Goal: Task Accomplishment & Management: Manage account settings

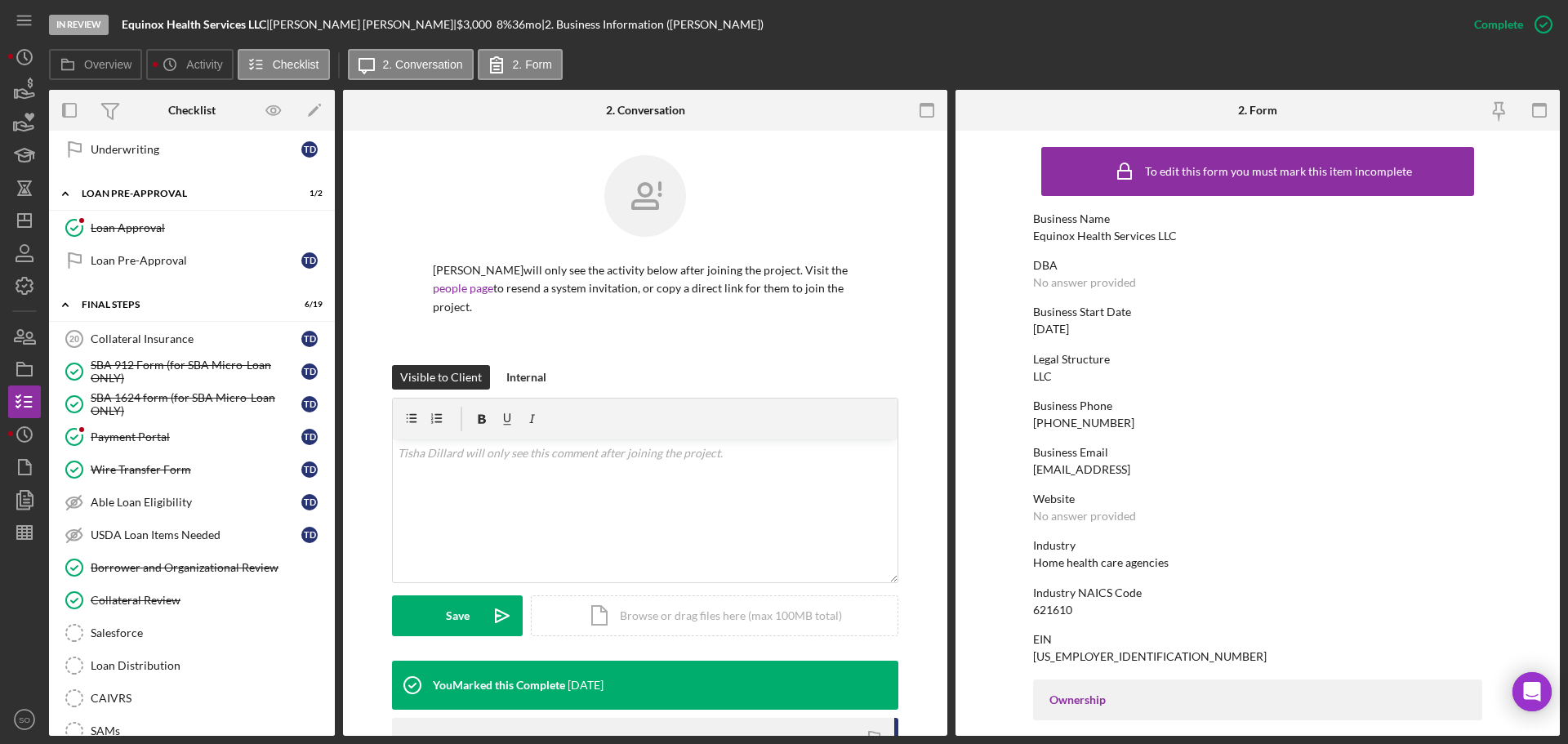
scroll to position [1551, 0]
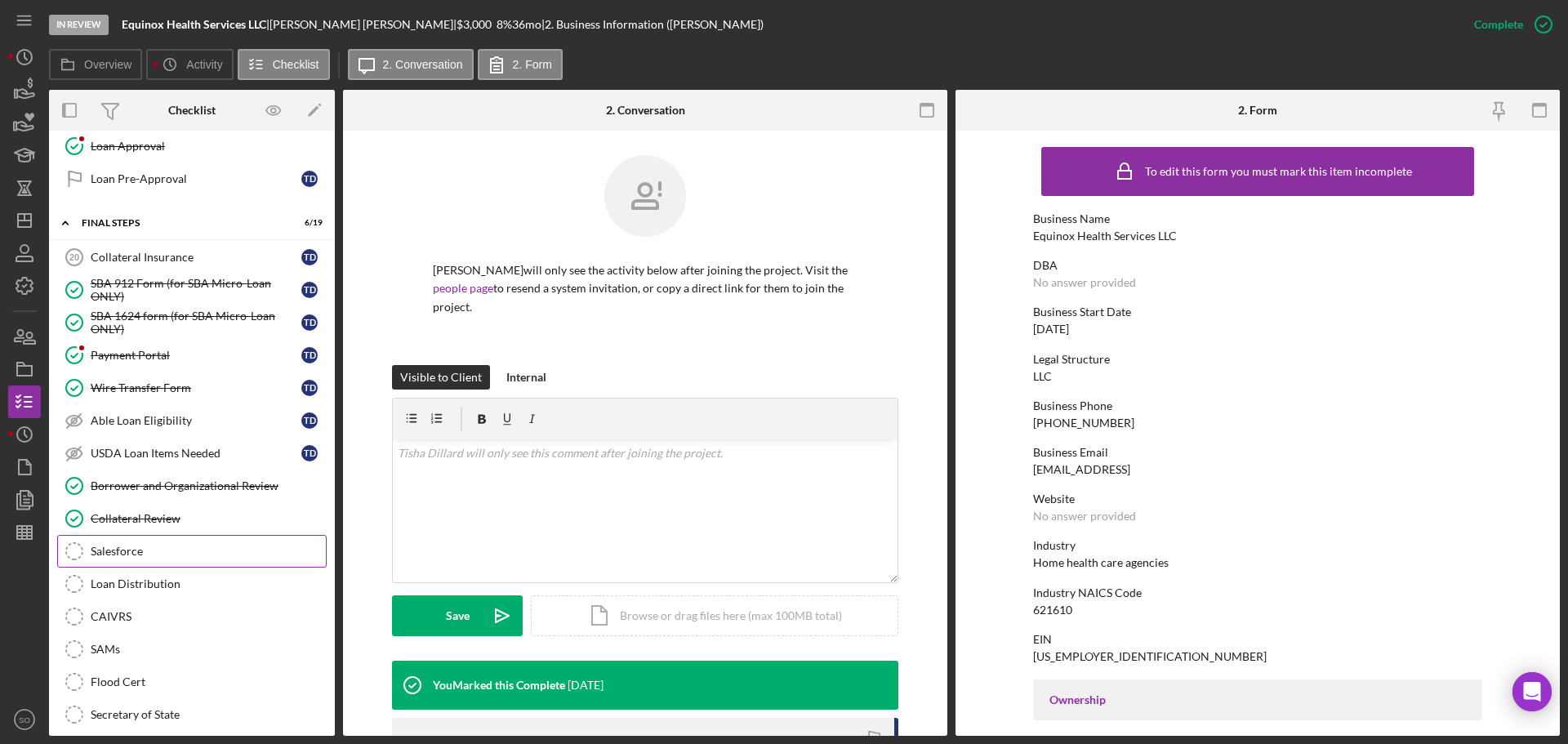
click at [134, 548] on div "Salesforce" at bounding box center [208, 551] width 235 height 13
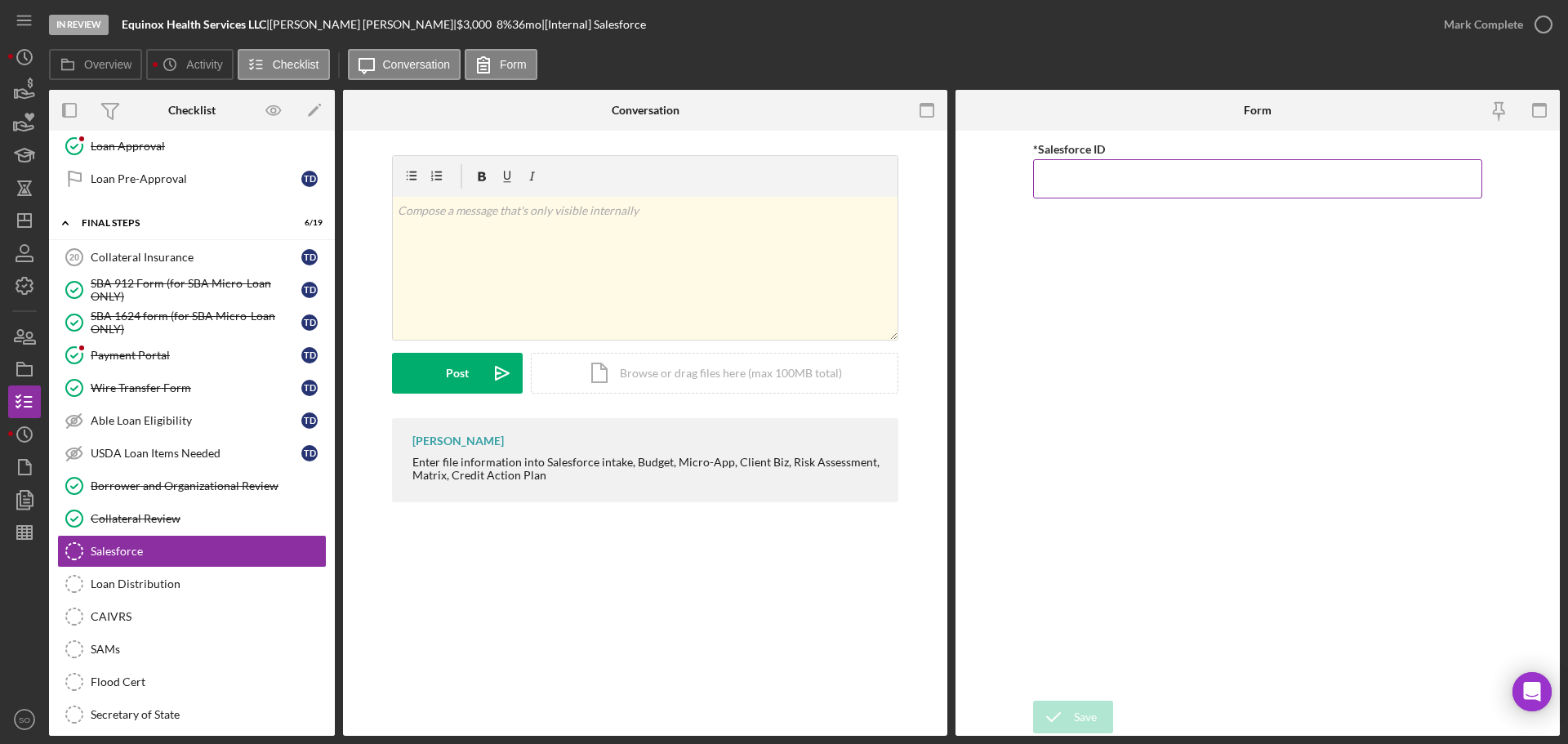
click at [1069, 191] on input "*Salesforce ID" at bounding box center [1257, 178] width 449 height 39
paste input "a0wPC000002MBenYAG"
type input "a0wPC000002MBenYAG"
click at [1058, 721] on icon "submit" at bounding box center [1053, 716] width 41 height 41
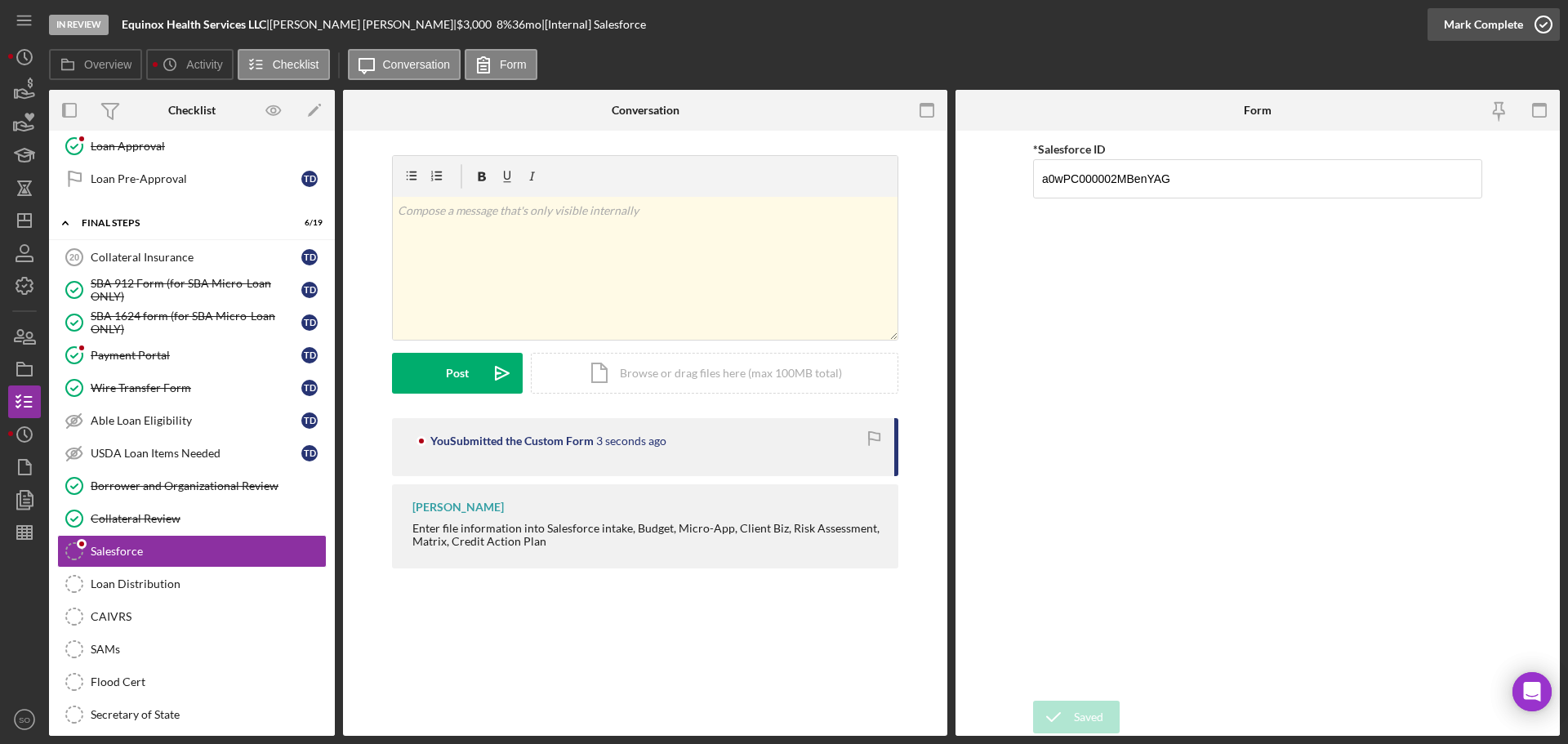
click at [1449, 30] on div "Mark Complete" at bounding box center [1483, 24] width 79 height 33
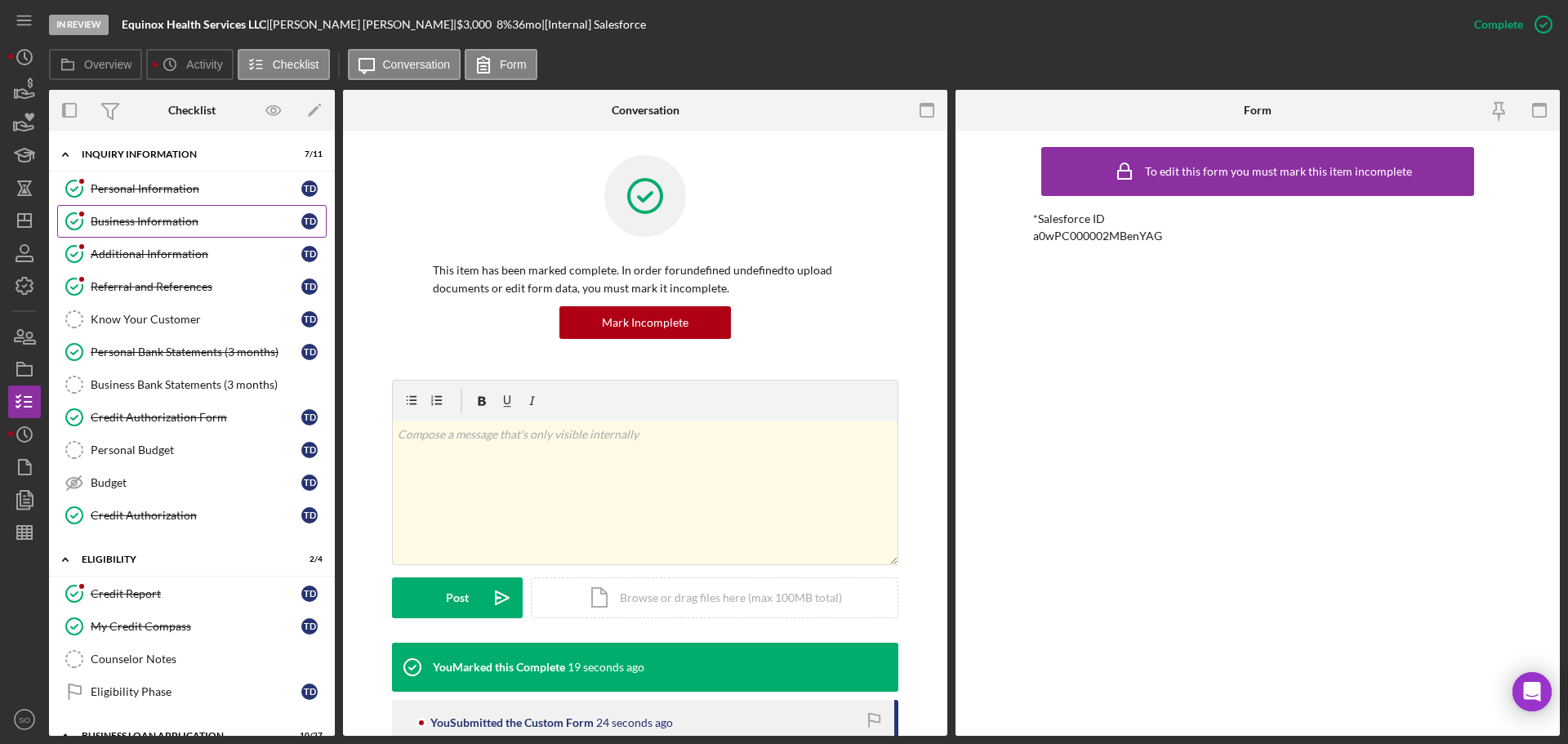
drag, startPoint x: 131, startPoint y: 226, endPoint x: 139, endPoint y: 234, distance: 11.3
click at [131, 226] on div "Business Information" at bounding box center [195, 221] width 210 height 13
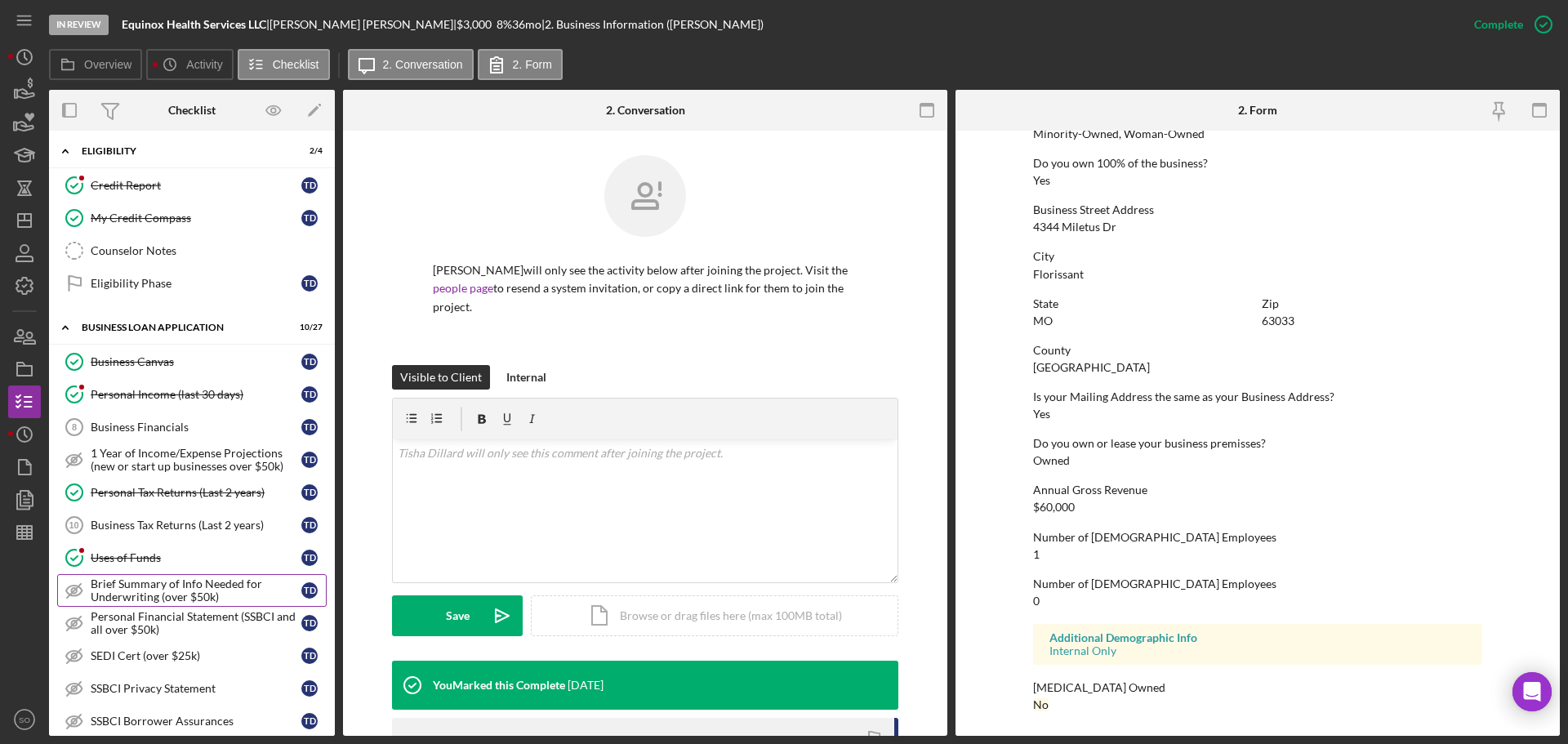
scroll to position [735, 0]
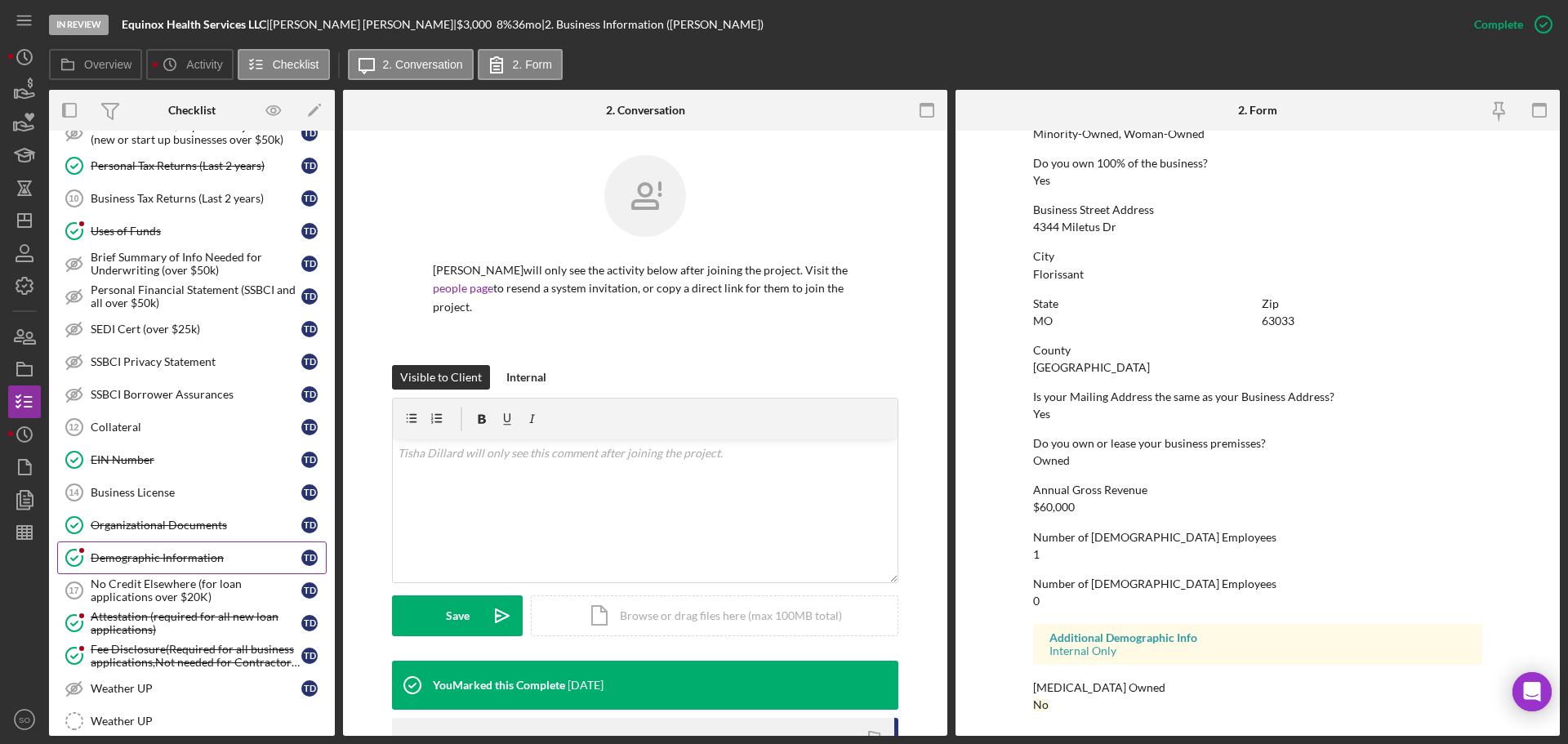
click at [160, 557] on div "Demographic Information" at bounding box center [195, 557] width 210 height 13
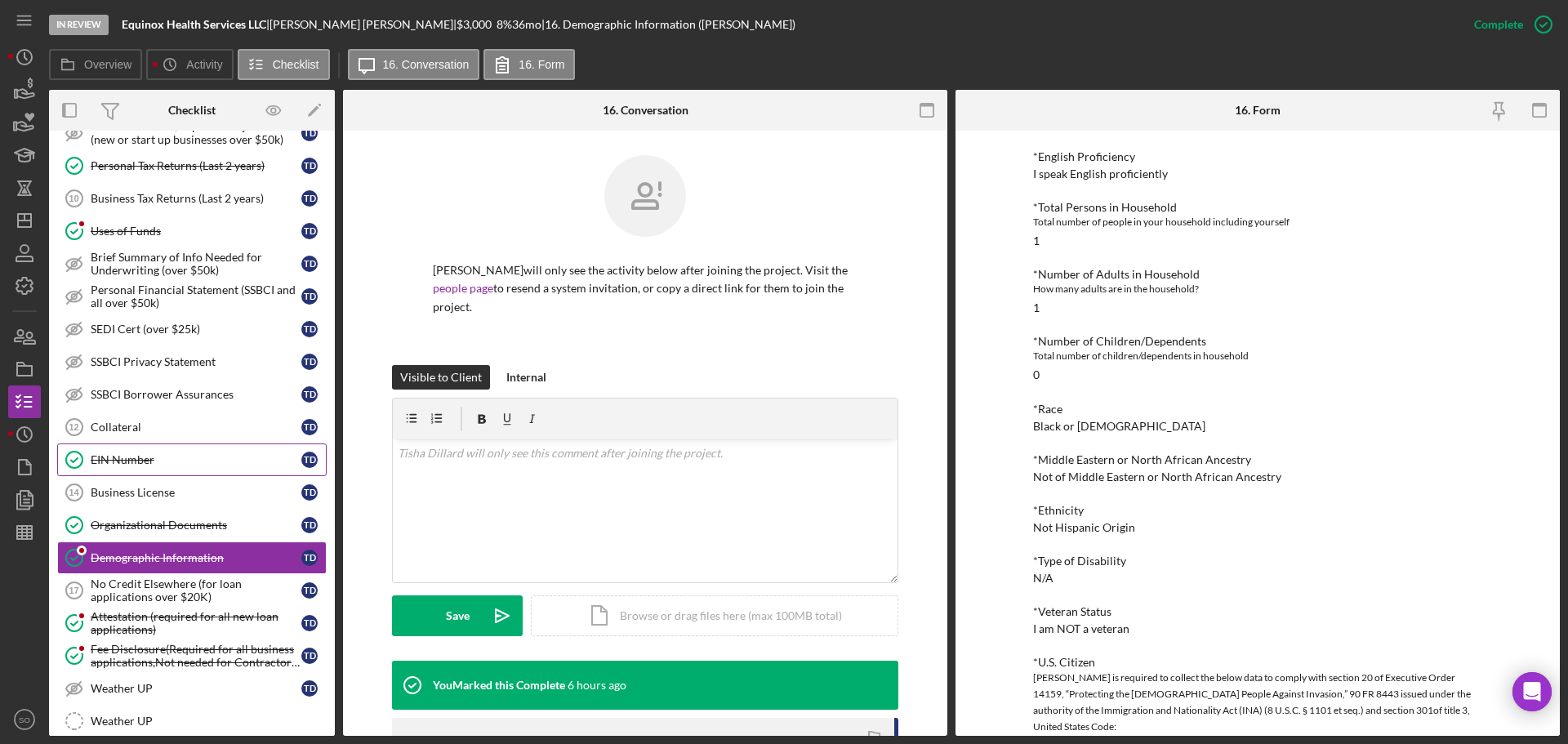
scroll to position [572, 0]
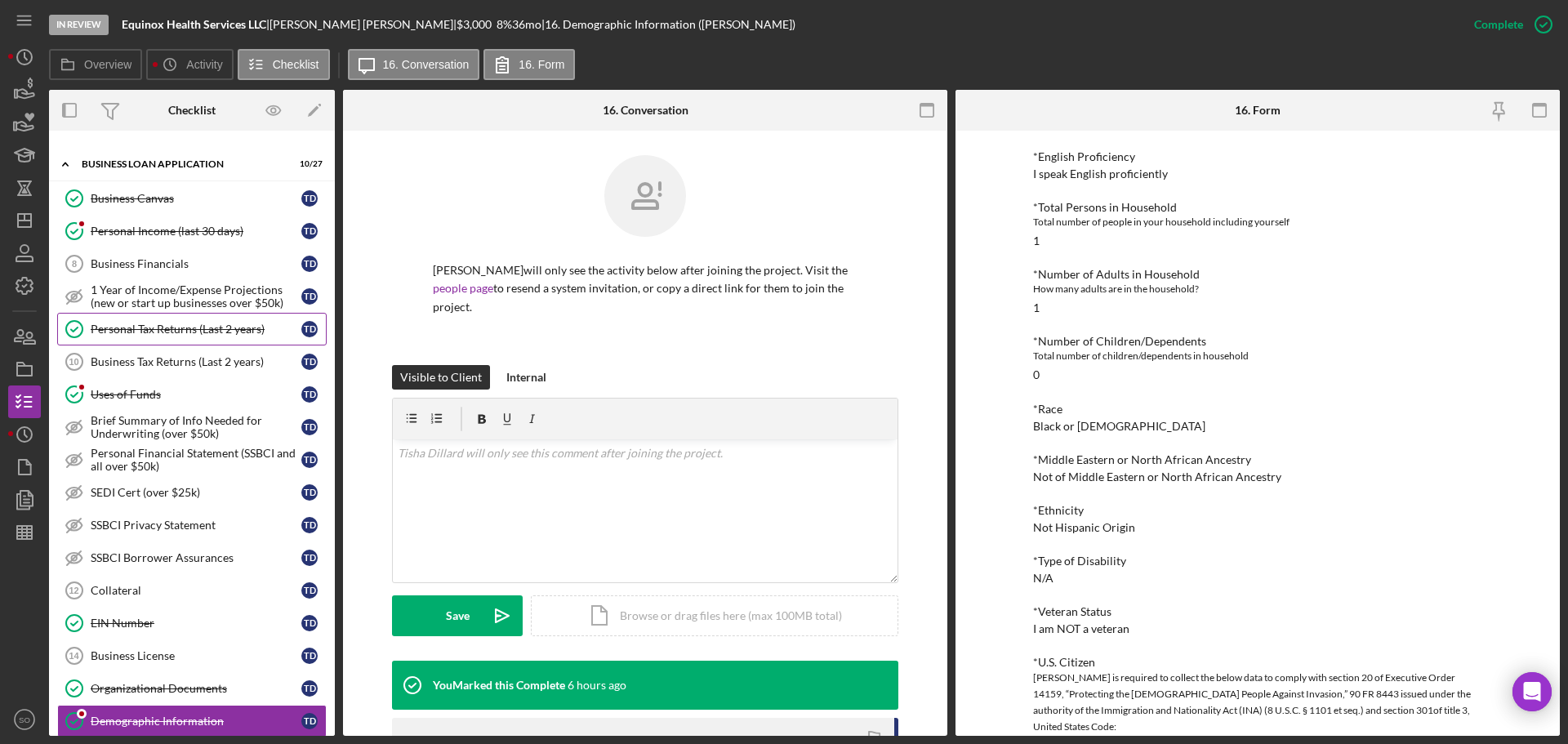
click at [182, 327] on div "Personal Tax Returns (Last 2 years)" at bounding box center [195, 329] width 210 height 13
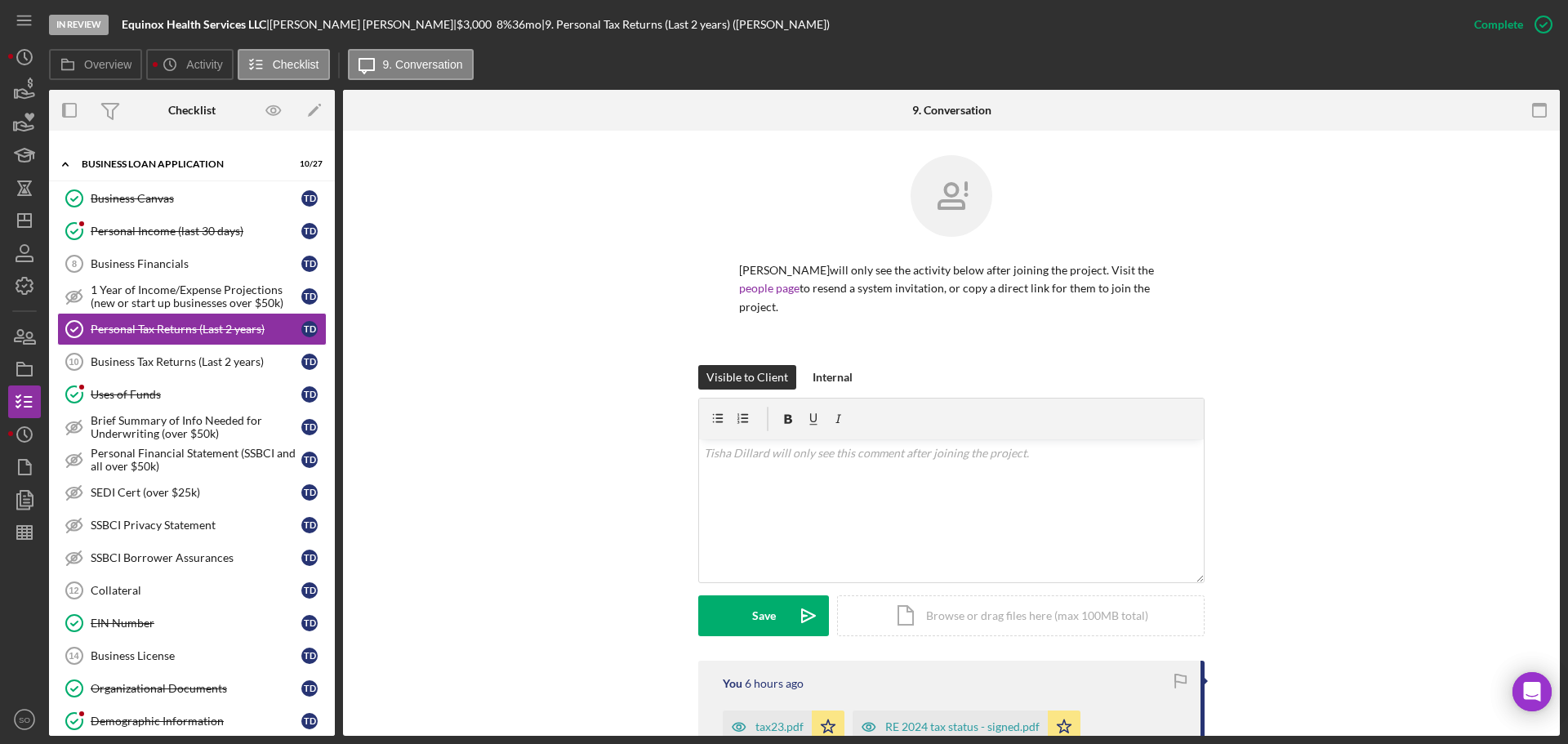
scroll to position [245, 0]
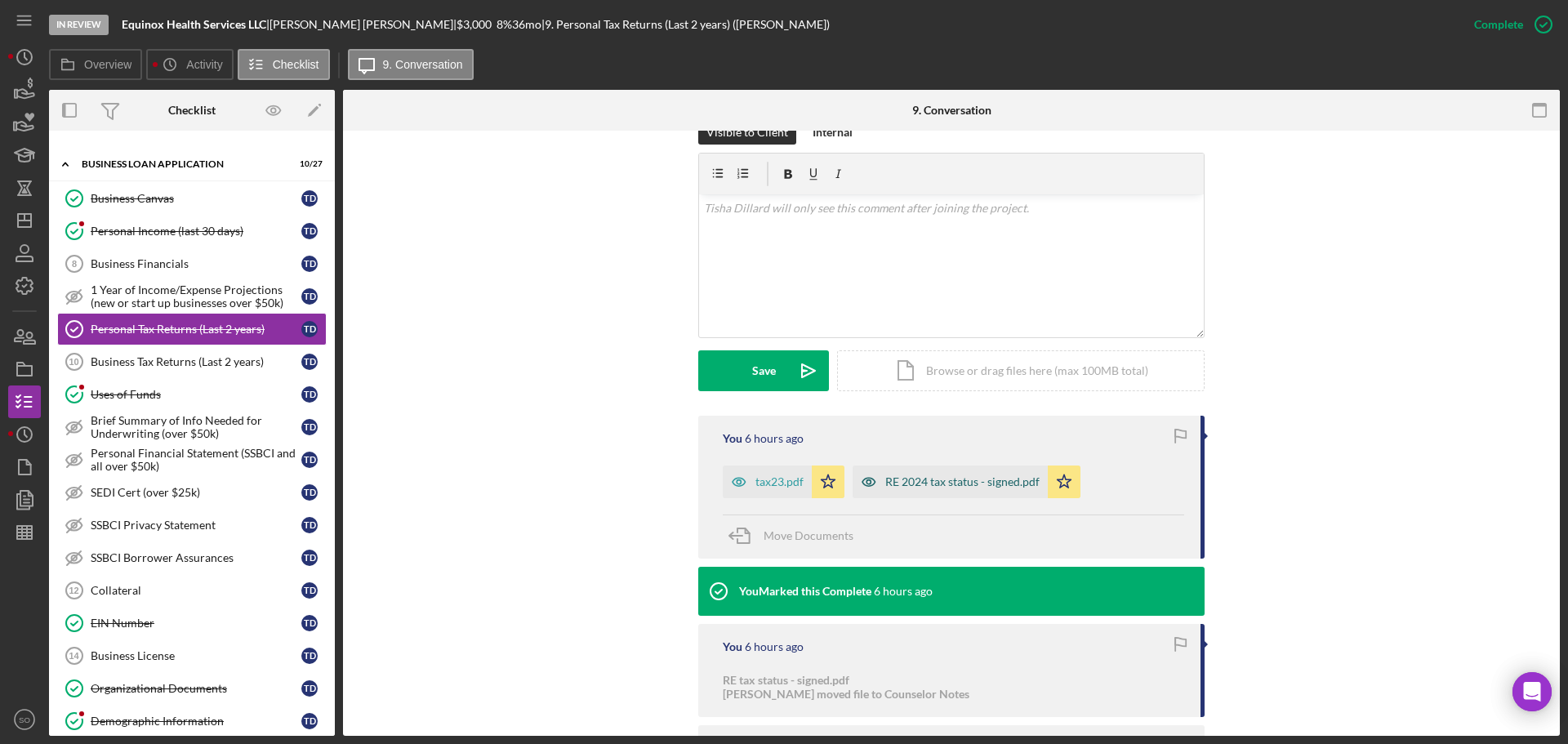
click at [946, 475] on div "RE 2024 tax status - signed.pdf" at bounding box center [962, 481] width 154 height 13
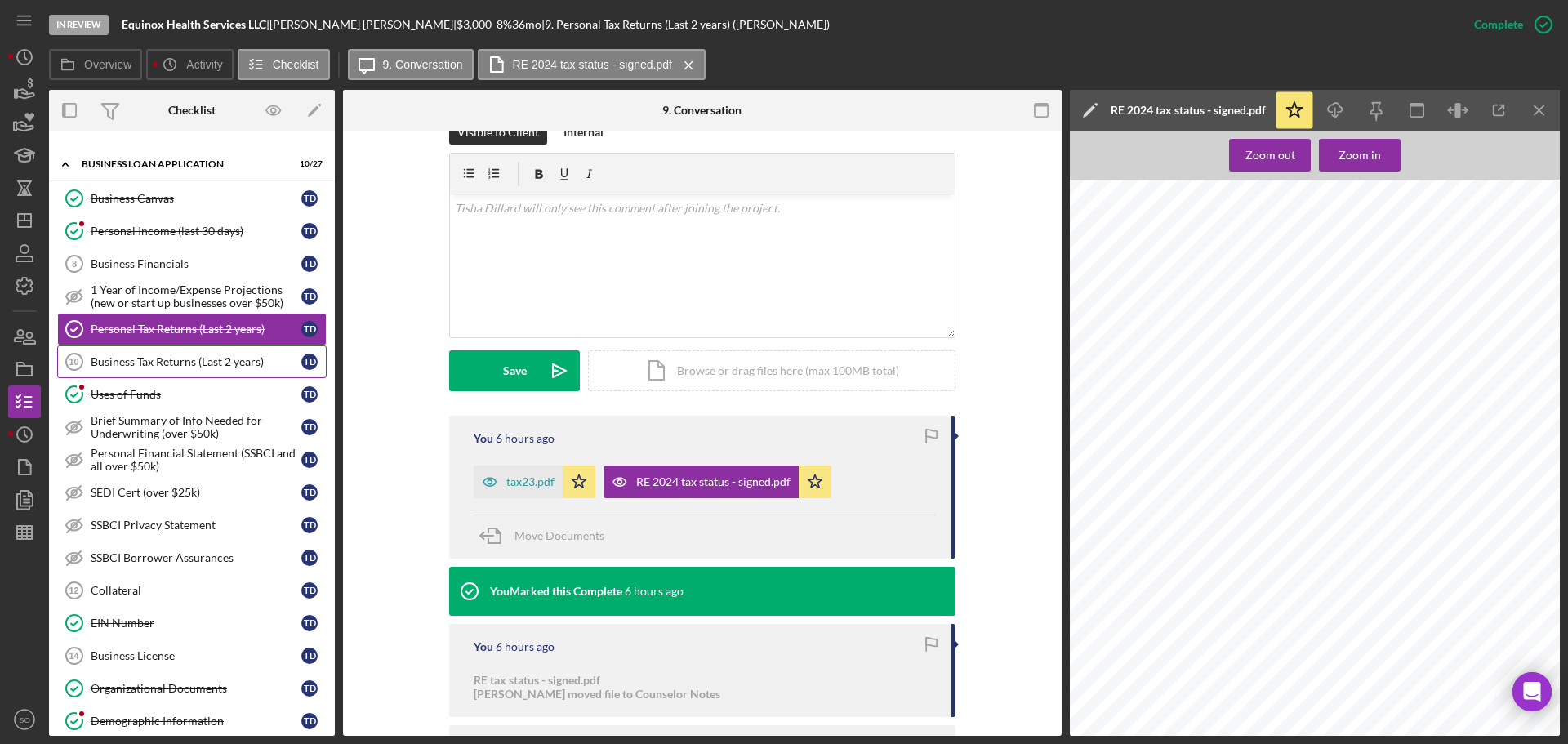
scroll to position [489, 0]
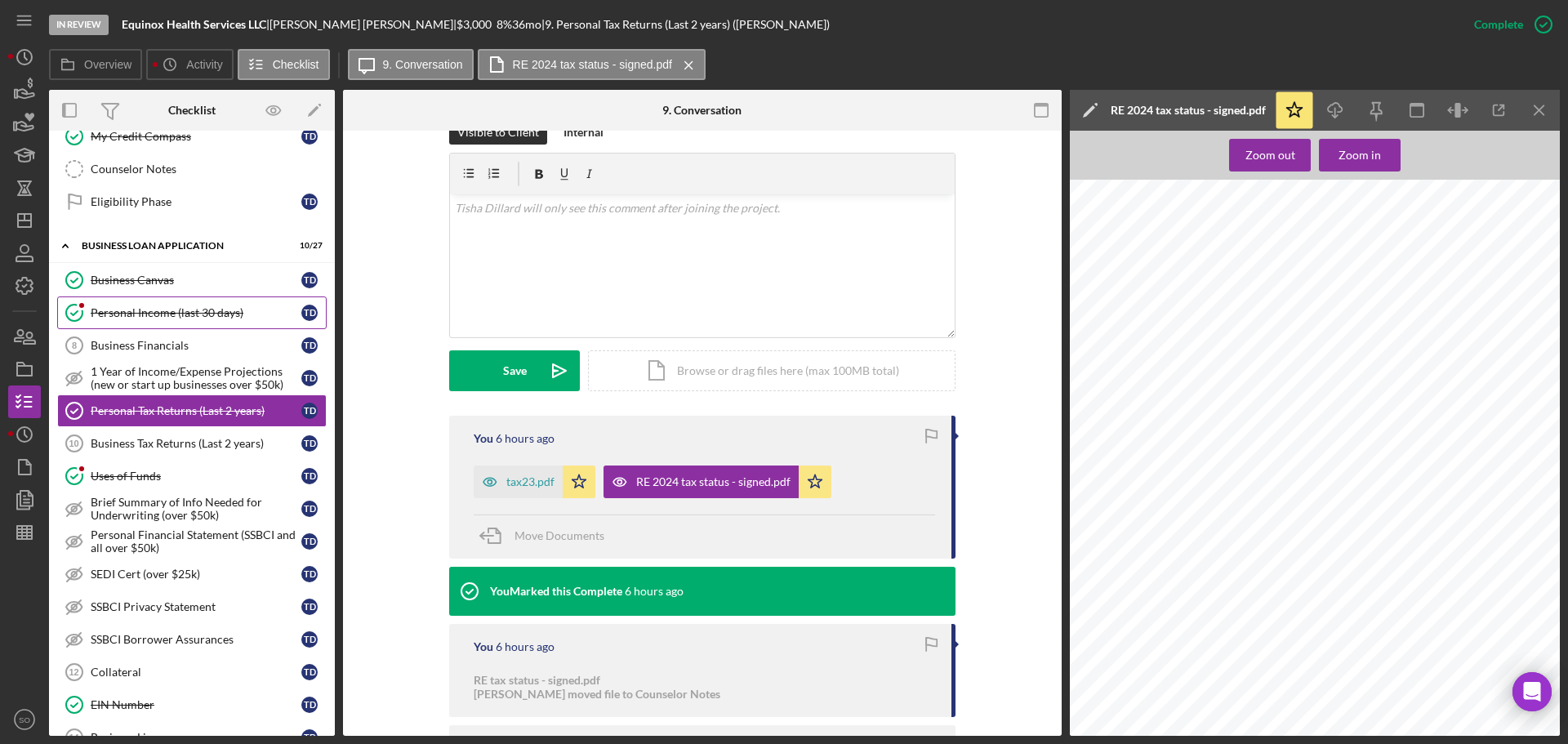
click at [164, 312] on div "Personal Income (last 30 days)" at bounding box center [195, 312] width 210 height 13
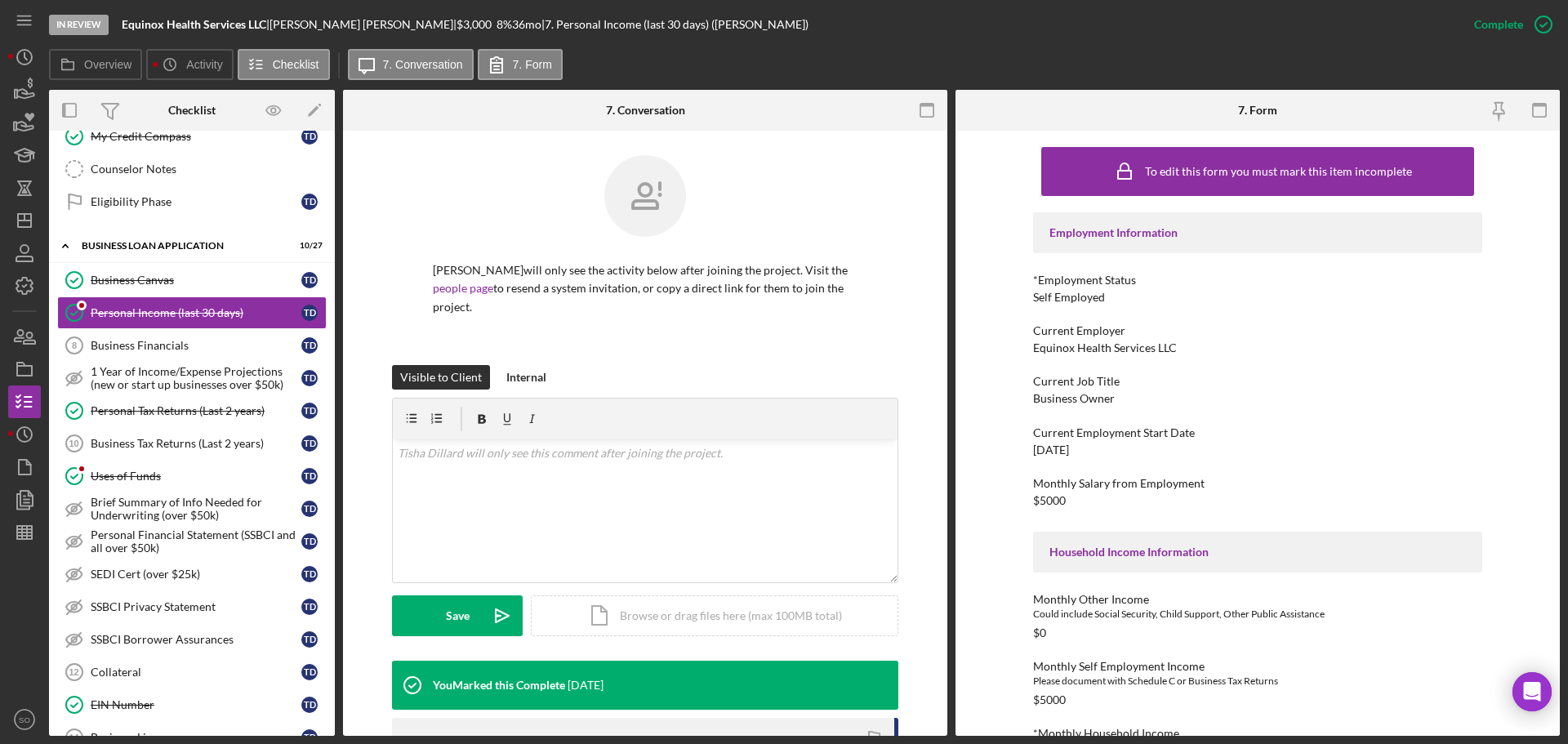
scroll to position [163, 0]
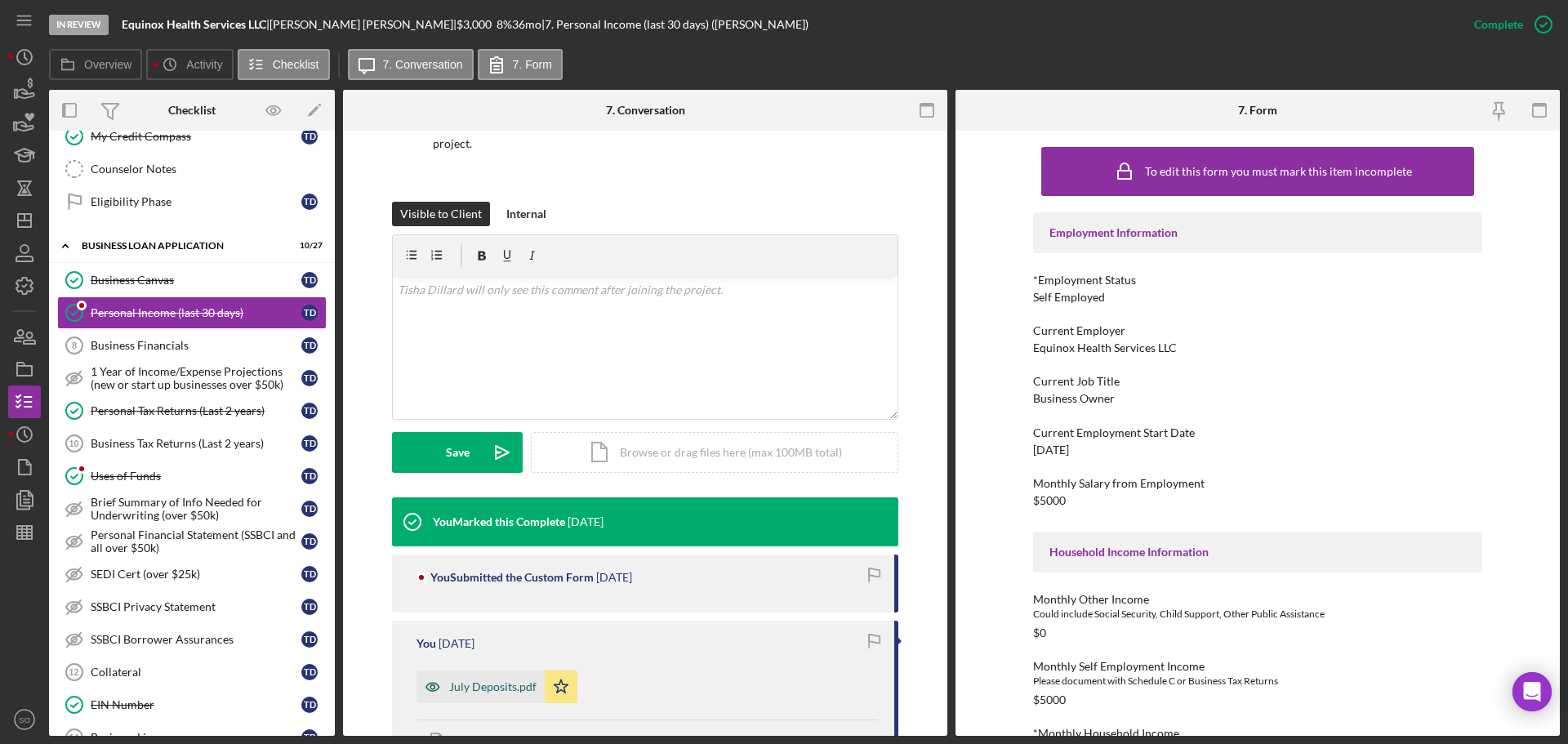
click at [492, 670] on div "July Deposits.pdf" at bounding box center [481, 686] width 128 height 33
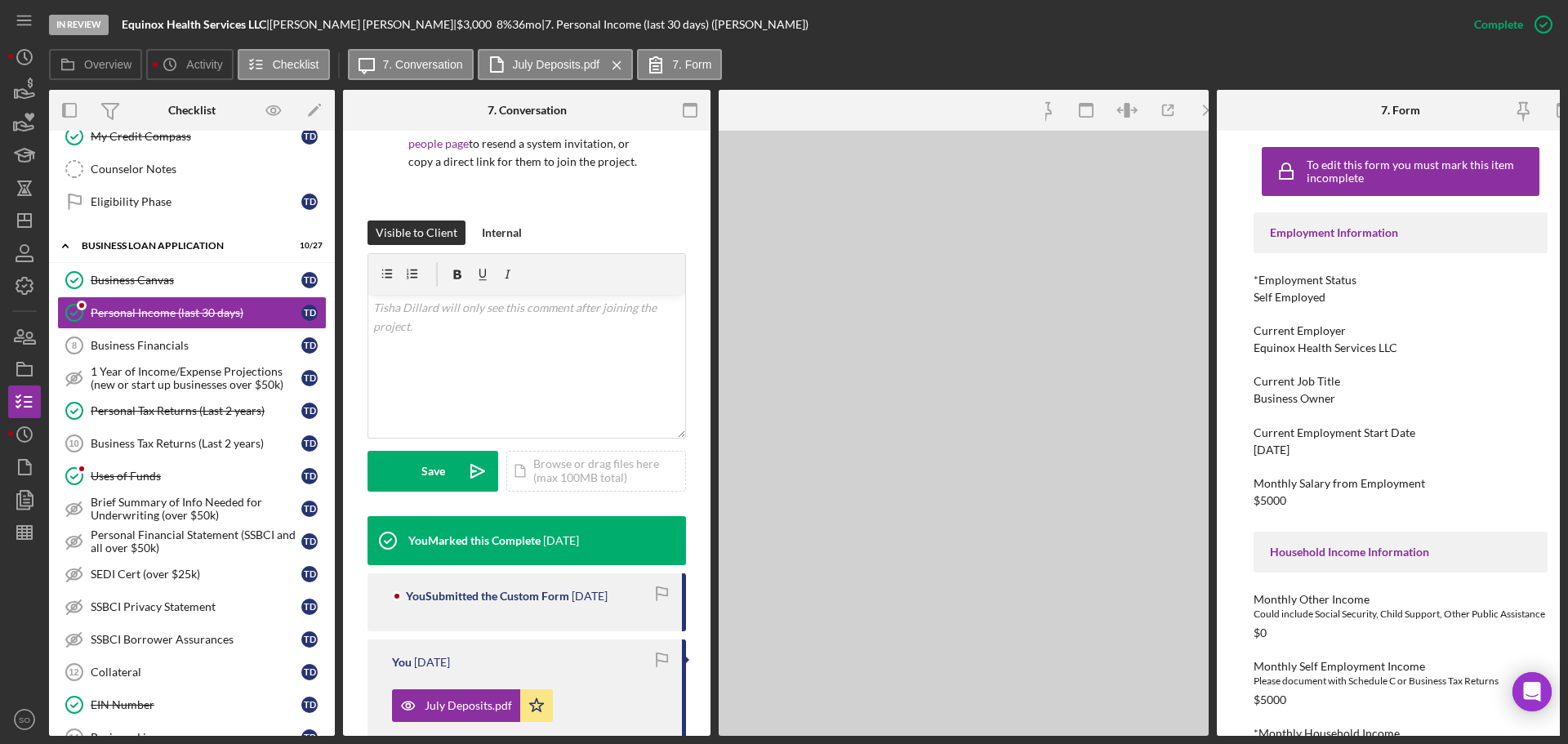
scroll to position [181, 0]
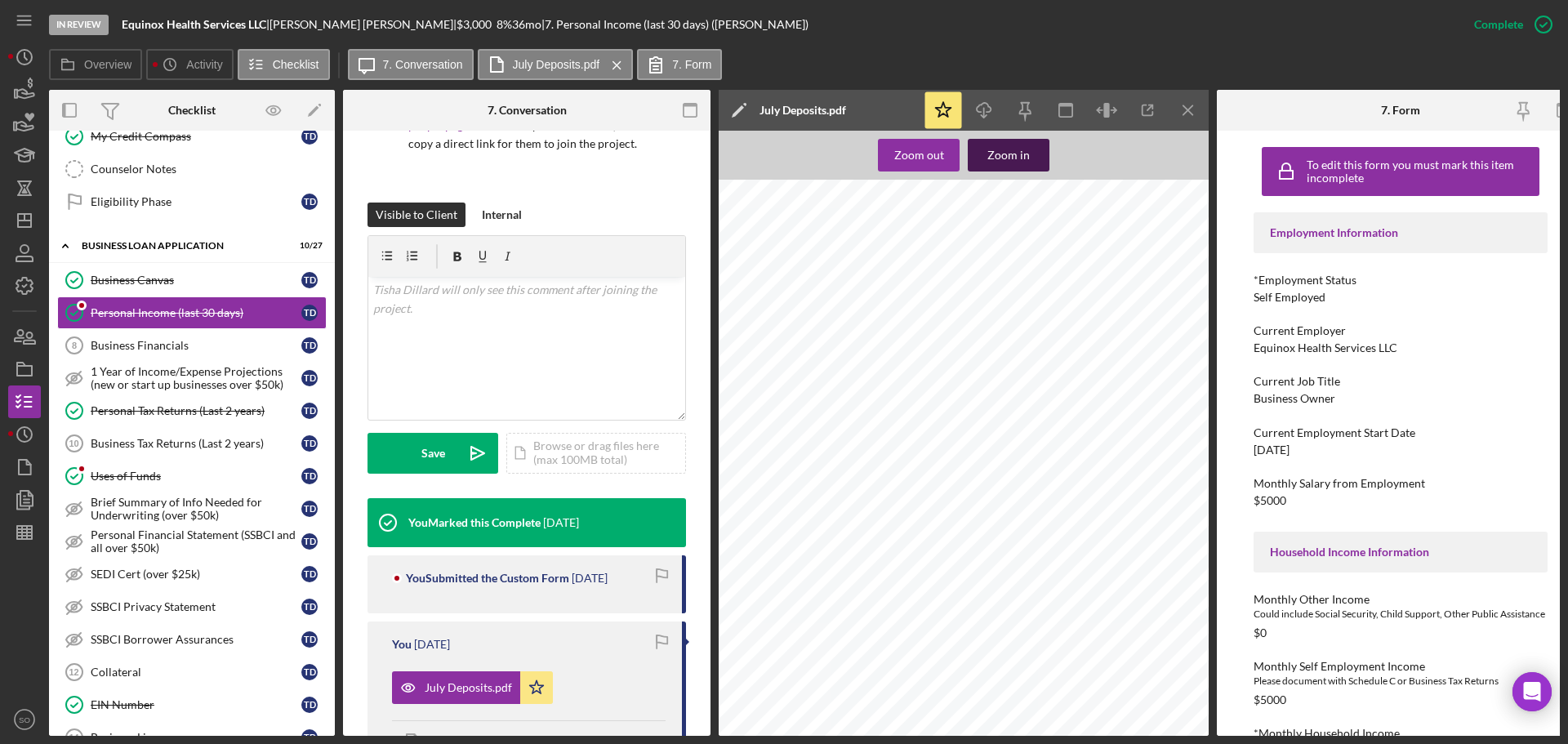
click at [995, 155] on div "Zoom in" at bounding box center [1008, 155] width 42 height 33
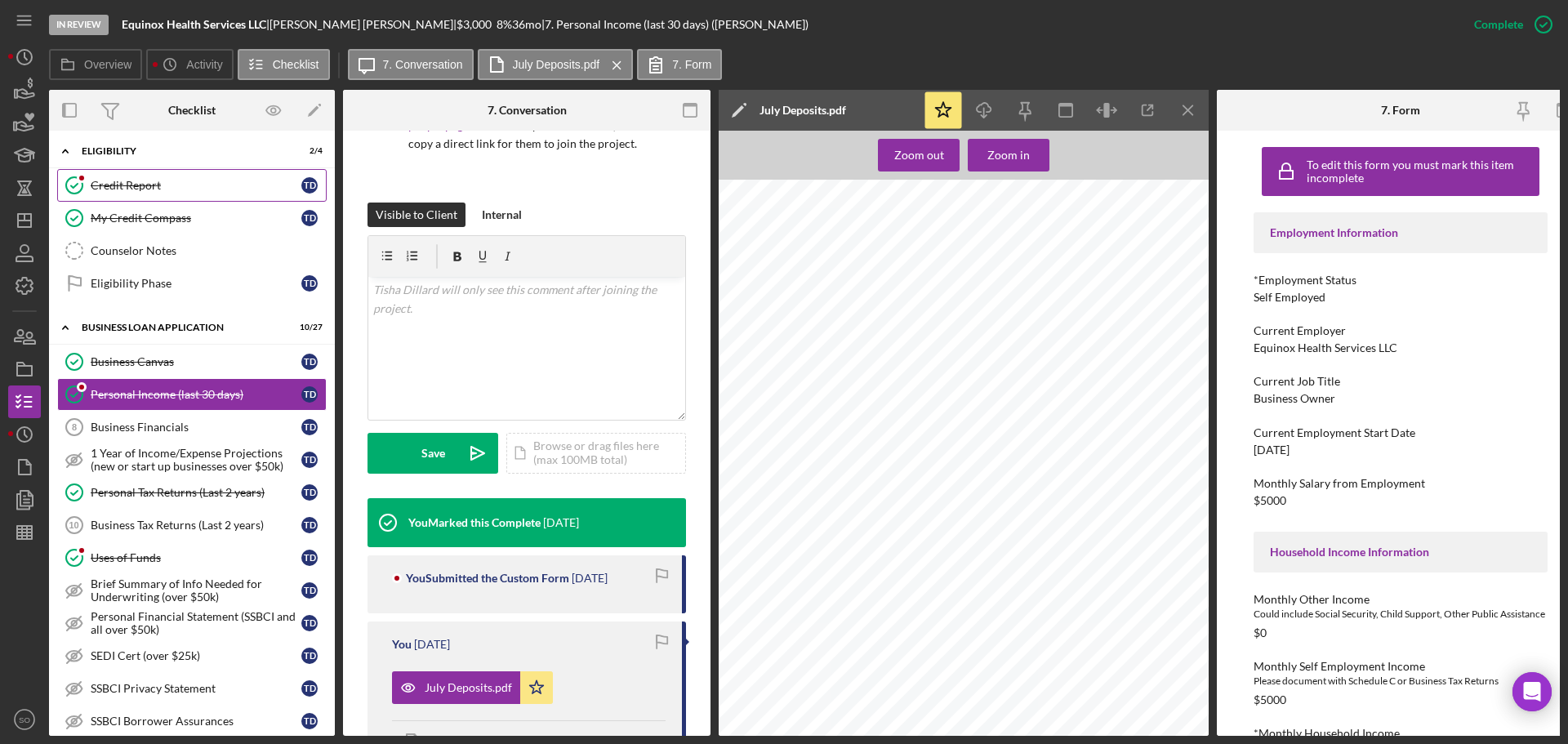
click at [112, 191] on div "Credit Report" at bounding box center [195, 185] width 210 height 13
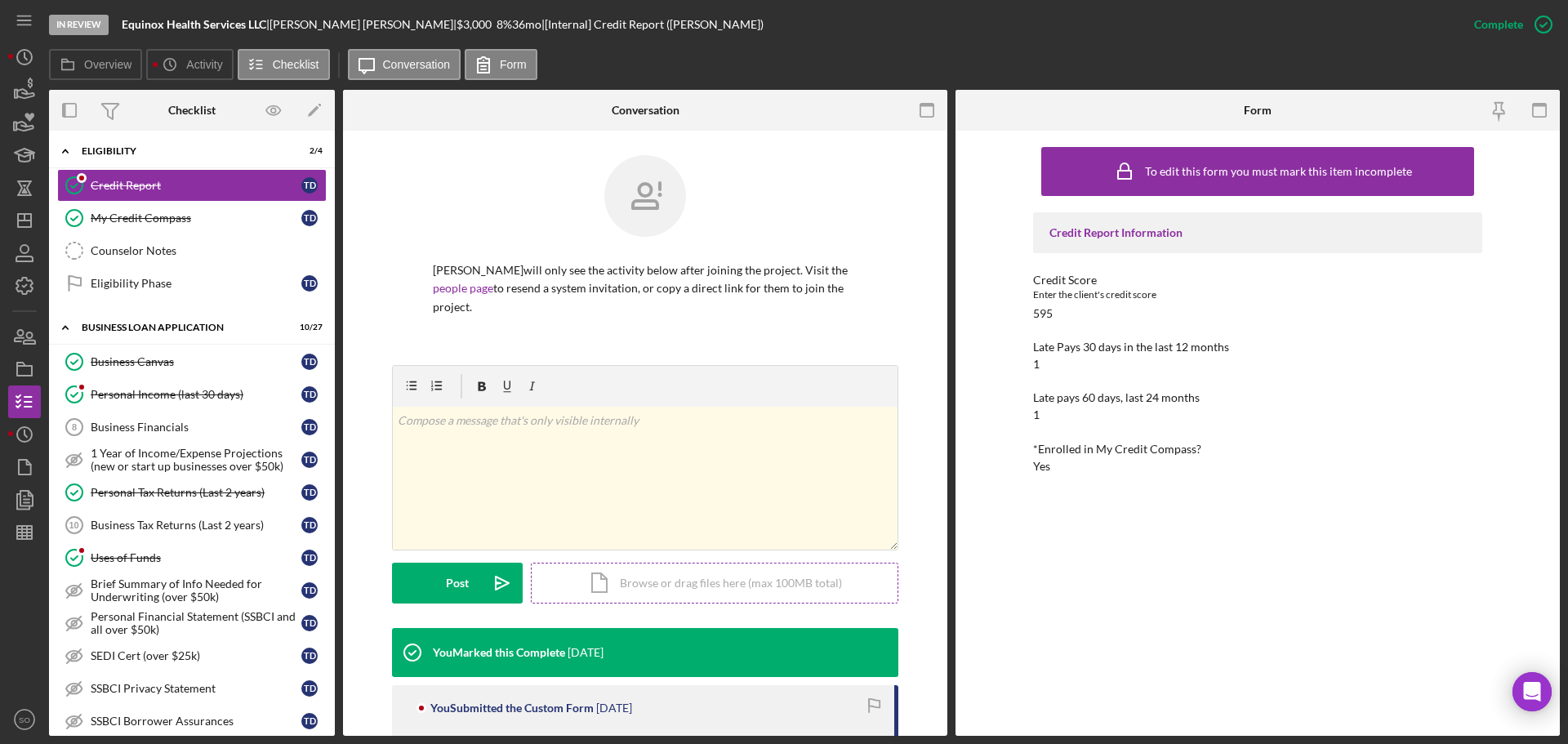
scroll to position [245, 0]
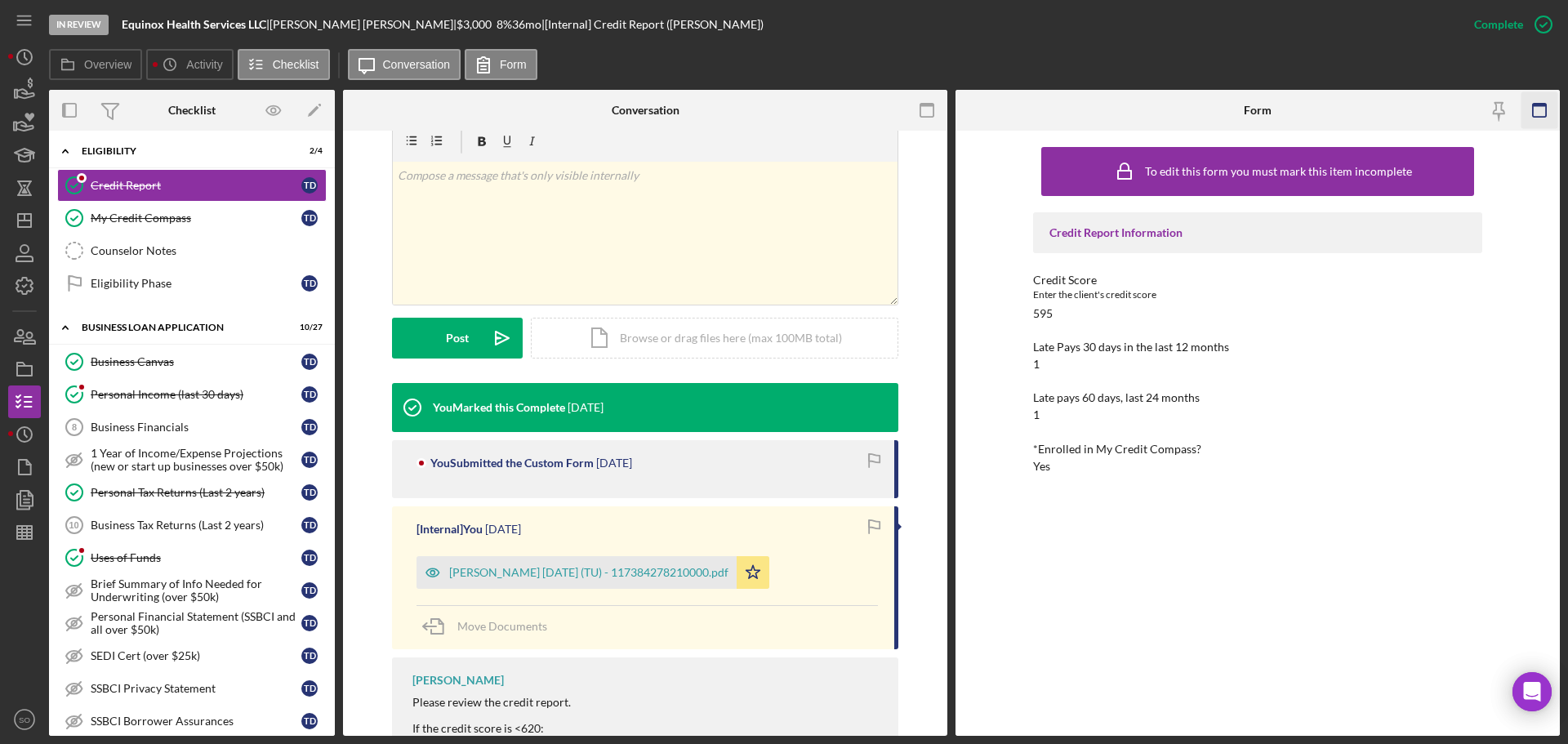
click at [1539, 108] on icon "button" at bounding box center [1539, 110] width 37 height 37
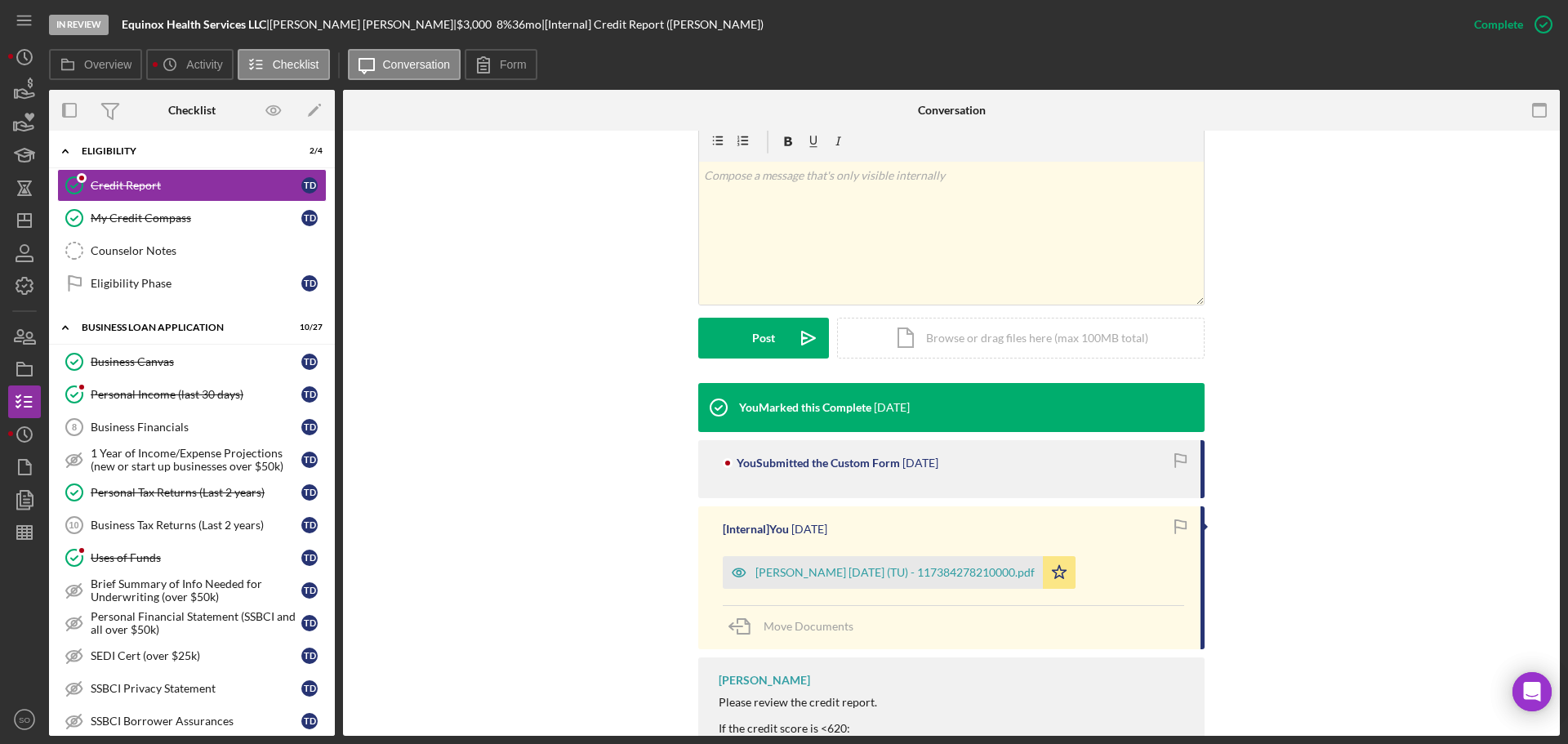
click at [948, 565] on div "Dillard, Tisha 2025-07-29 (TU) - 117384278210000.pdf" at bounding box center [894, 572] width 279 height 13
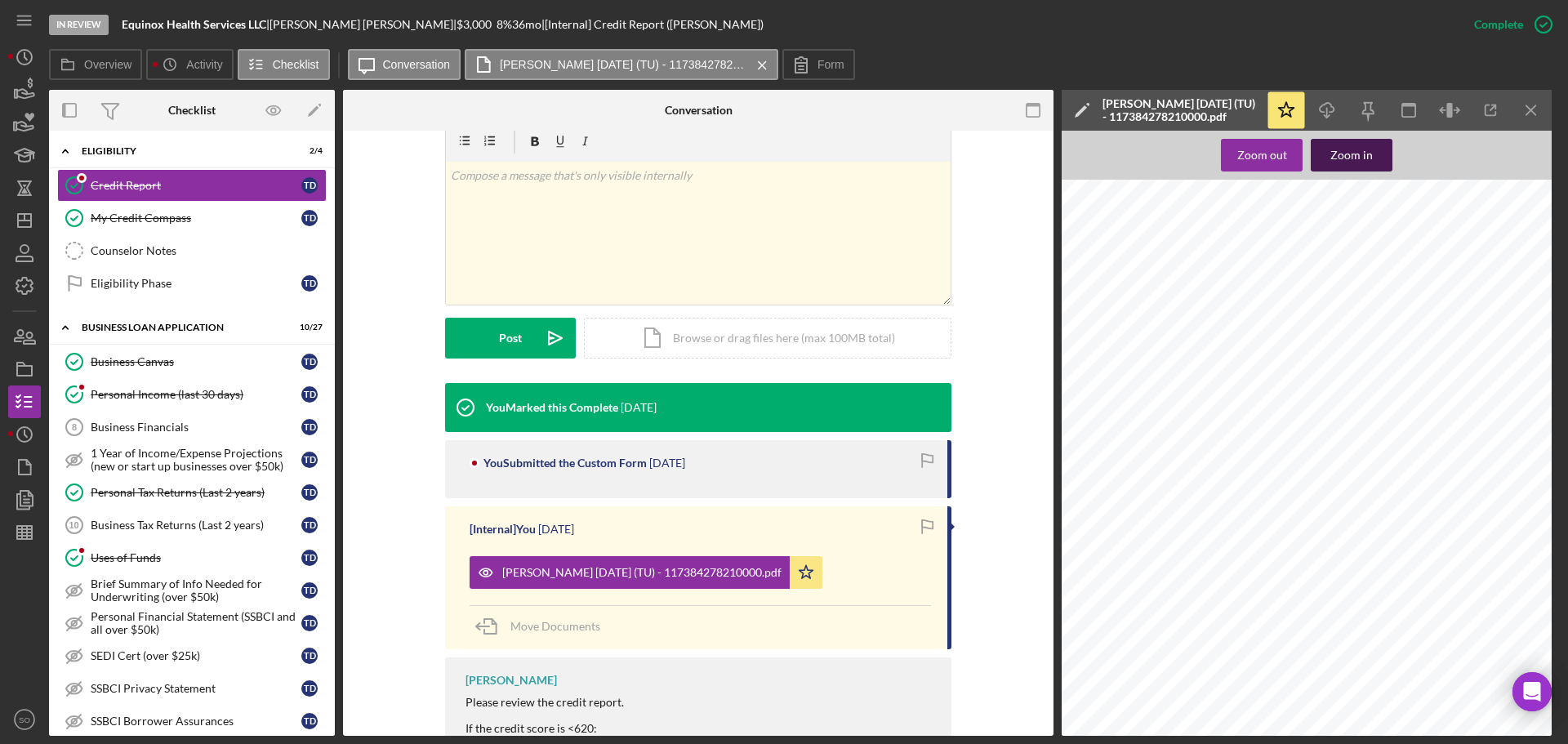
click at [1362, 155] on div "Zoom in" at bounding box center [1351, 155] width 42 height 33
click at [31, 214] on polygon "button" at bounding box center [24, 220] width 13 height 13
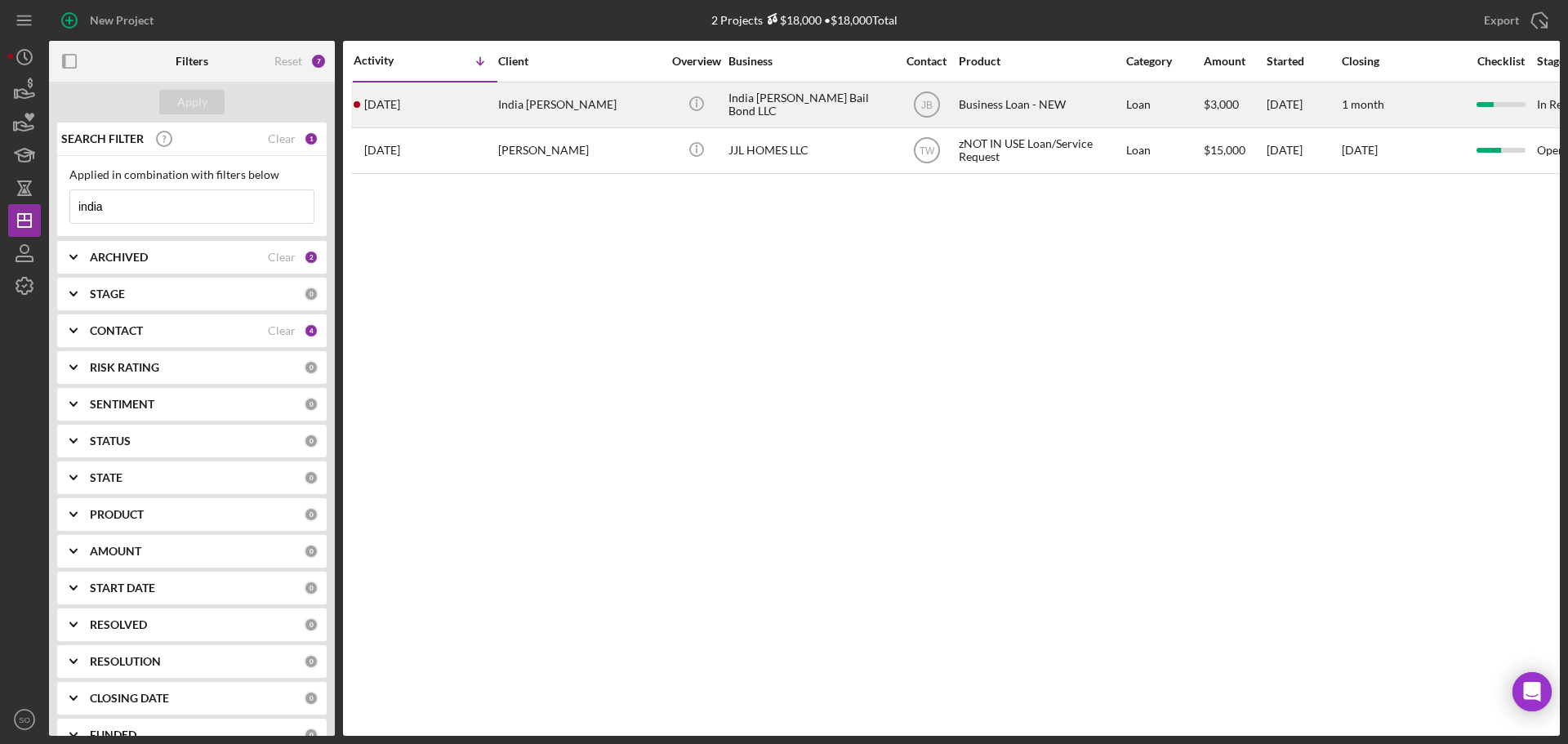
click at [494, 116] on div "5 days ago India Jordan Woods" at bounding box center [425, 105] width 143 height 43
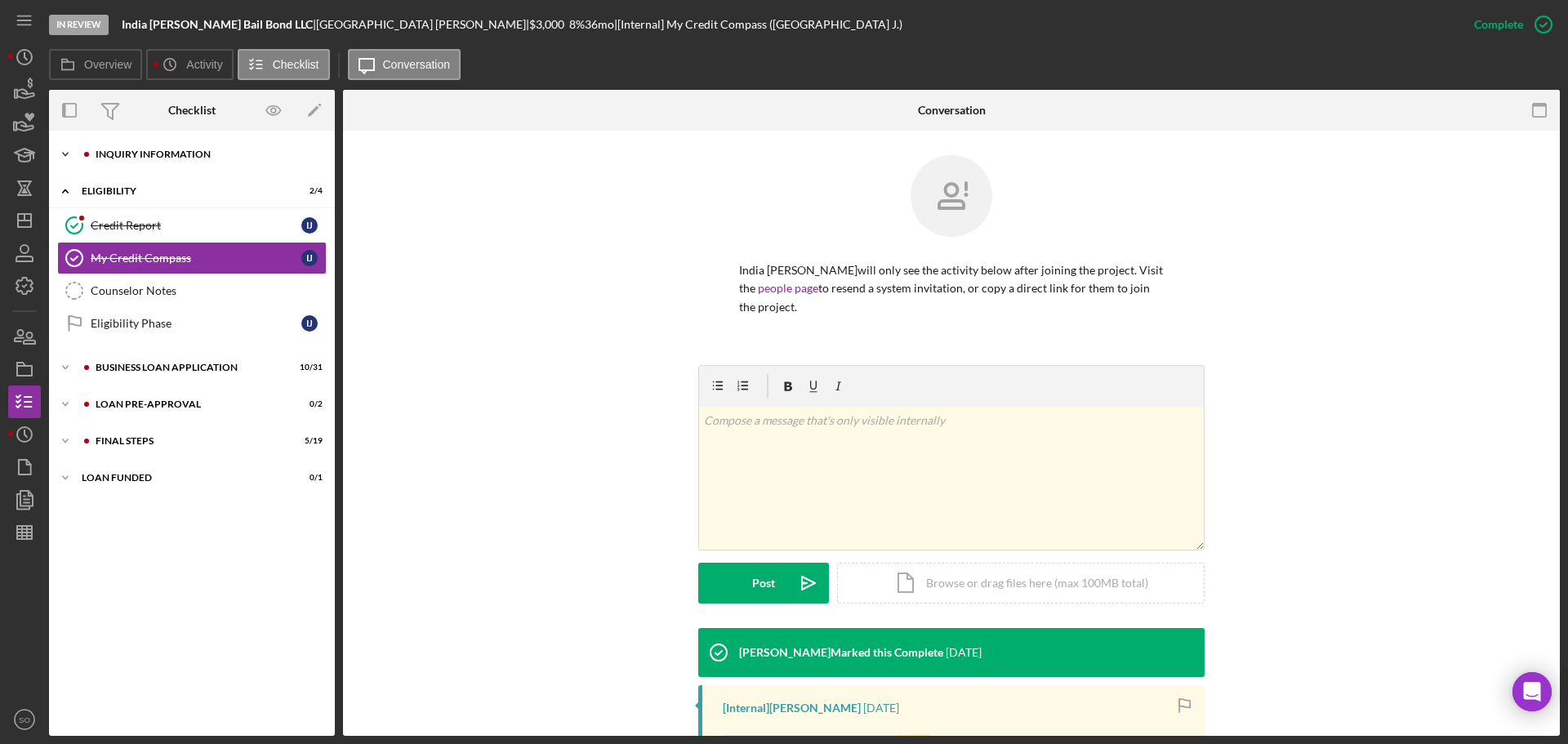
click at [163, 162] on div "Icon/Expander INQUIRY INFORMATION 7 / 11" at bounding box center [191, 154] width 285 height 33
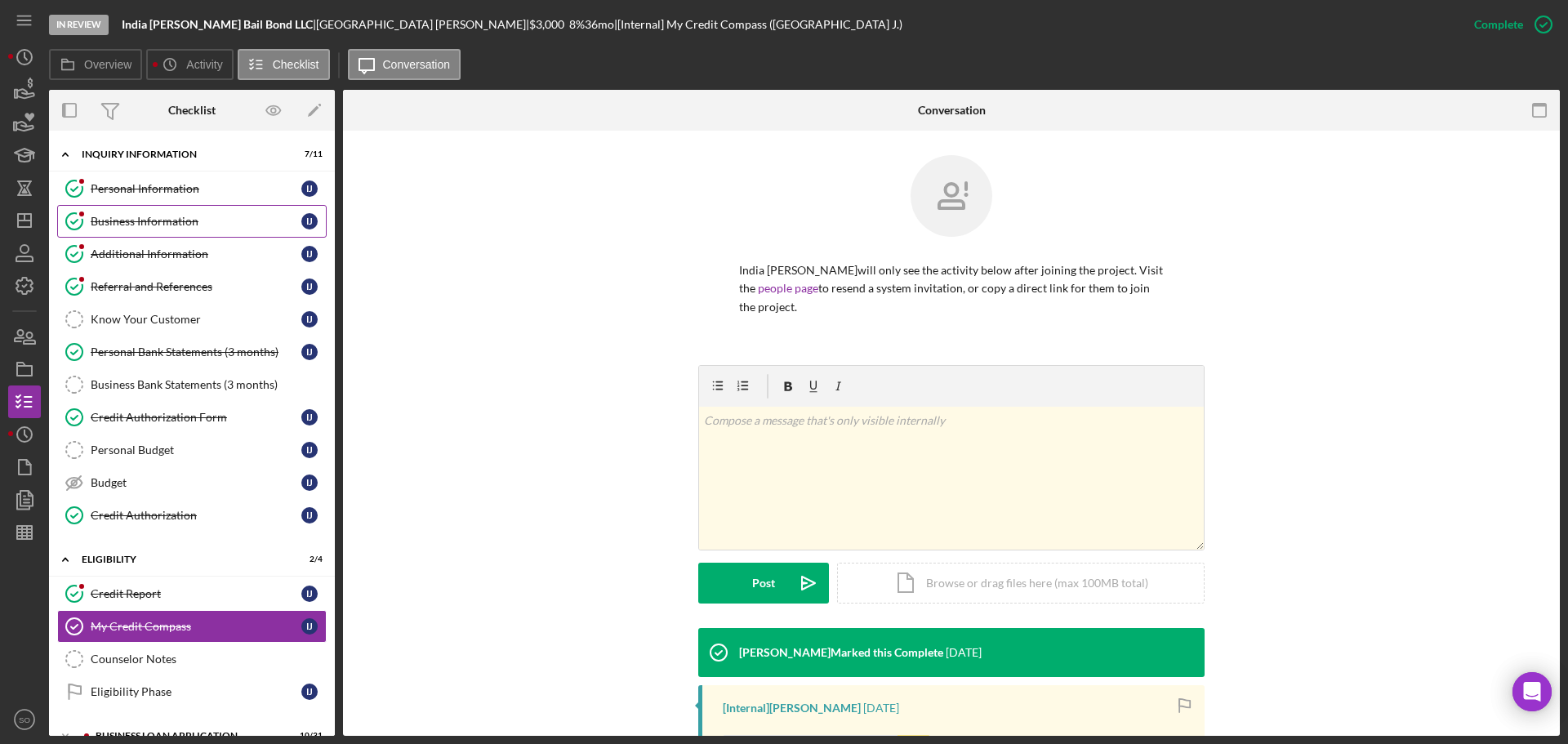
click at [171, 215] on div "Business Information" at bounding box center [195, 221] width 210 height 13
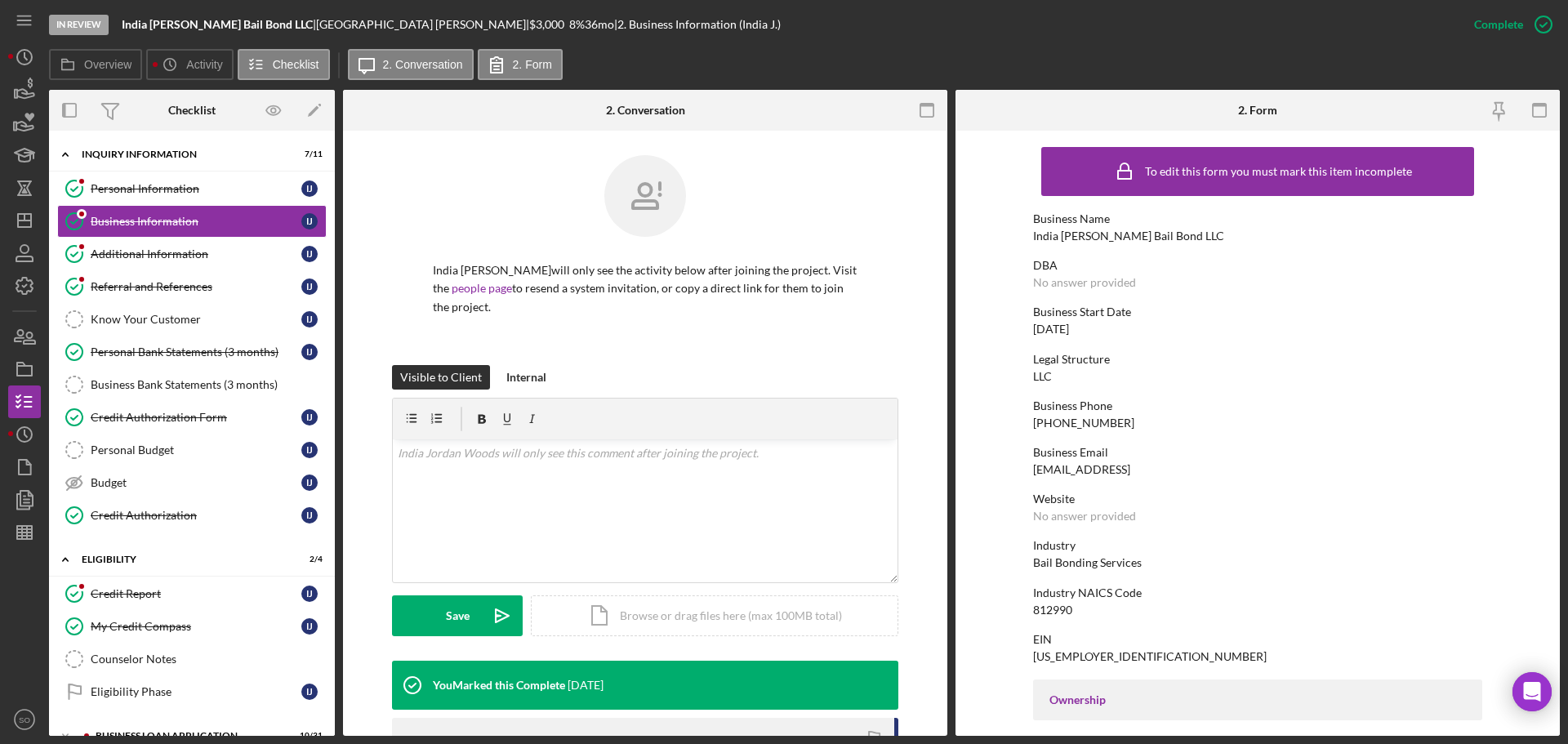
click at [1085, 236] on div "India [PERSON_NAME] Bail Bond LLC" at bounding box center [1129, 236] width 191 height 13
copy div "India [PERSON_NAME] Bail Bond LLC"
click at [207, 415] on div "Credit Authorization Form" at bounding box center [195, 417] width 210 height 13
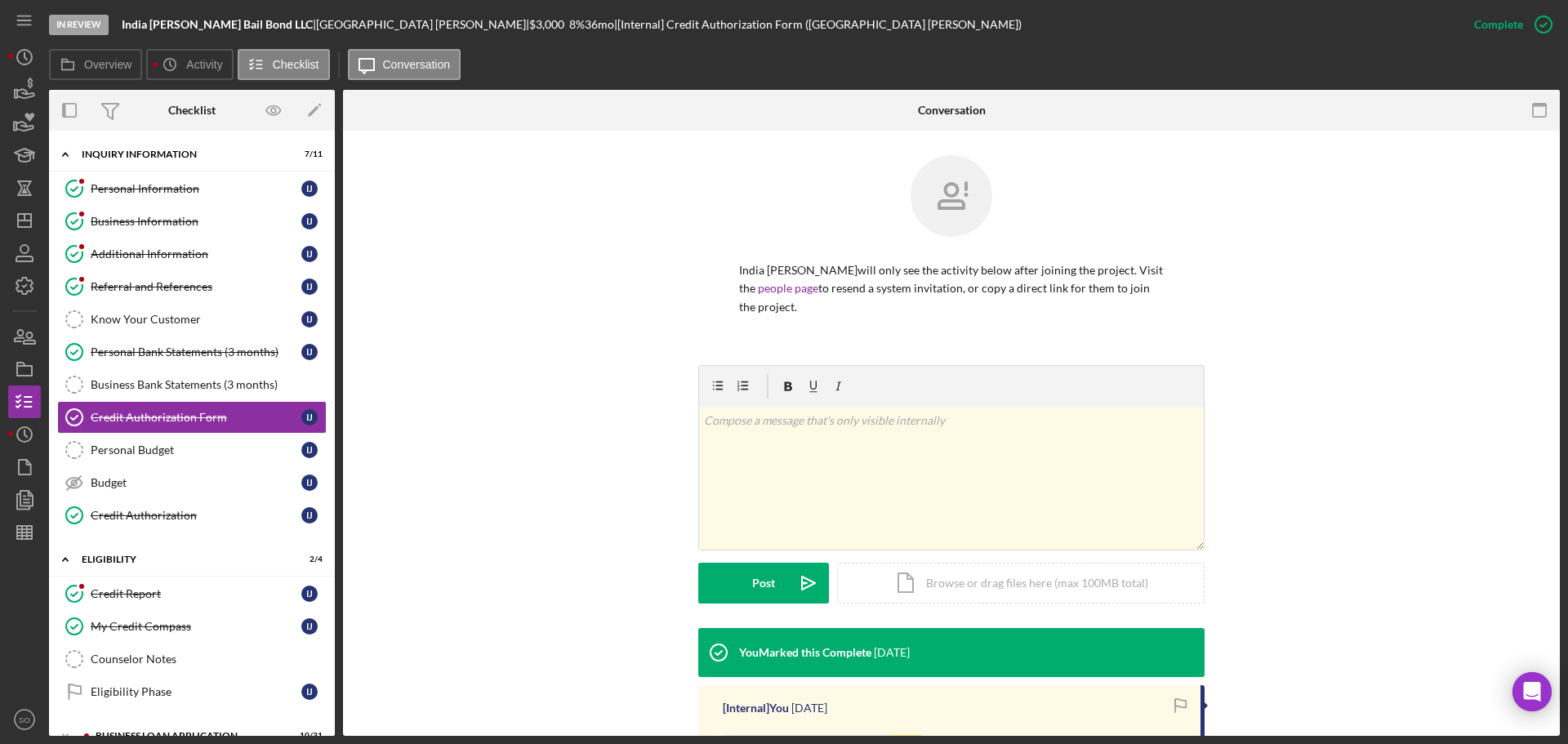
scroll to position [245, 0]
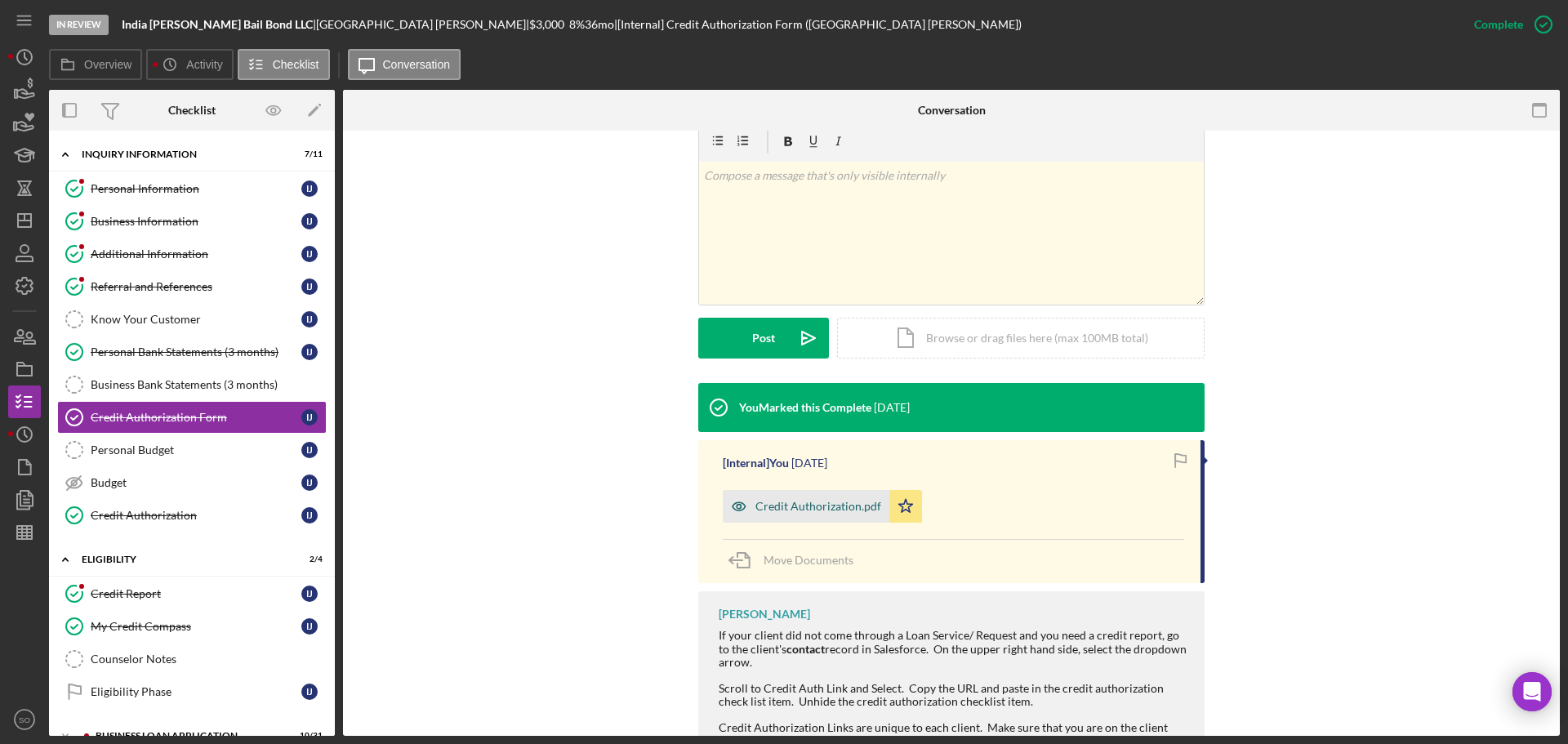
click at [859, 515] on div "Credit Authorization.pdf" at bounding box center [806, 506] width 166 height 33
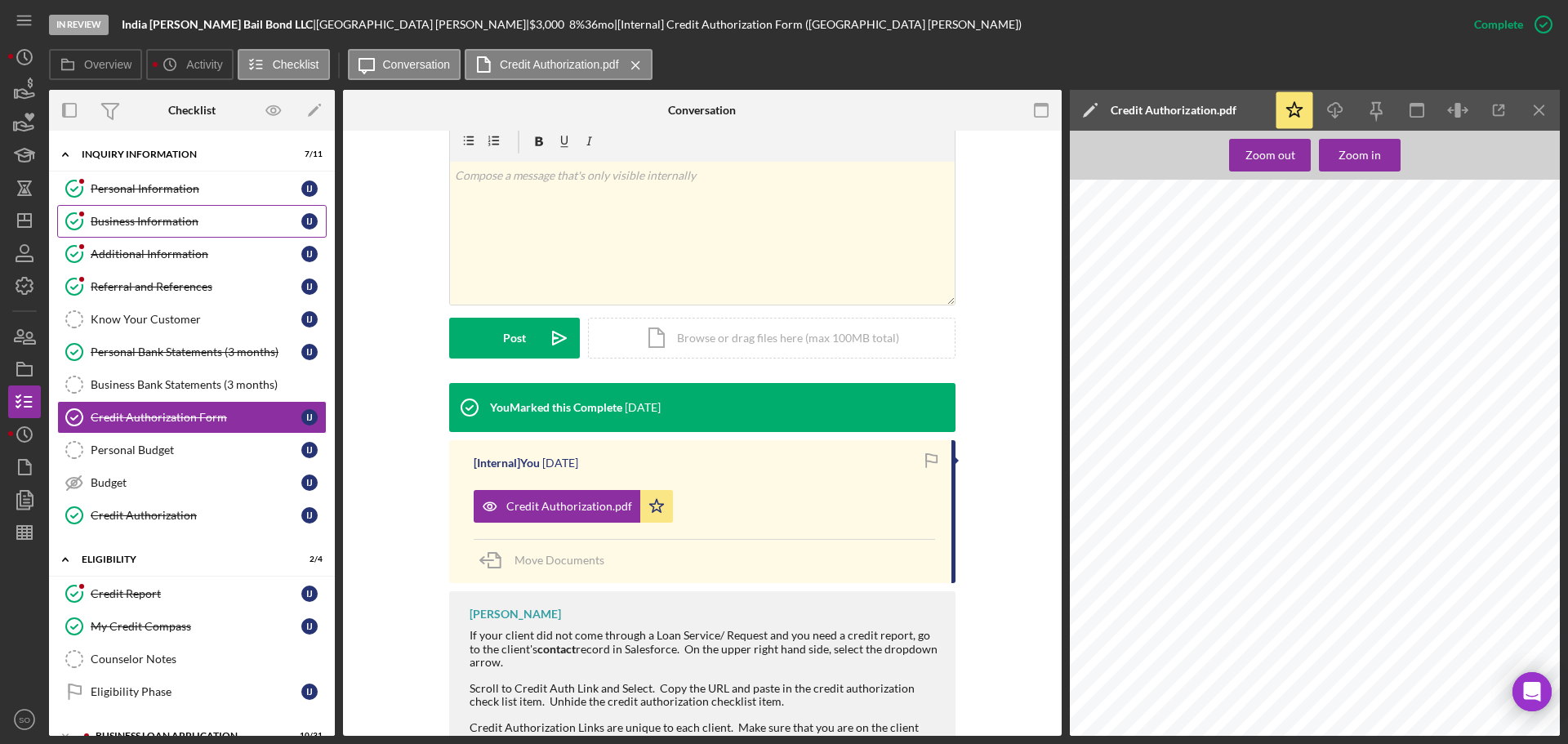
click at [165, 227] on div "Business Information" at bounding box center [195, 221] width 210 height 13
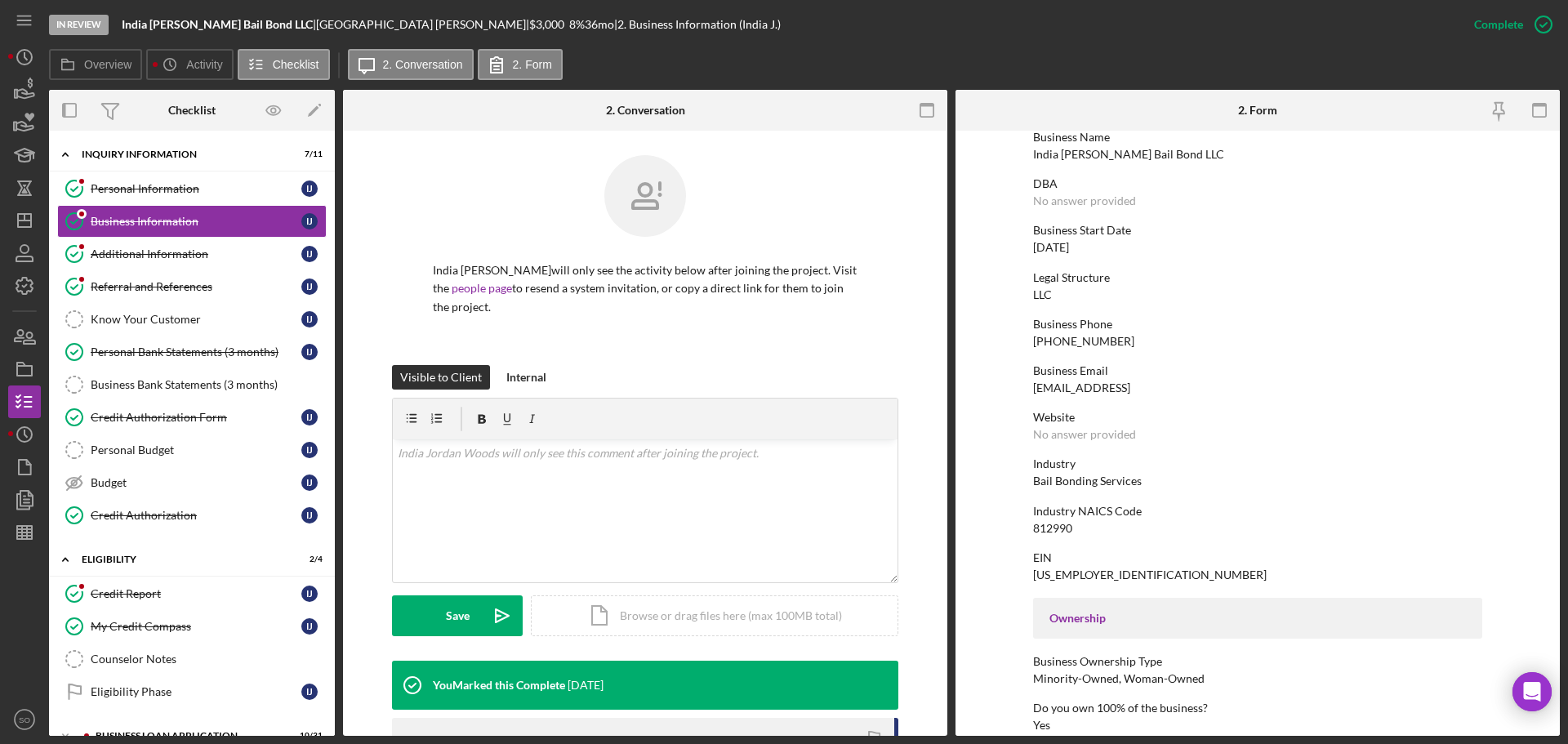
scroll to position [163, 0]
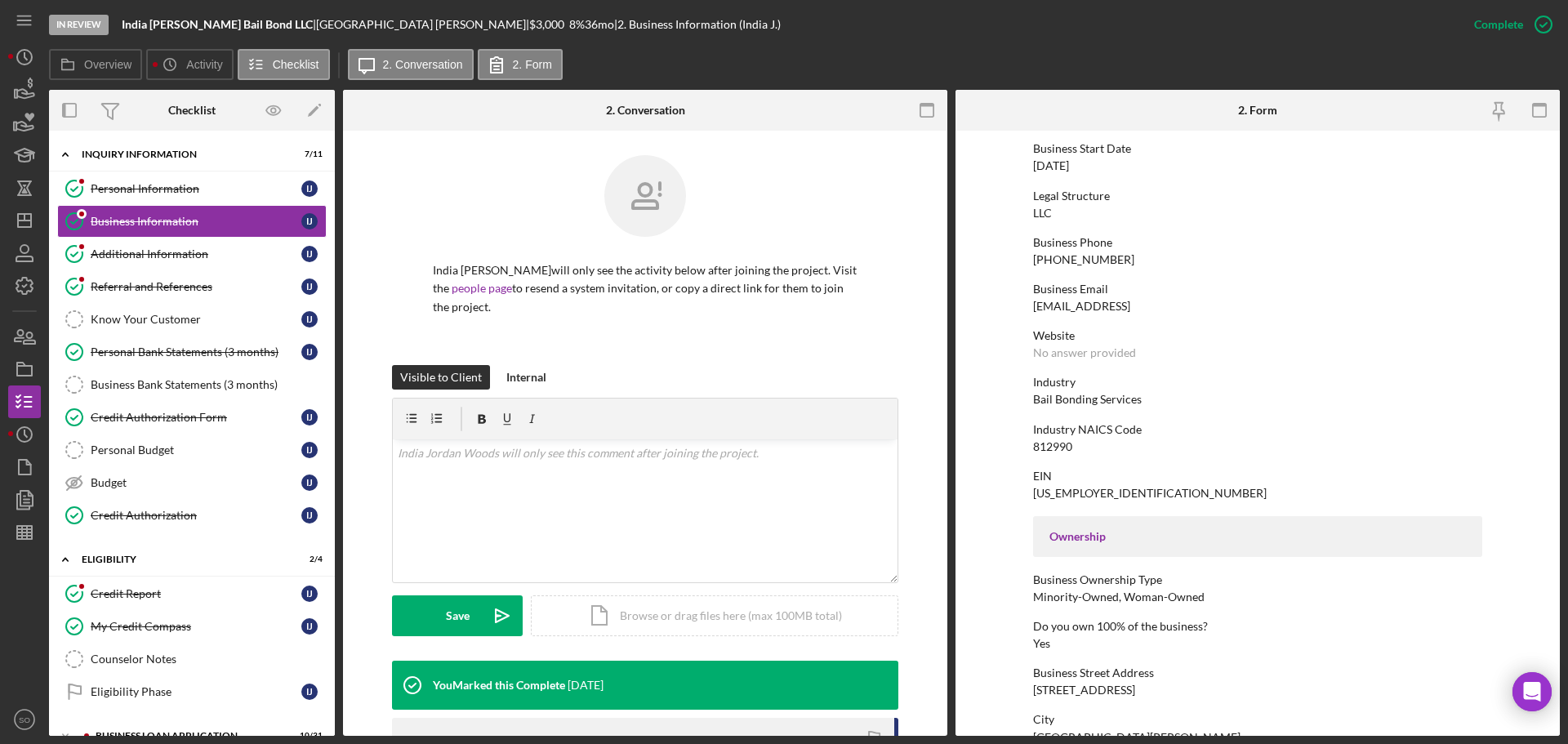
click at [1099, 401] on div "Bail Bonding Services" at bounding box center [1087, 399] width 108 height 13
copy div "Bail Bonding Services"
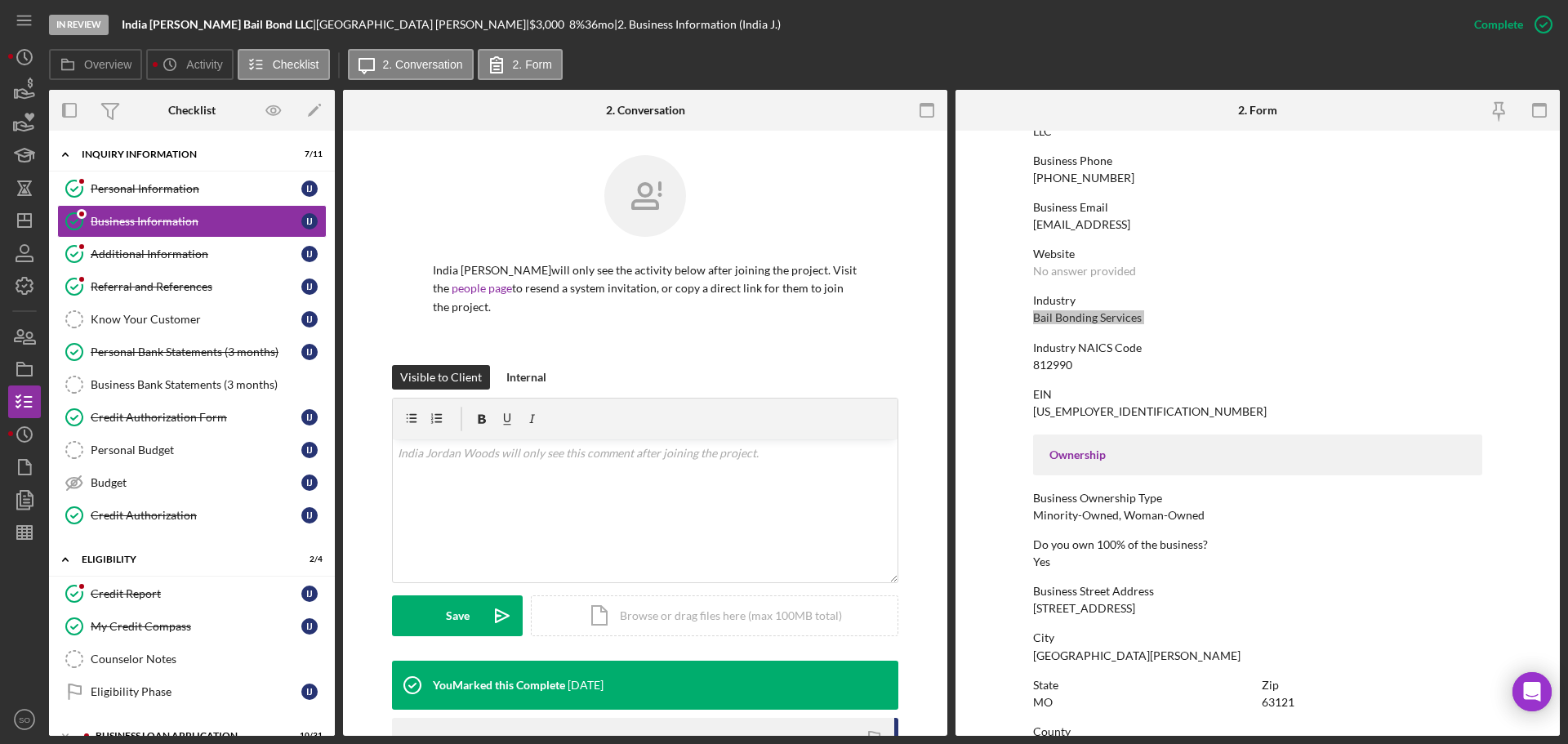
scroll to position [327, 0]
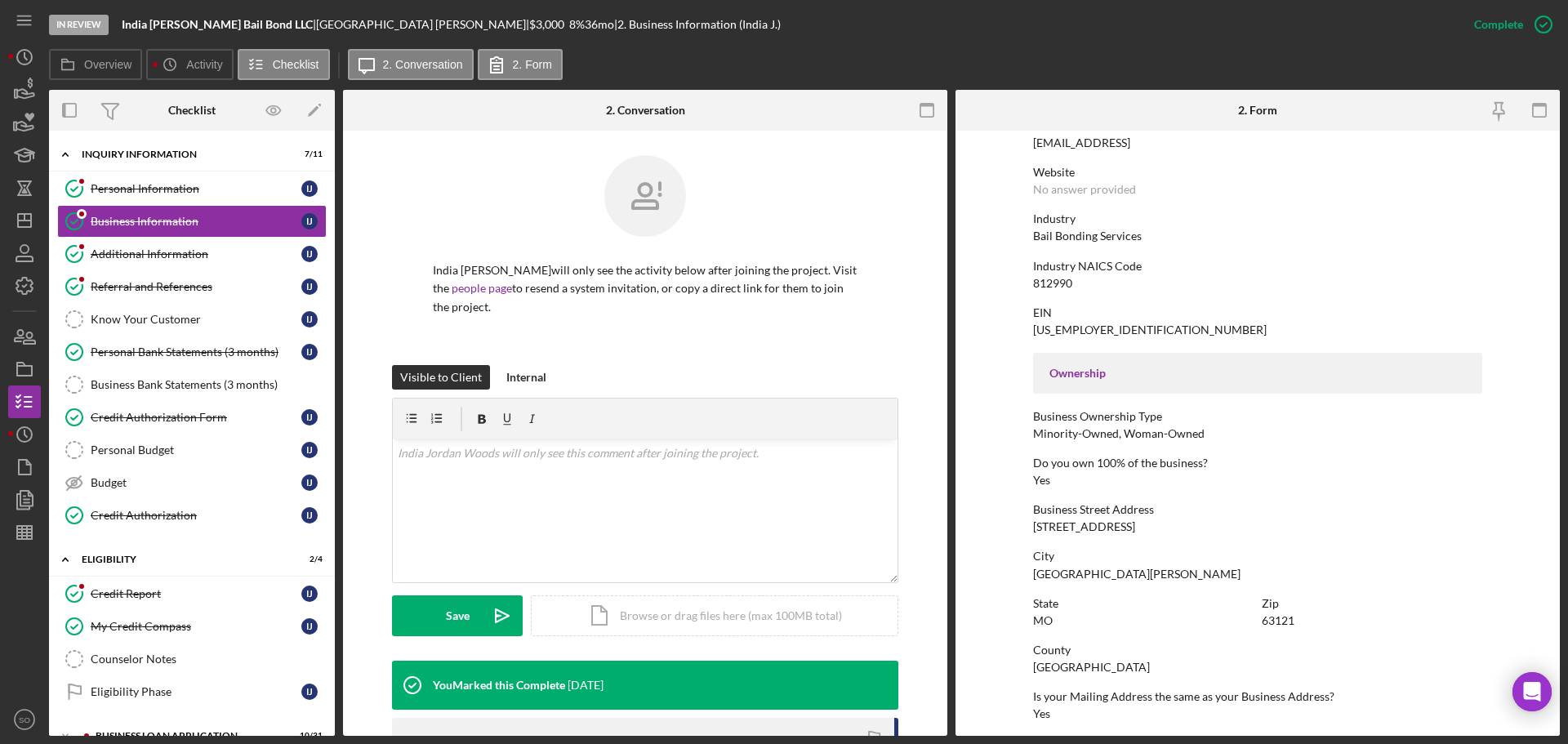
click at [1048, 526] on div "[STREET_ADDRESS]" at bounding box center [1084, 526] width 102 height 13
copy div "[STREET_ADDRESS]"
click at [1044, 572] on div "[GEOGRAPHIC_DATA][PERSON_NAME]" at bounding box center [1137, 573] width 208 height 13
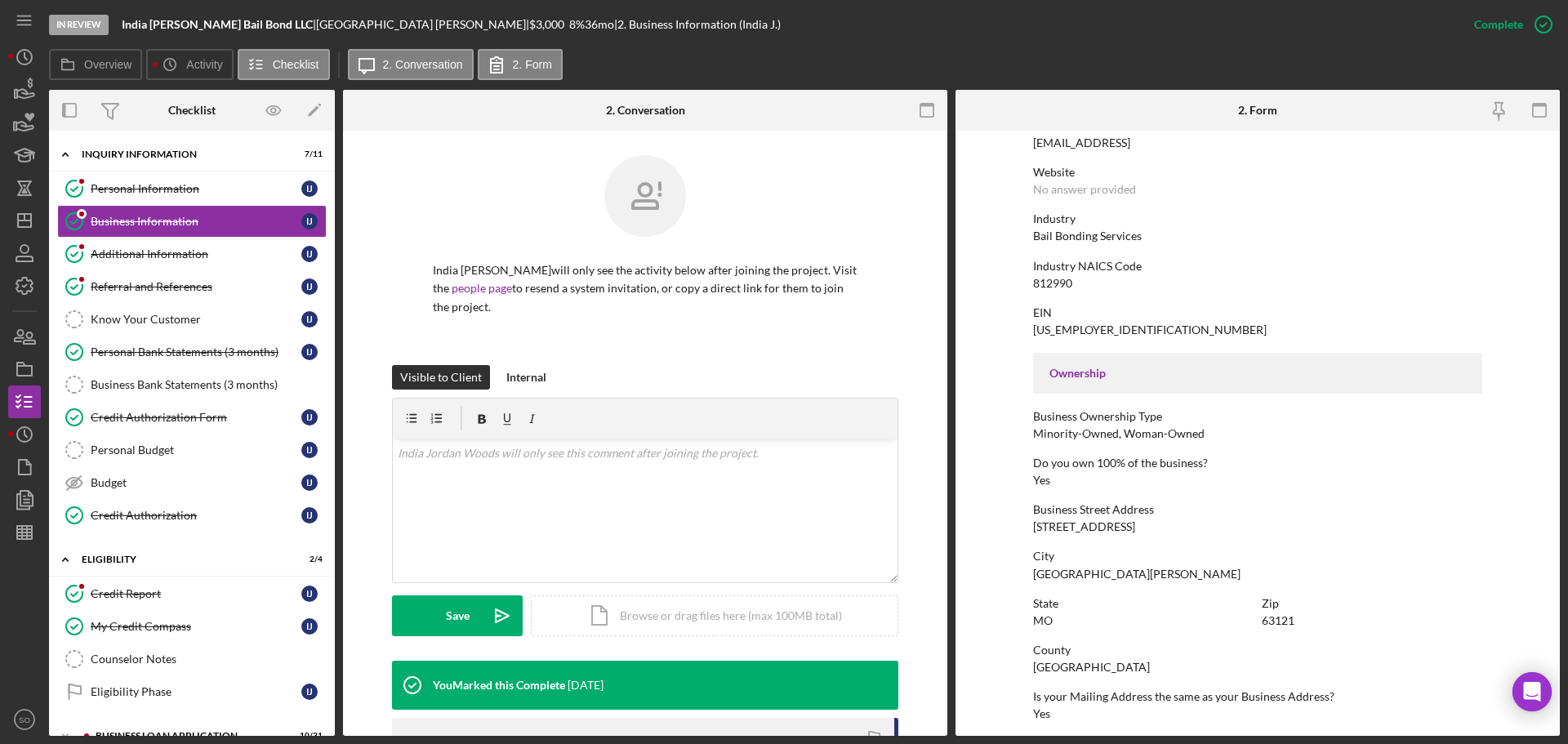
click at [1044, 572] on div "[GEOGRAPHIC_DATA][PERSON_NAME]" at bounding box center [1137, 573] width 208 height 13
copy div "[GEOGRAPHIC_DATA][PERSON_NAME]"
click at [1270, 624] on div "63121" at bounding box center [1278, 620] width 33 height 13
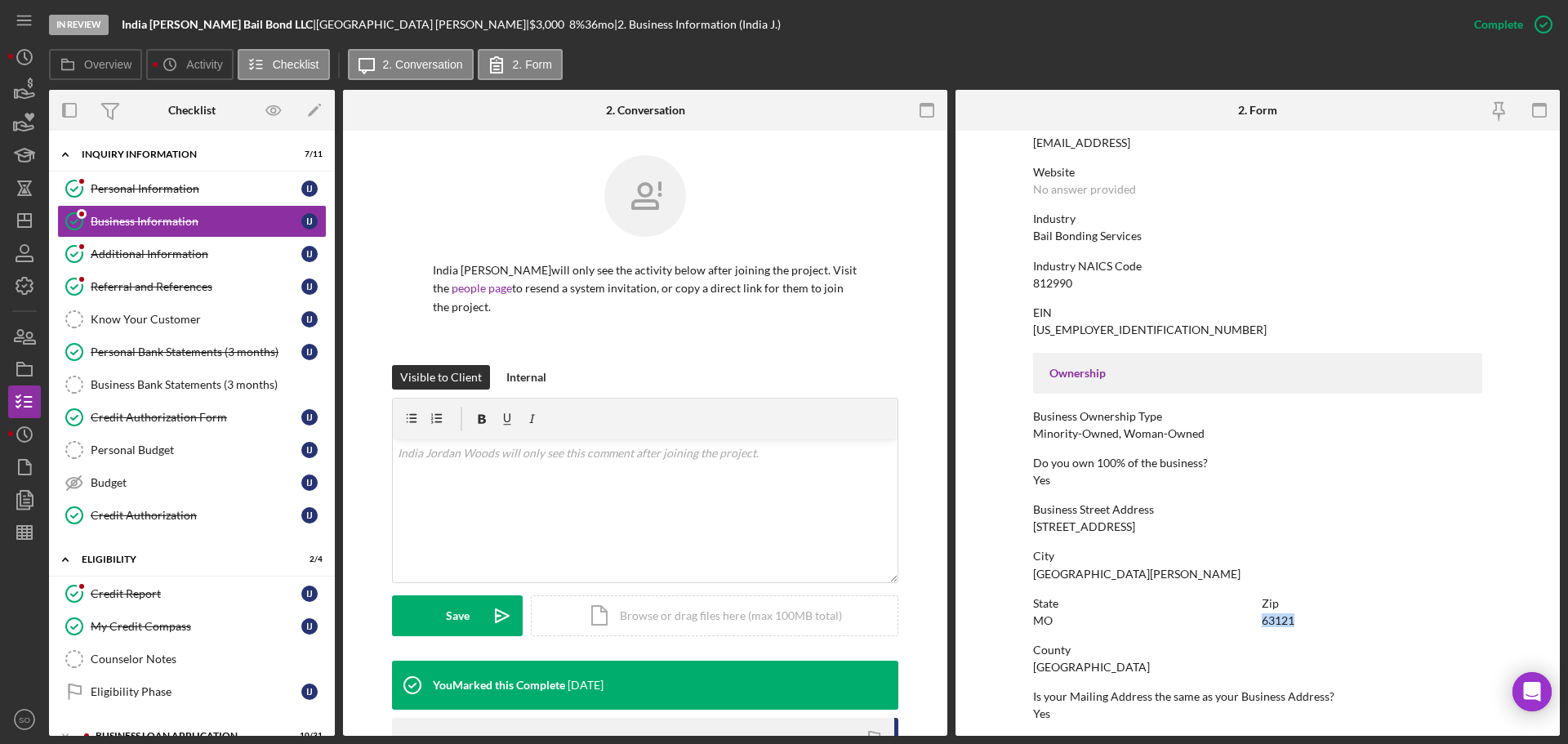
copy div "63121"
click at [1057, 671] on div "[GEOGRAPHIC_DATA]" at bounding box center [1091, 666] width 117 height 13
copy div "[GEOGRAPHIC_DATA]"
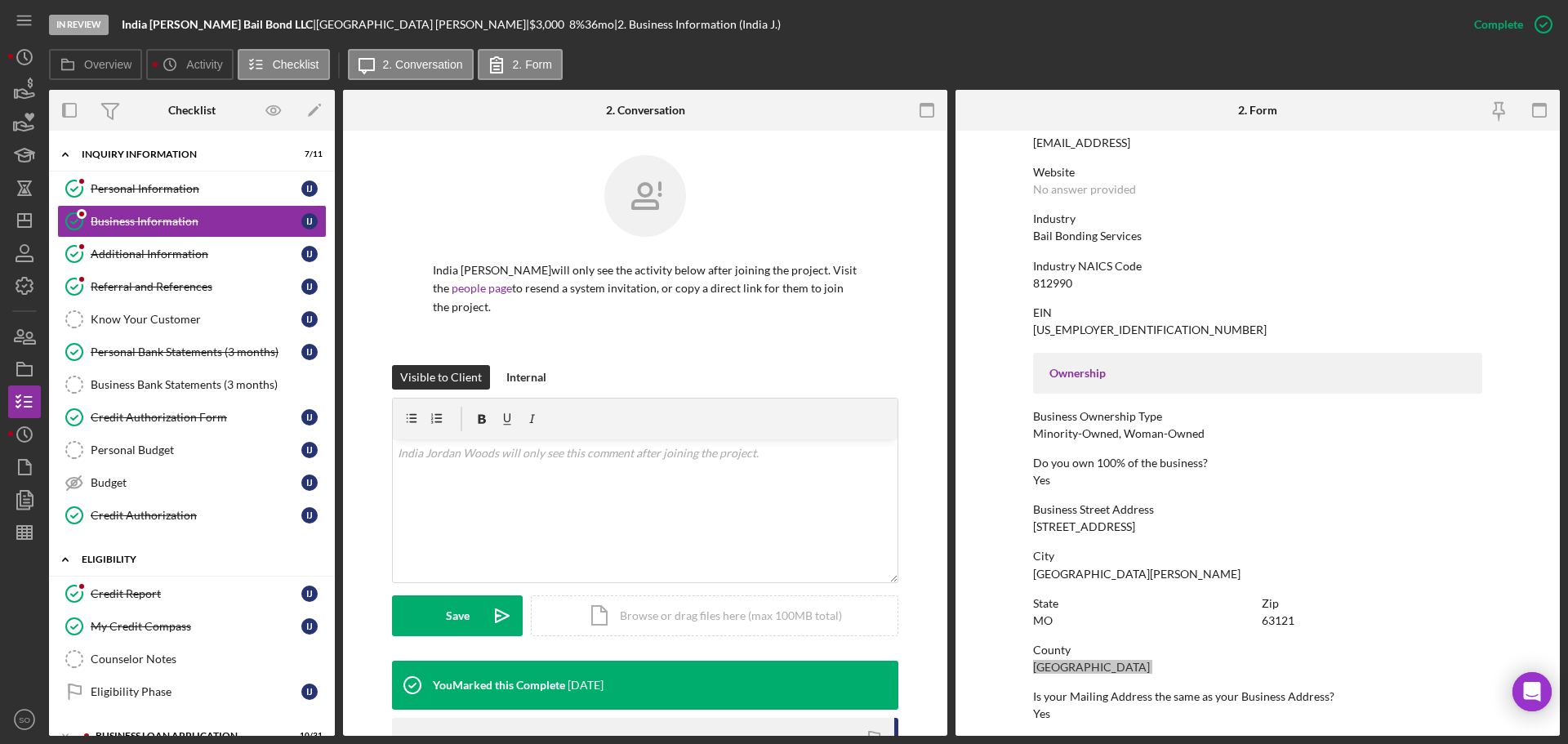
scroll to position [135, 0]
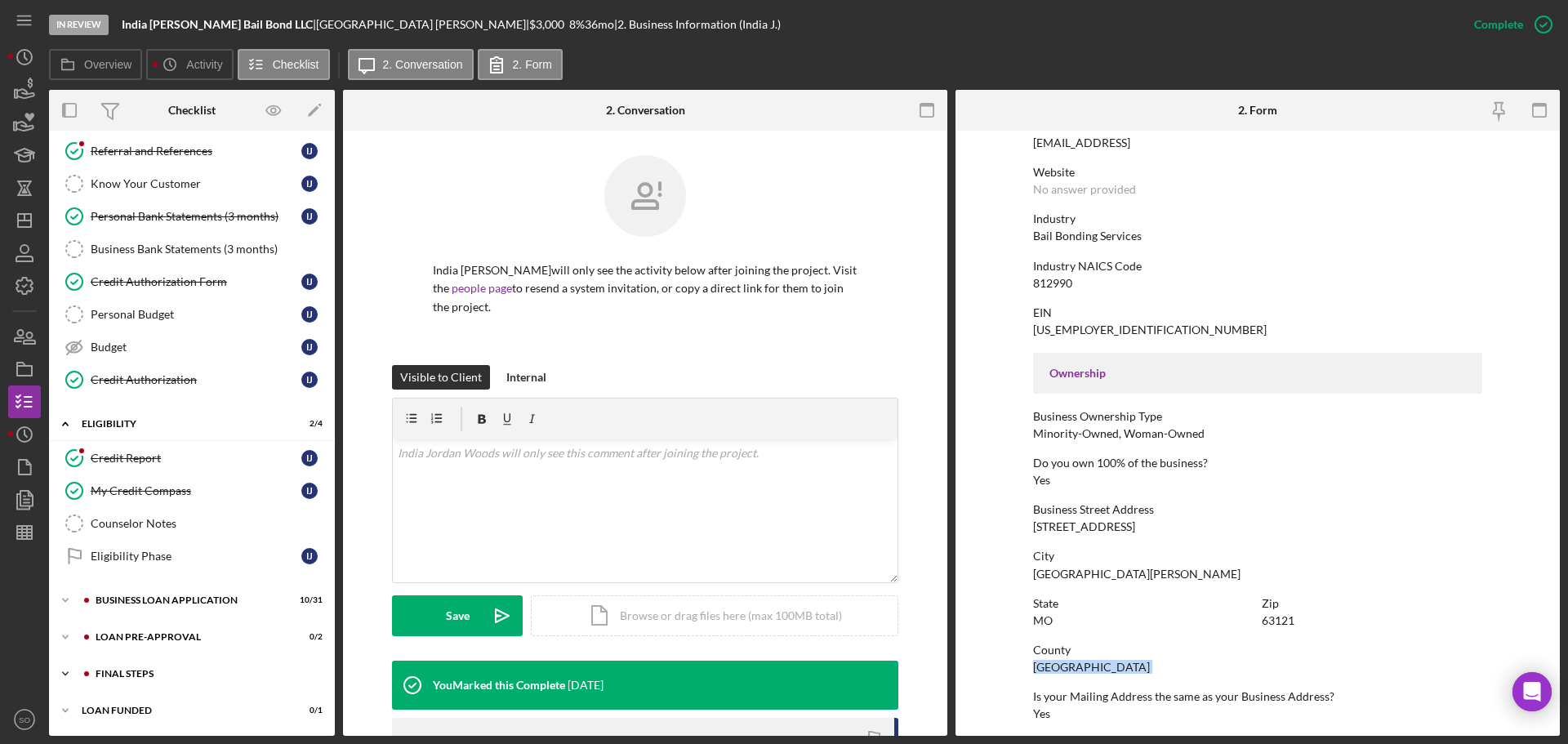
click at [147, 671] on div "FINAL STEPS" at bounding box center [205, 673] width 219 height 10
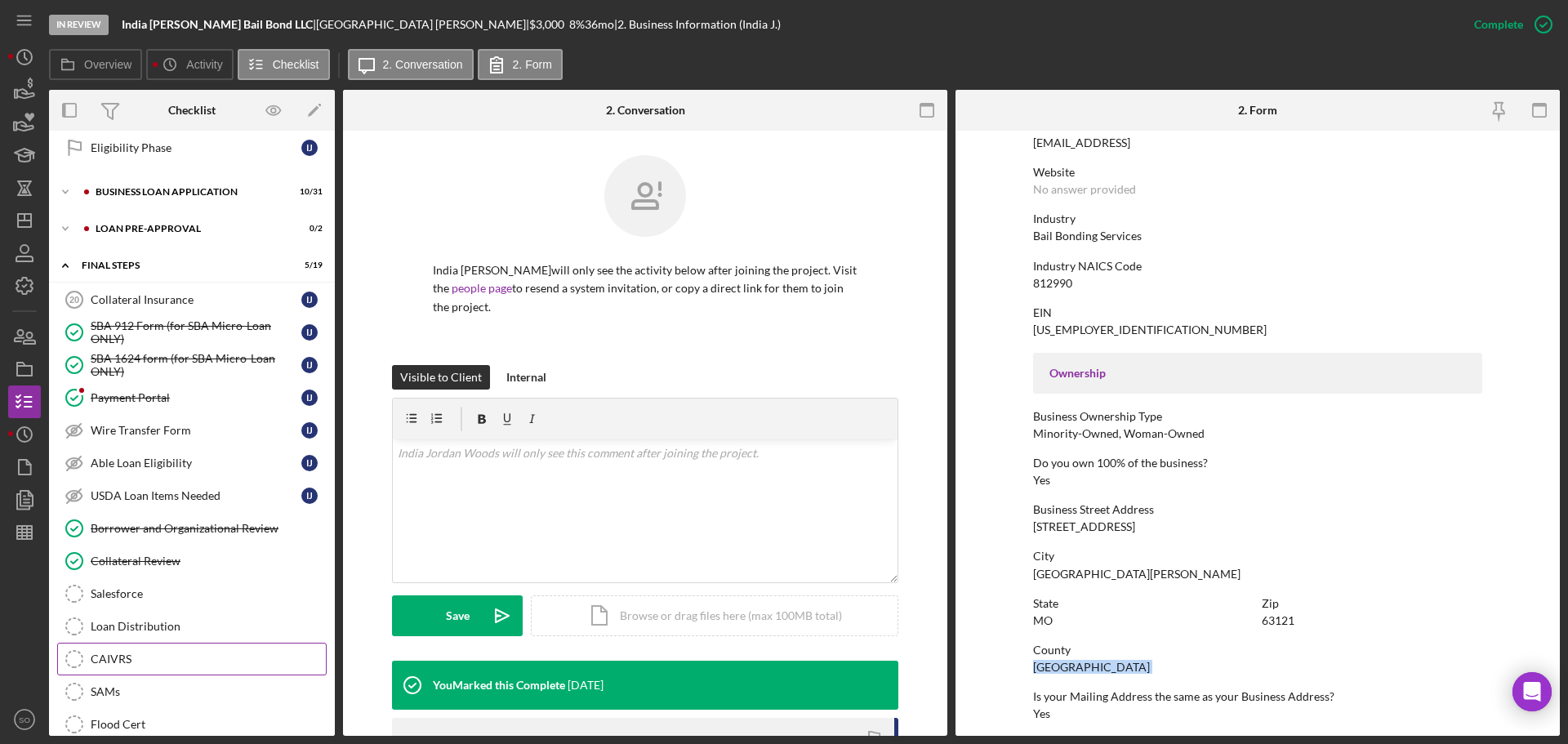
scroll to position [625, 0]
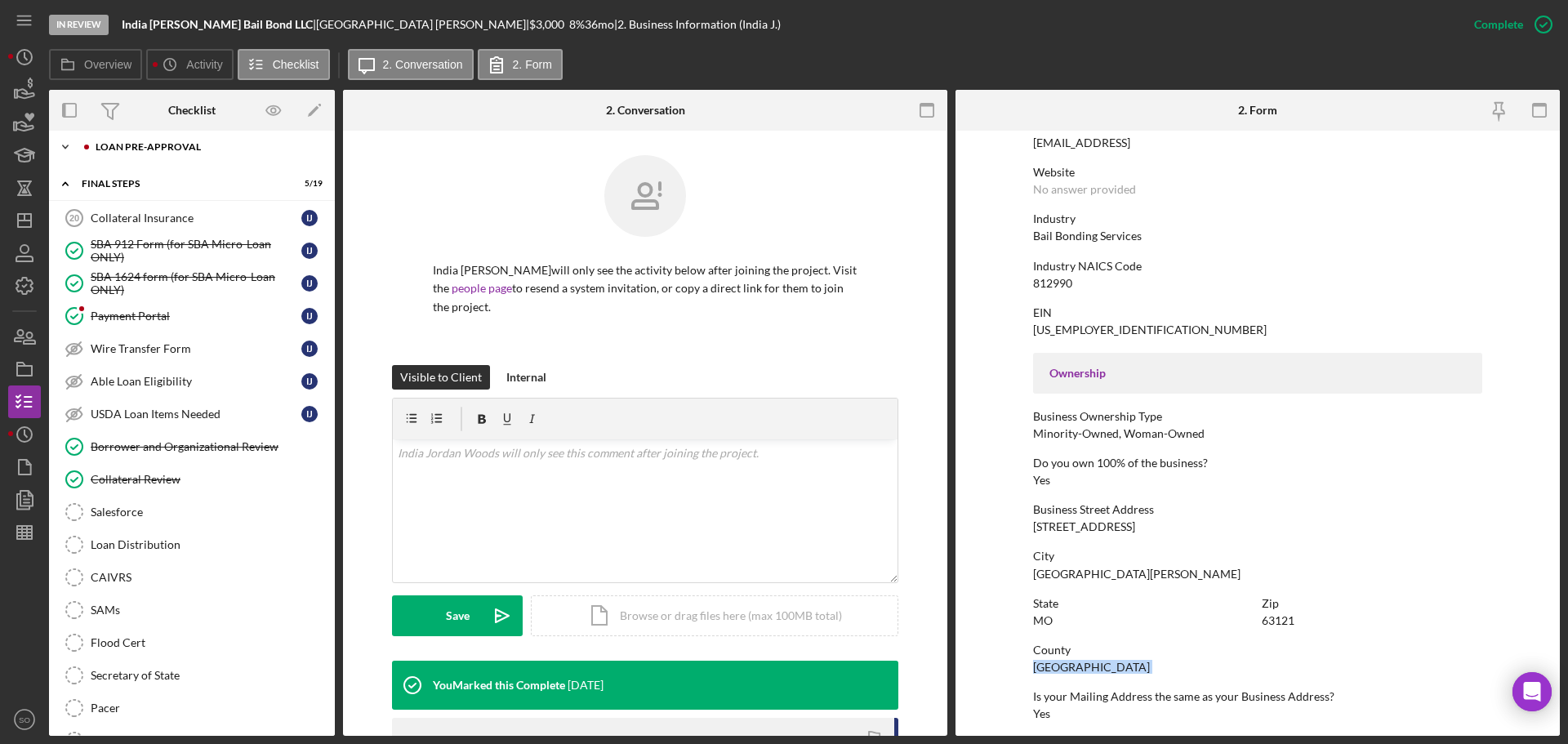
click at [157, 149] on div "LOAN PRE-APPROVAL" at bounding box center [205, 146] width 219 height 10
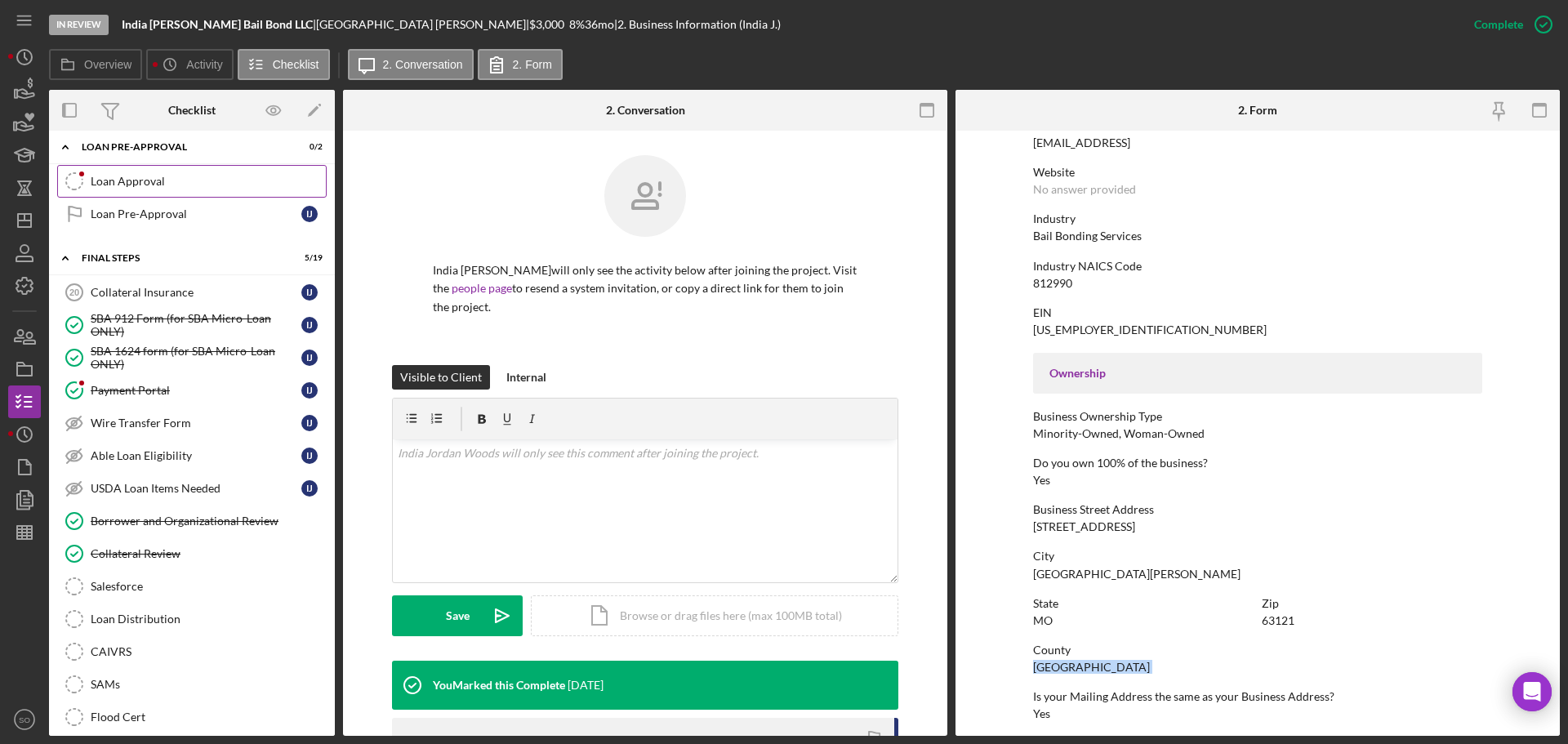
click at [140, 190] on link "Loan Approval Loan Approval" at bounding box center [191, 181] width 269 height 33
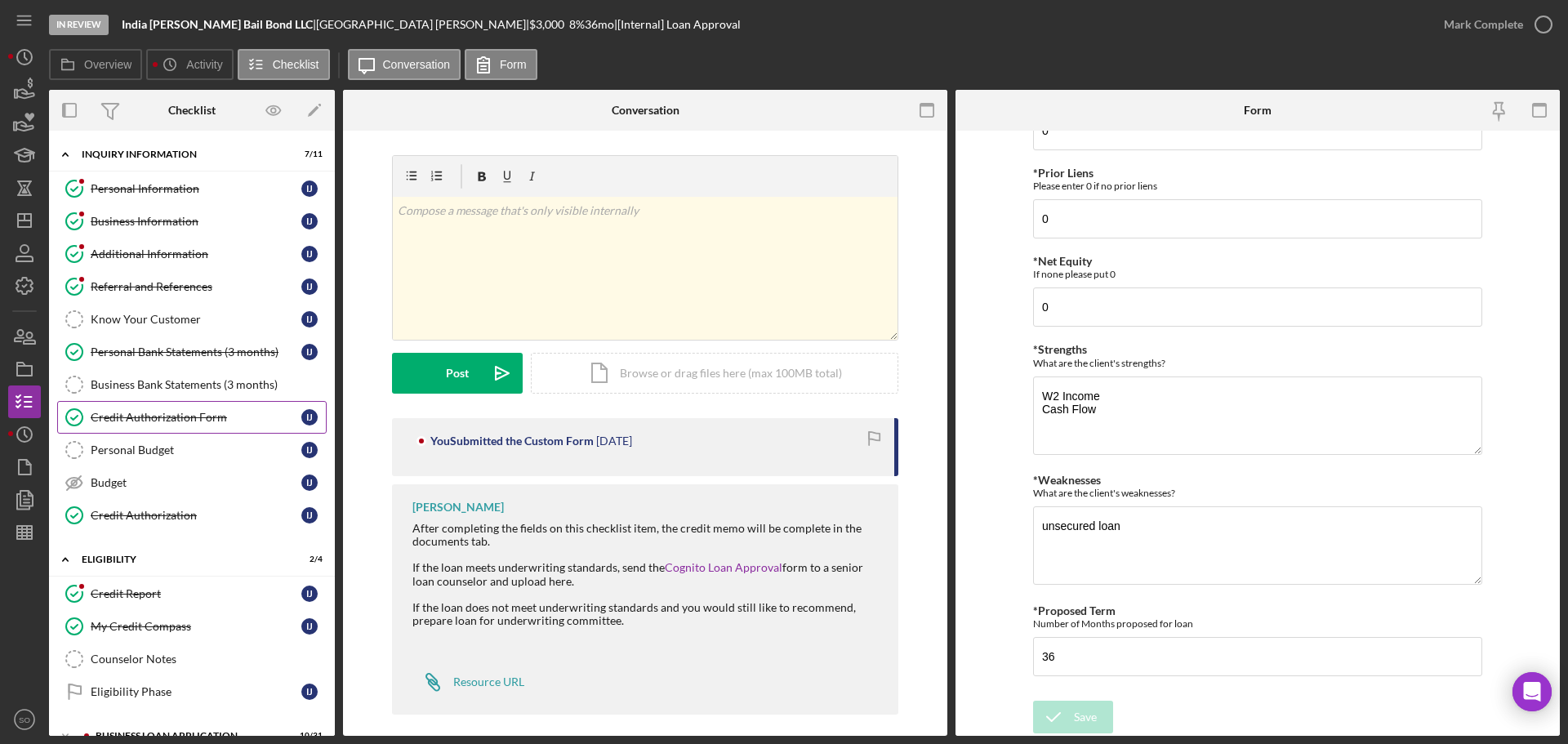
click at [165, 407] on link "Credit Authorization Form Credit Authorization Form I J" at bounding box center [191, 417] width 269 height 33
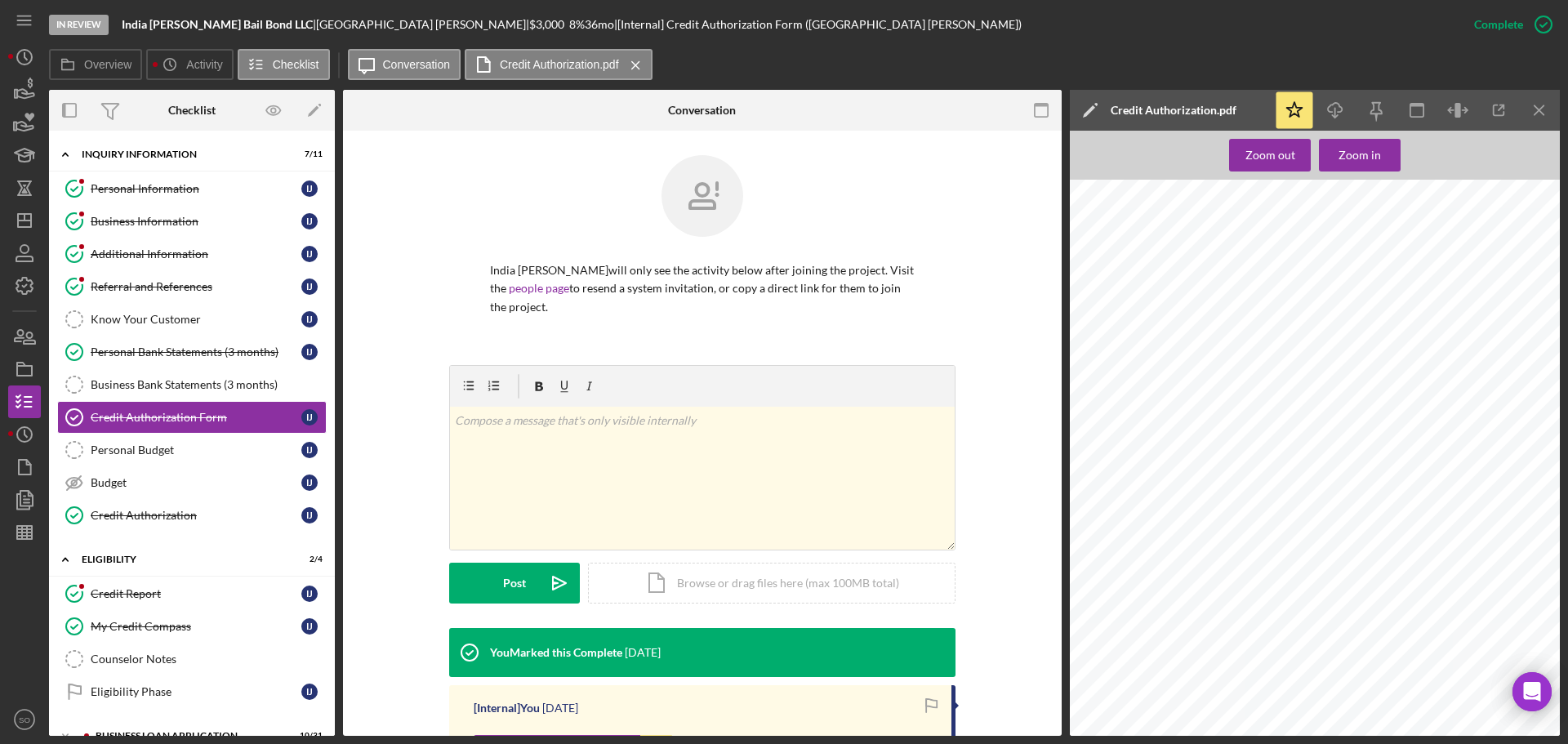
click at [1197, 462] on span "indiered0127@gmail.com" at bounding box center [1222, 462] width 124 height 7
copy span "indiered0127@gmail.com"
click at [1341, 108] on icon "button" at bounding box center [1334, 107] width 14 height 9
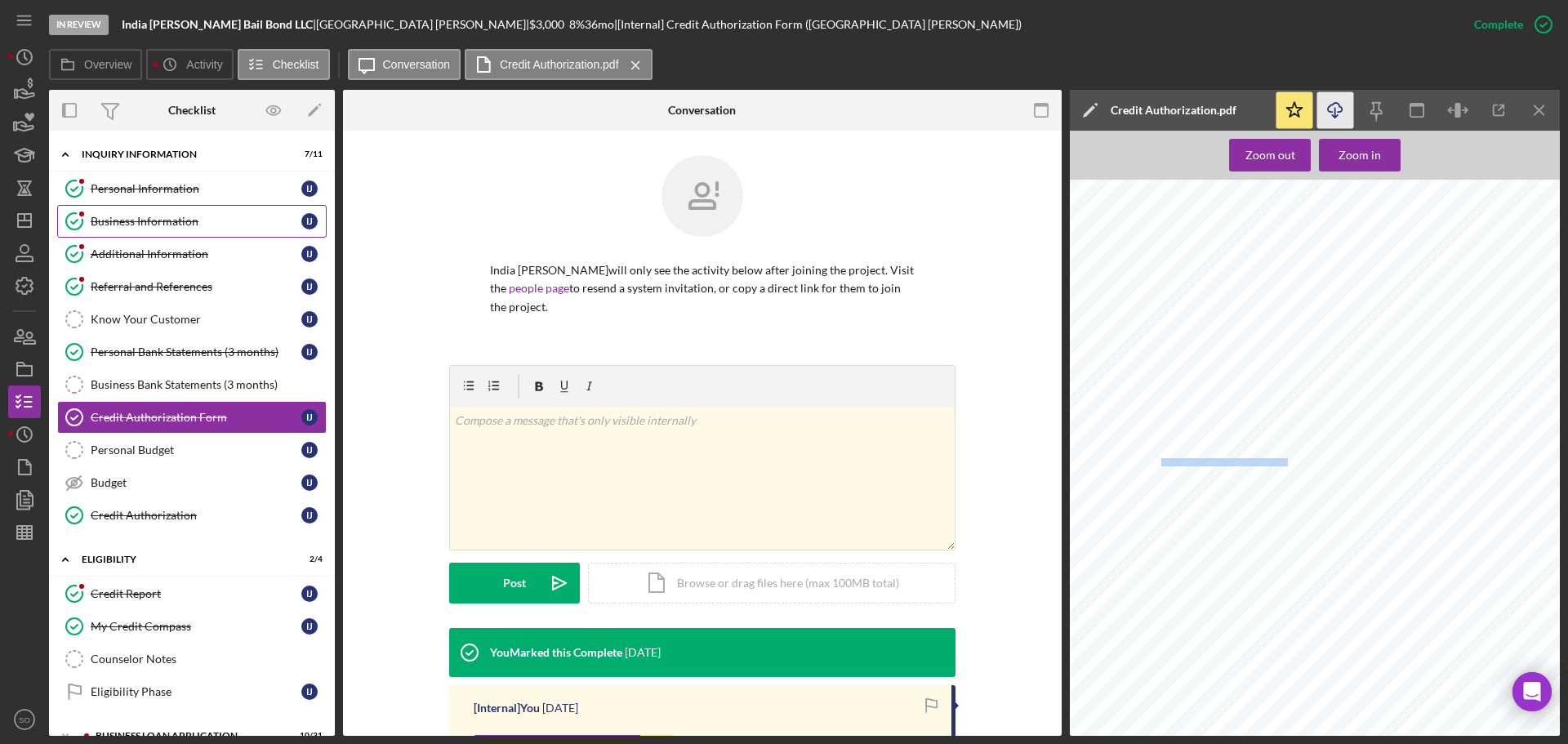
click at [130, 222] on div "Business Information" at bounding box center [195, 221] width 210 height 13
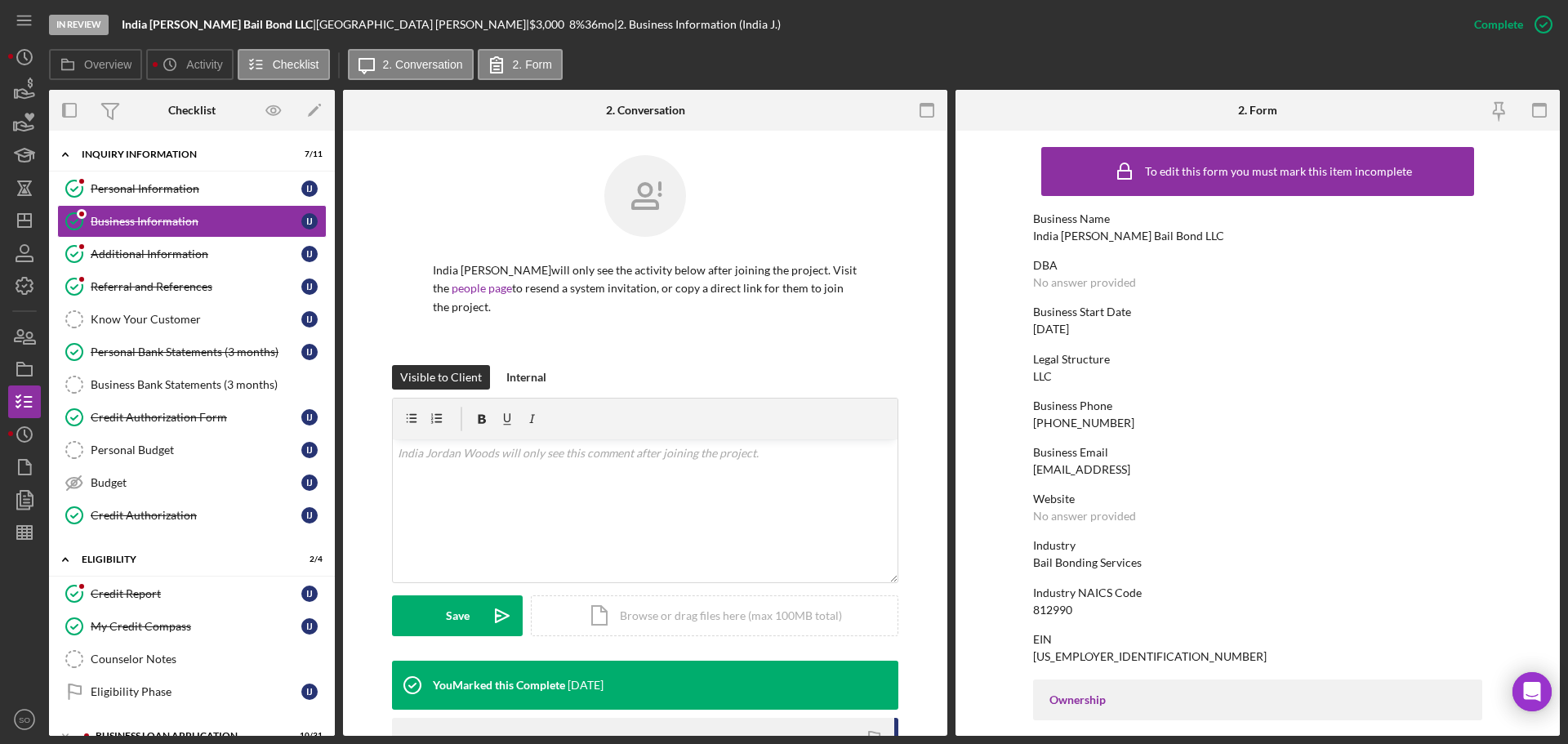
click at [1069, 235] on div "India [PERSON_NAME] Bail Bond LLC" at bounding box center [1129, 236] width 191 height 13
click at [1069, 234] on div "India [PERSON_NAME] Bail Bond LLC" at bounding box center [1129, 236] width 191 height 13
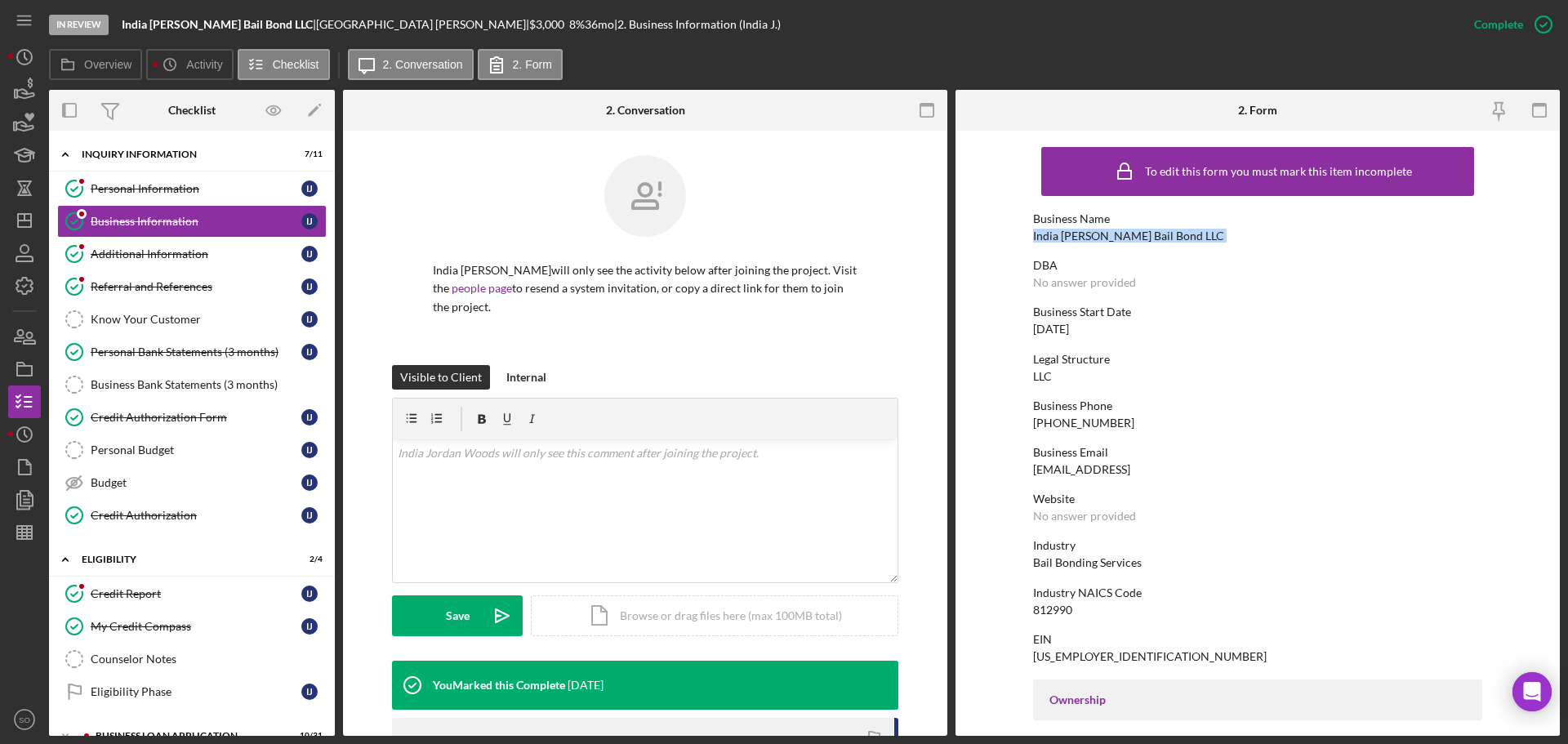
drag, startPoint x: 1069, startPoint y: 234, endPoint x: 1020, endPoint y: 258, distance: 54.6
click at [1025, 255] on form "To edit this form you must mark this item incomplete Business Name India Jordan…" at bounding box center [1257, 433] width 604 height 605
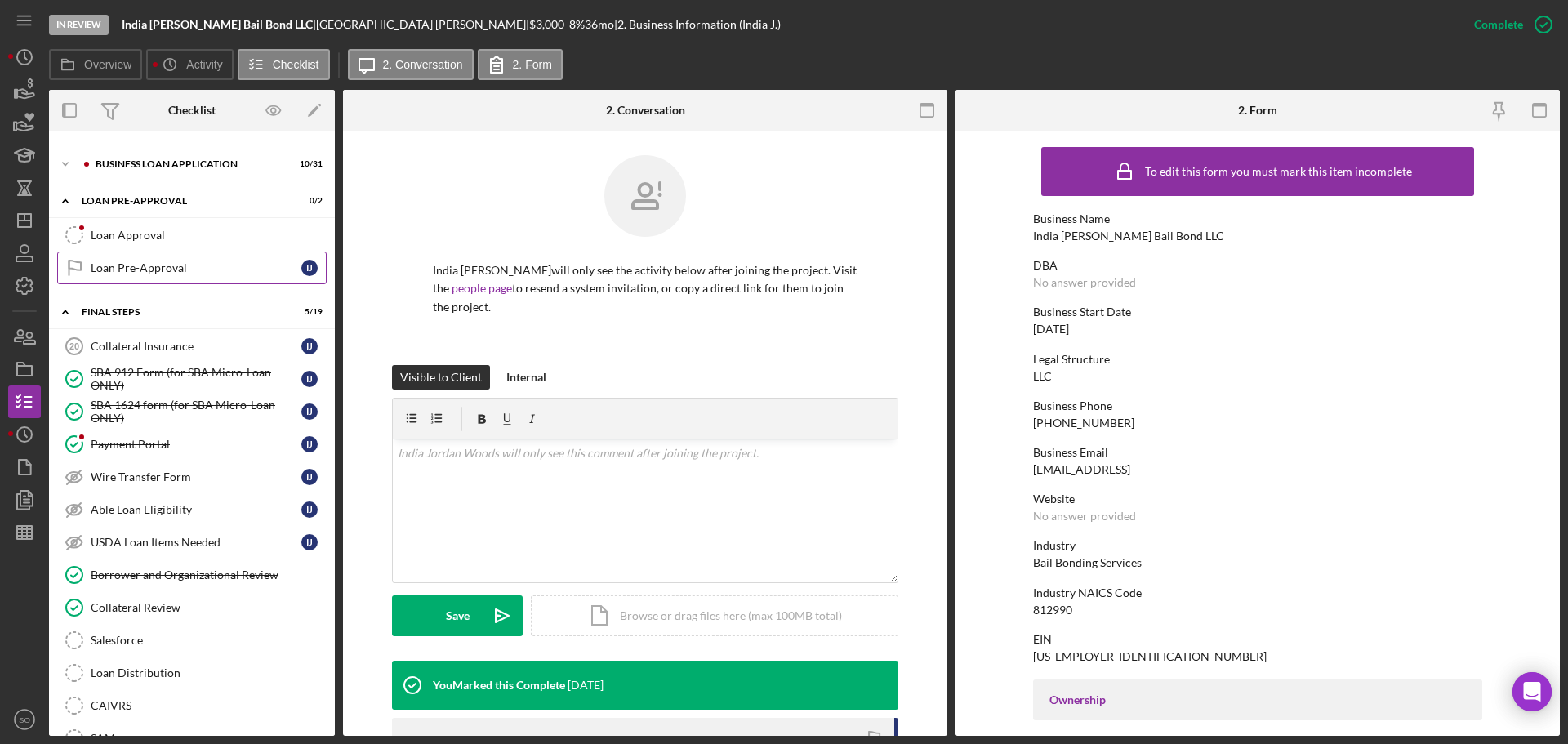
scroll to position [408, 0]
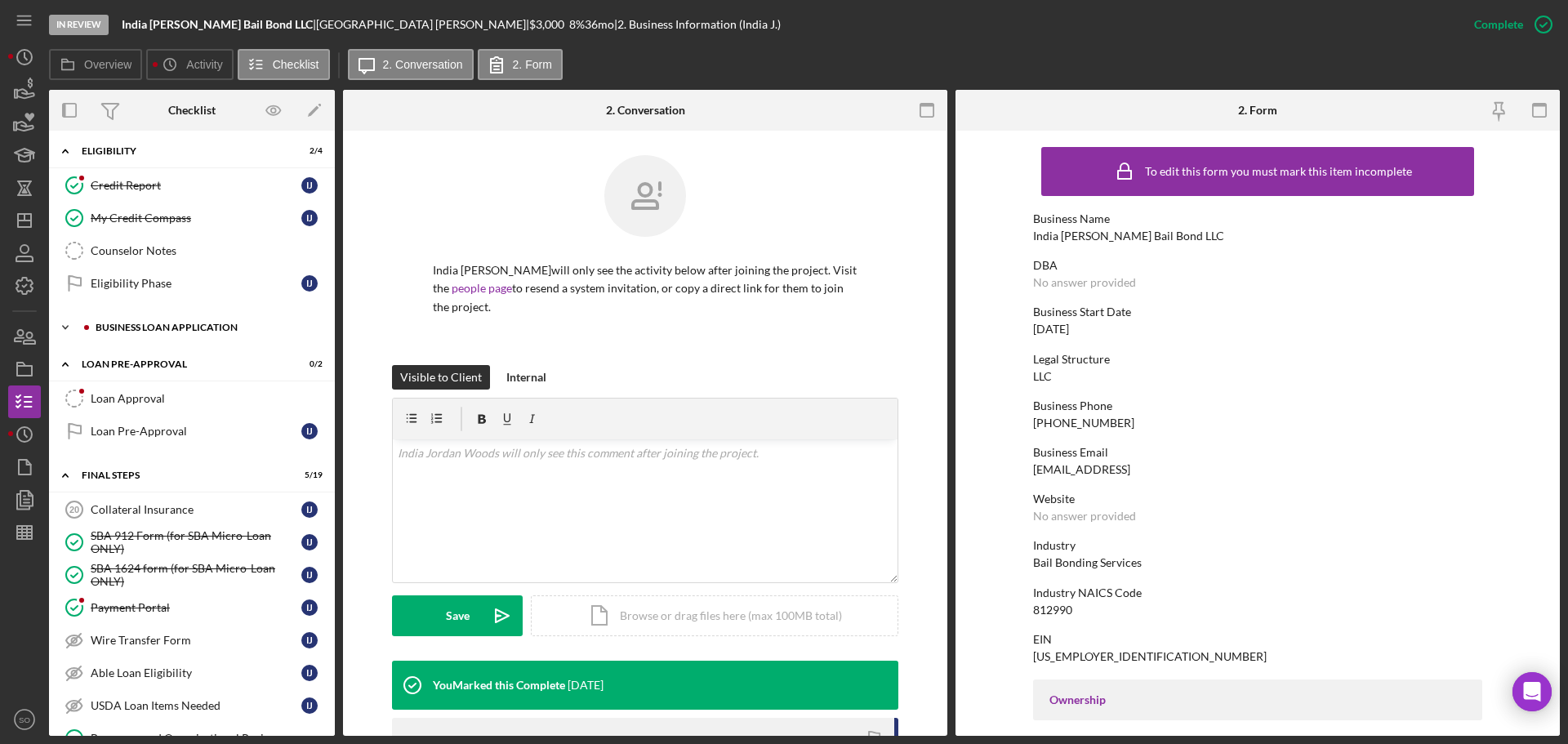
click at [133, 333] on div "Icon/Expander BUSINESS LOAN APPLICATION 10 / 31" at bounding box center [191, 327] width 285 height 33
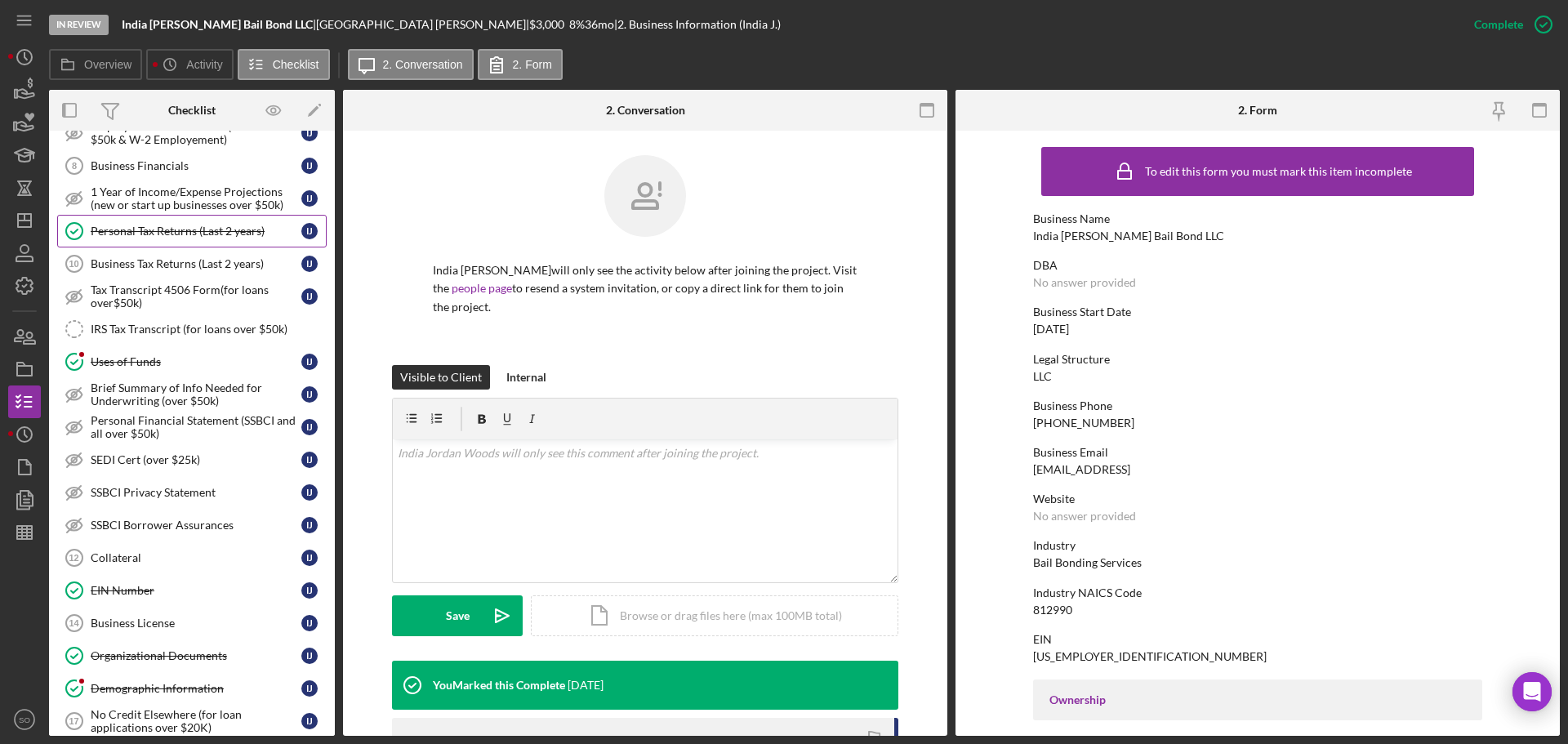
scroll to position [816, 0]
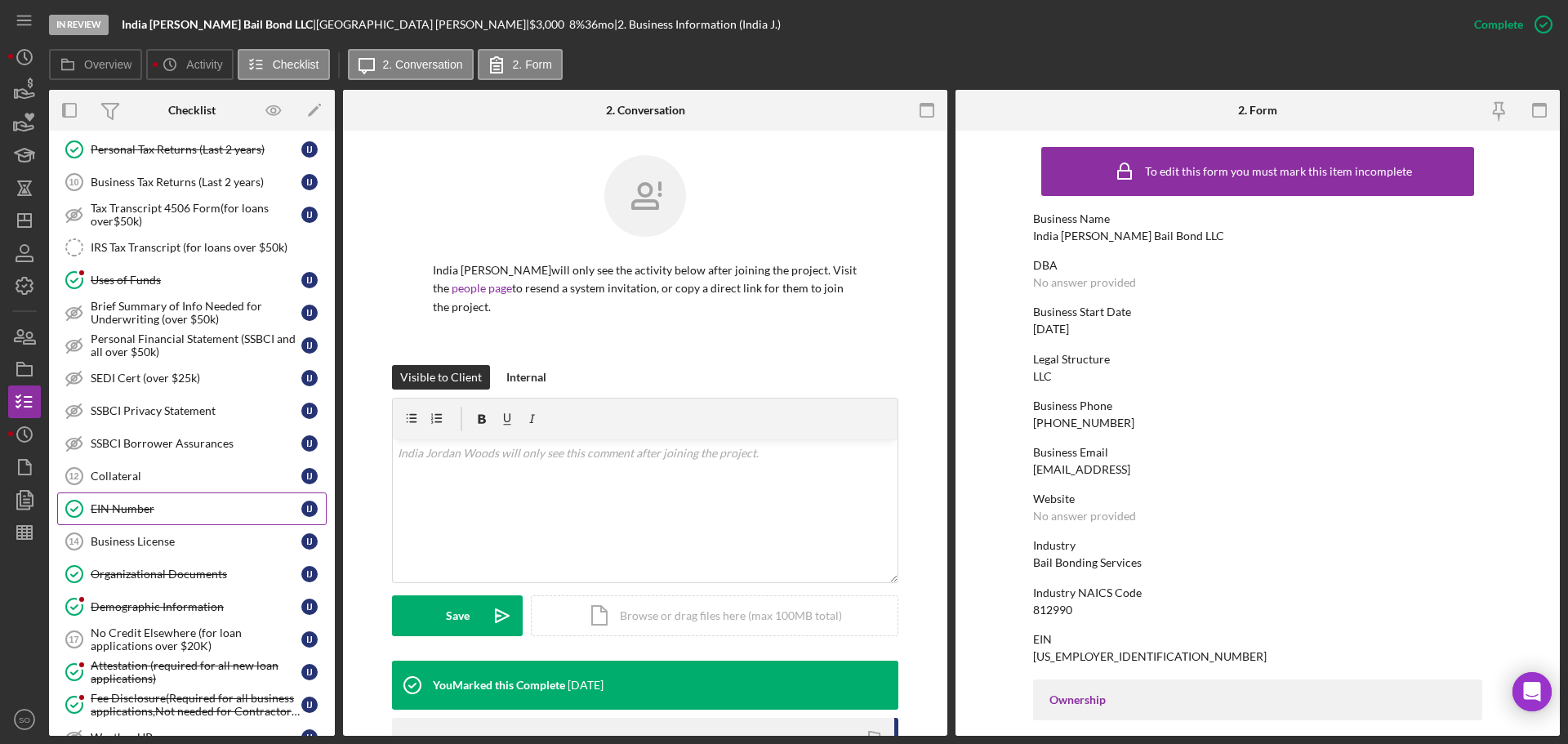
click at [138, 520] on link "EIN Number EIN Number I J" at bounding box center [191, 508] width 269 height 33
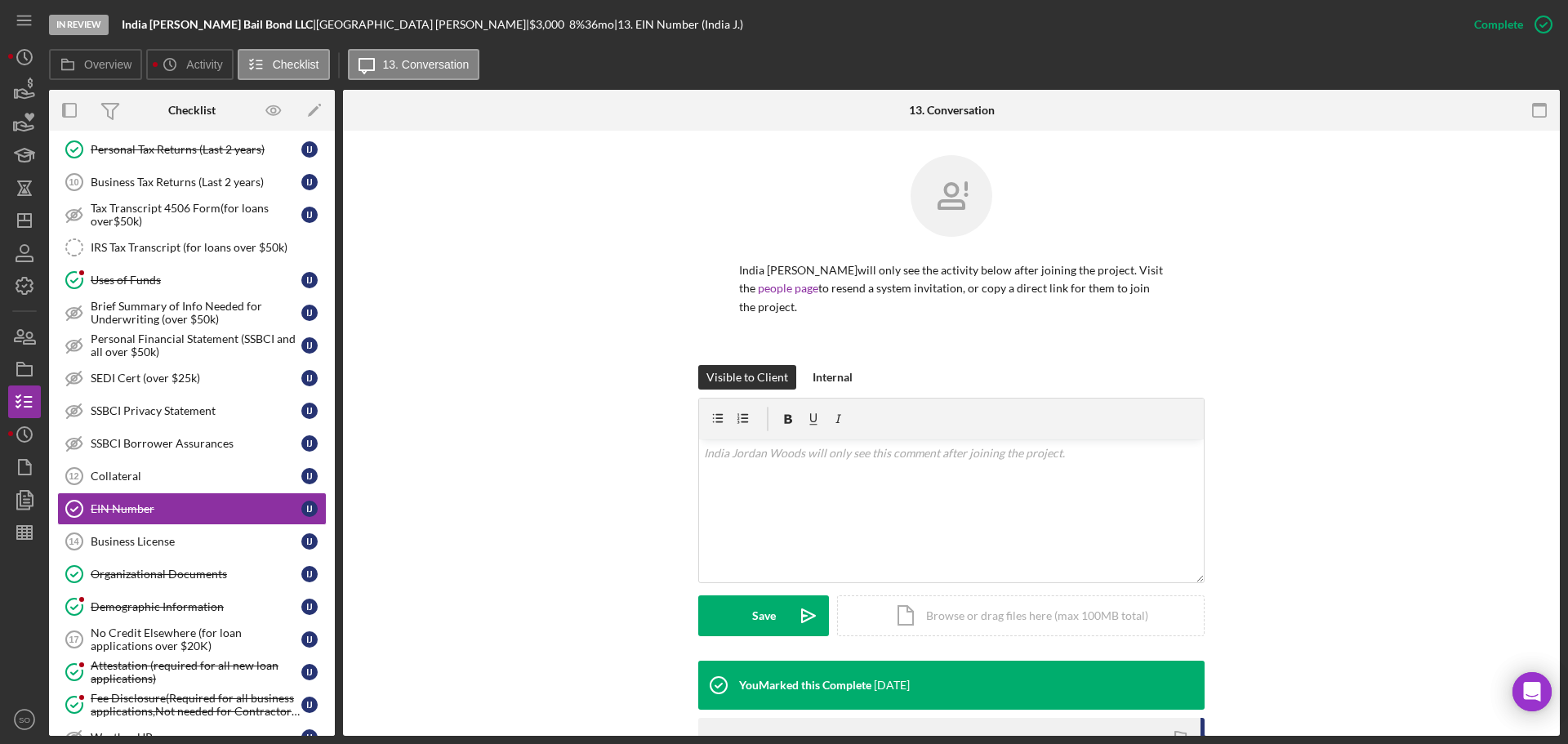
scroll to position [245, 0]
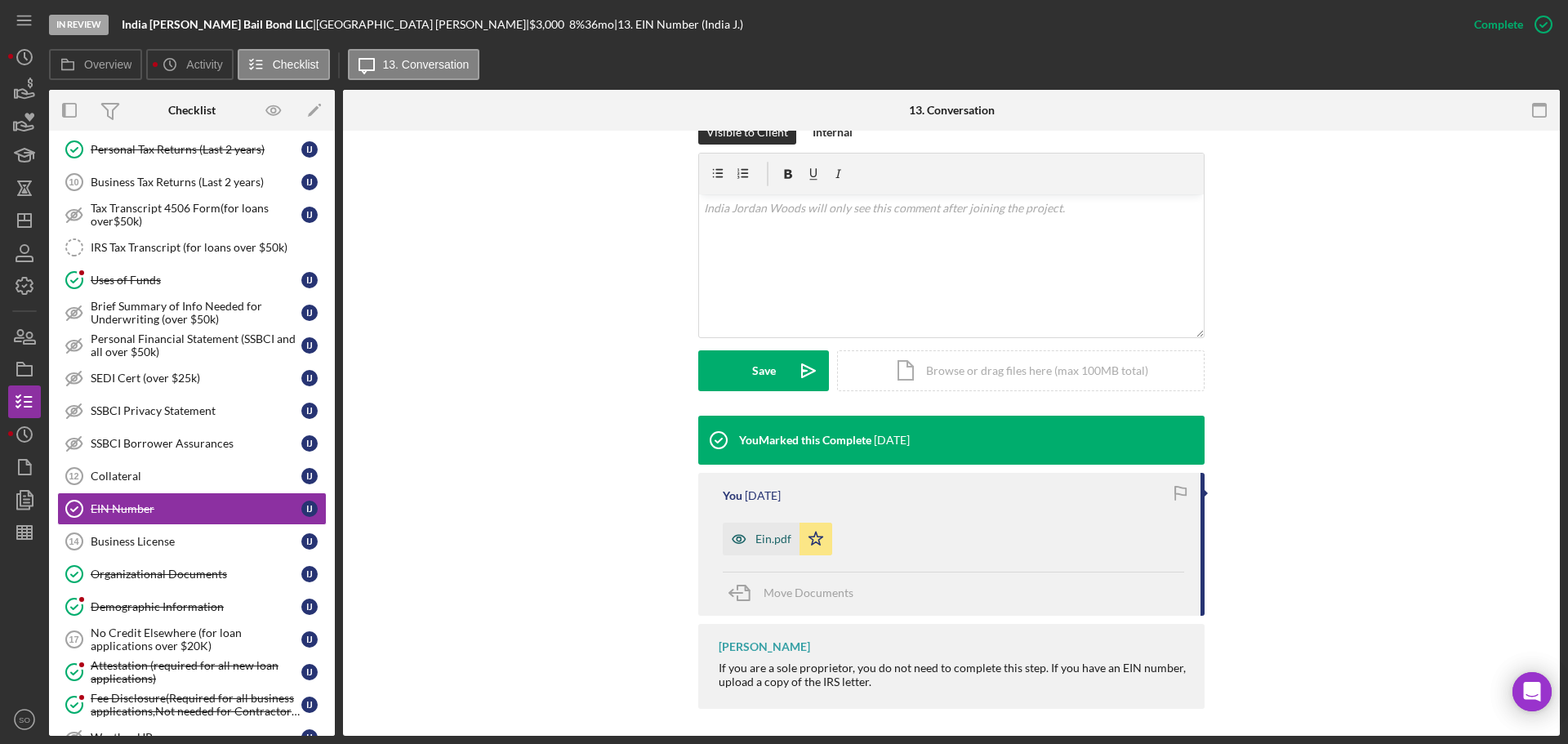
click at [770, 540] on div "Ein.pdf" at bounding box center [773, 538] width 36 height 13
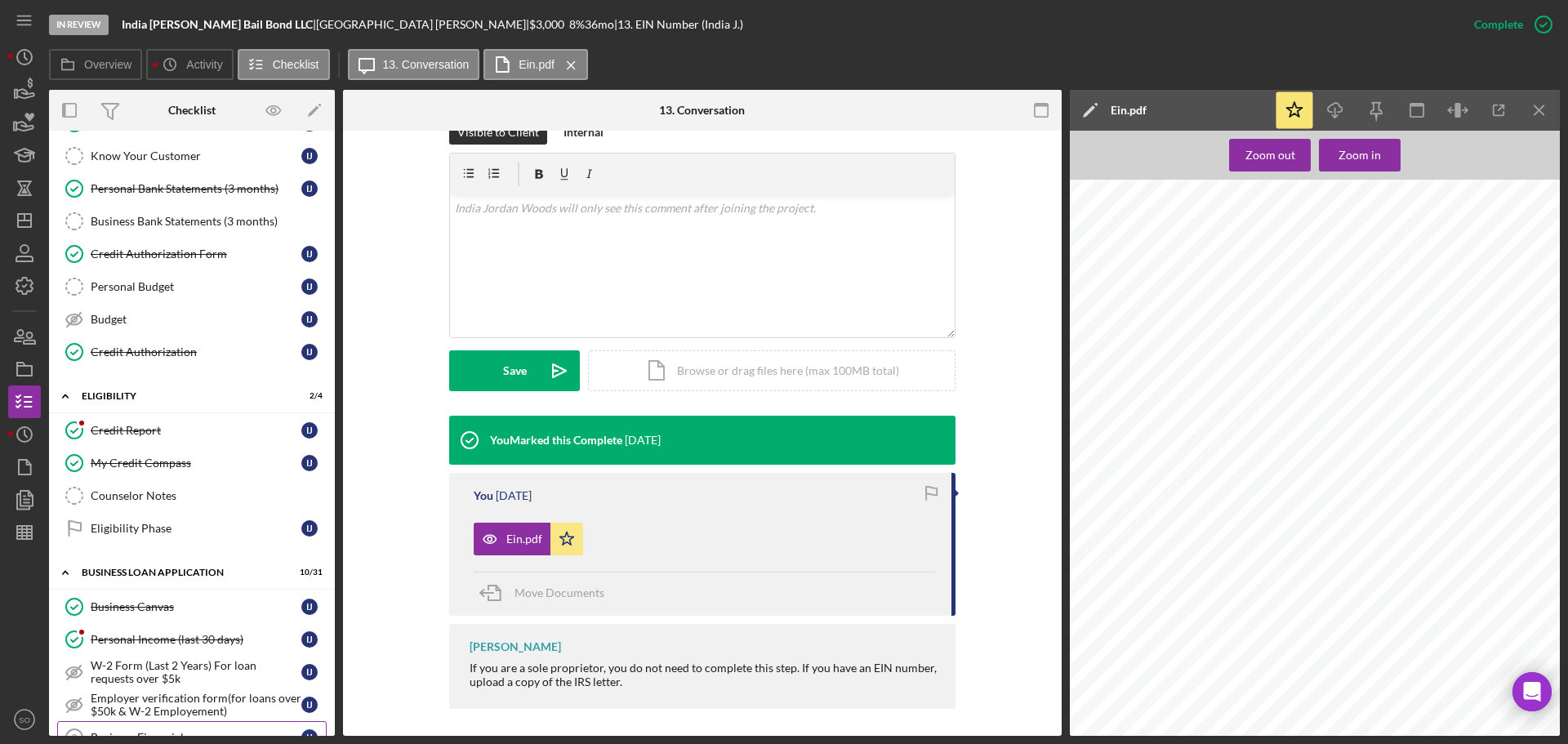
scroll to position [0, 0]
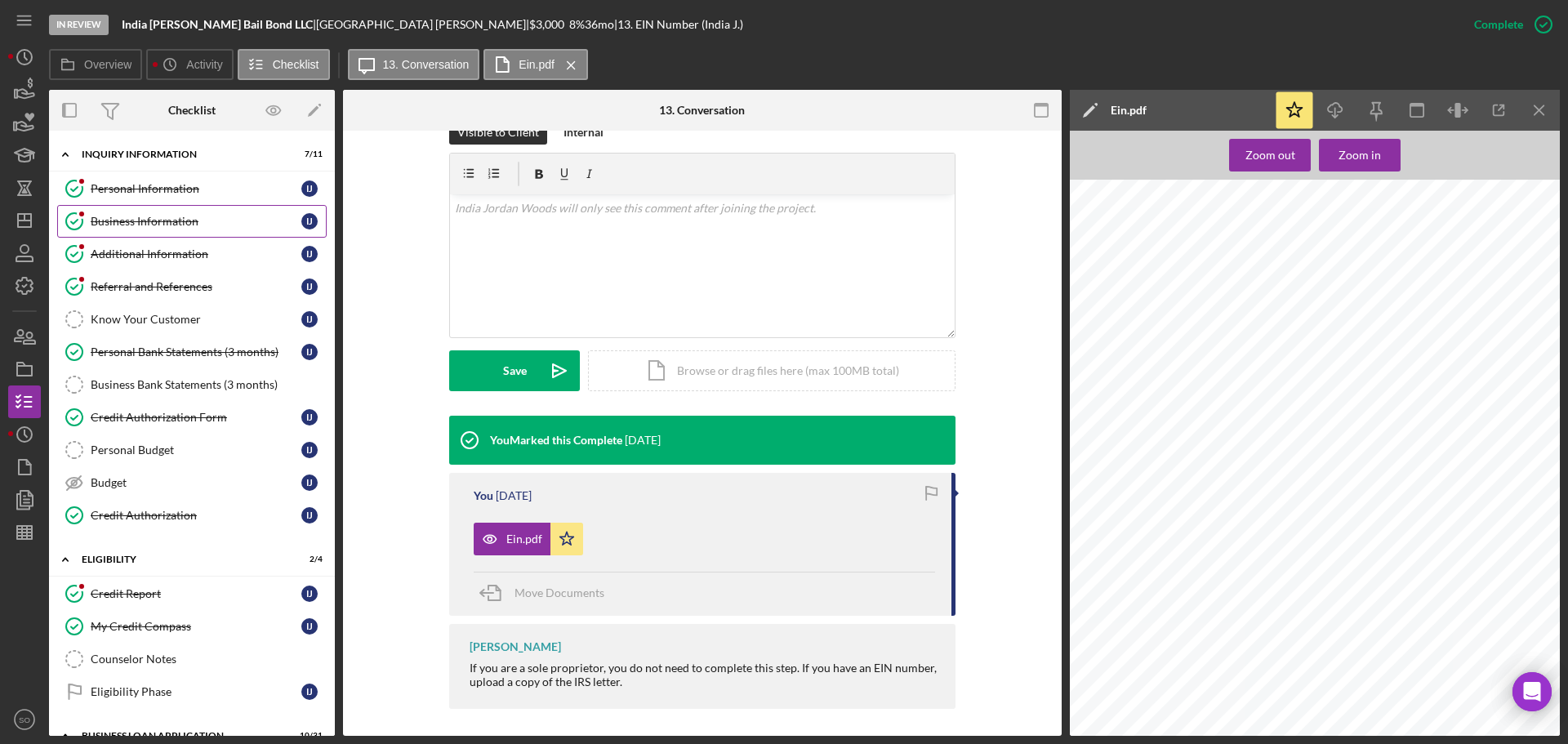
click at [163, 229] on link "Business Information Business Information I J" at bounding box center [191, 221] width 269 height 33
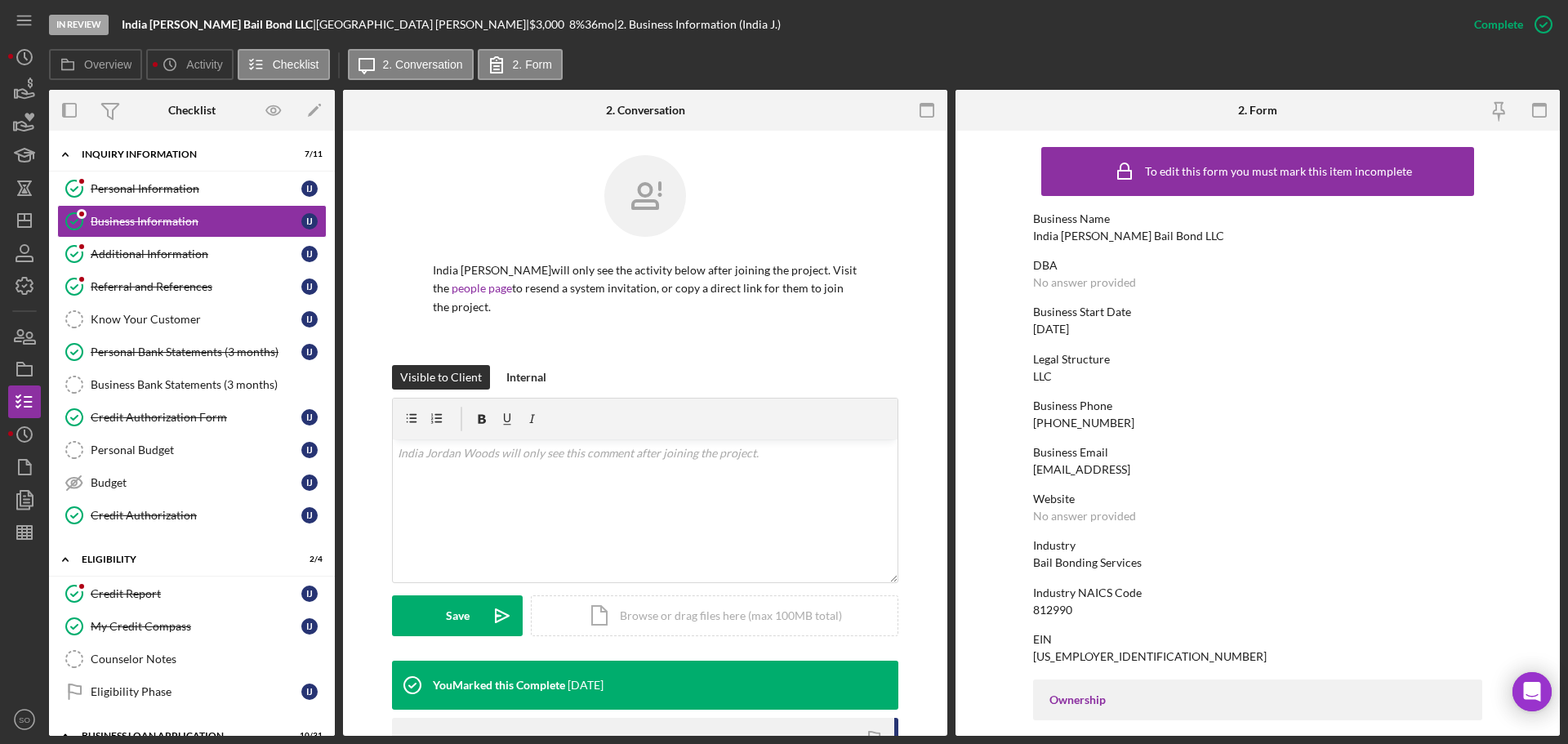
click at [1134, 241] on div "India [PERSON_NAME] Bail Bond LLC" at bounding box center [1129, 236] width 191 height 13
copy div "India [PERSON_NAME] Bail Bond LLC"
click at [1073, 426] on div "[PHONE_NUMBER]" at bounding box center [1084, 423] width 101 height 13
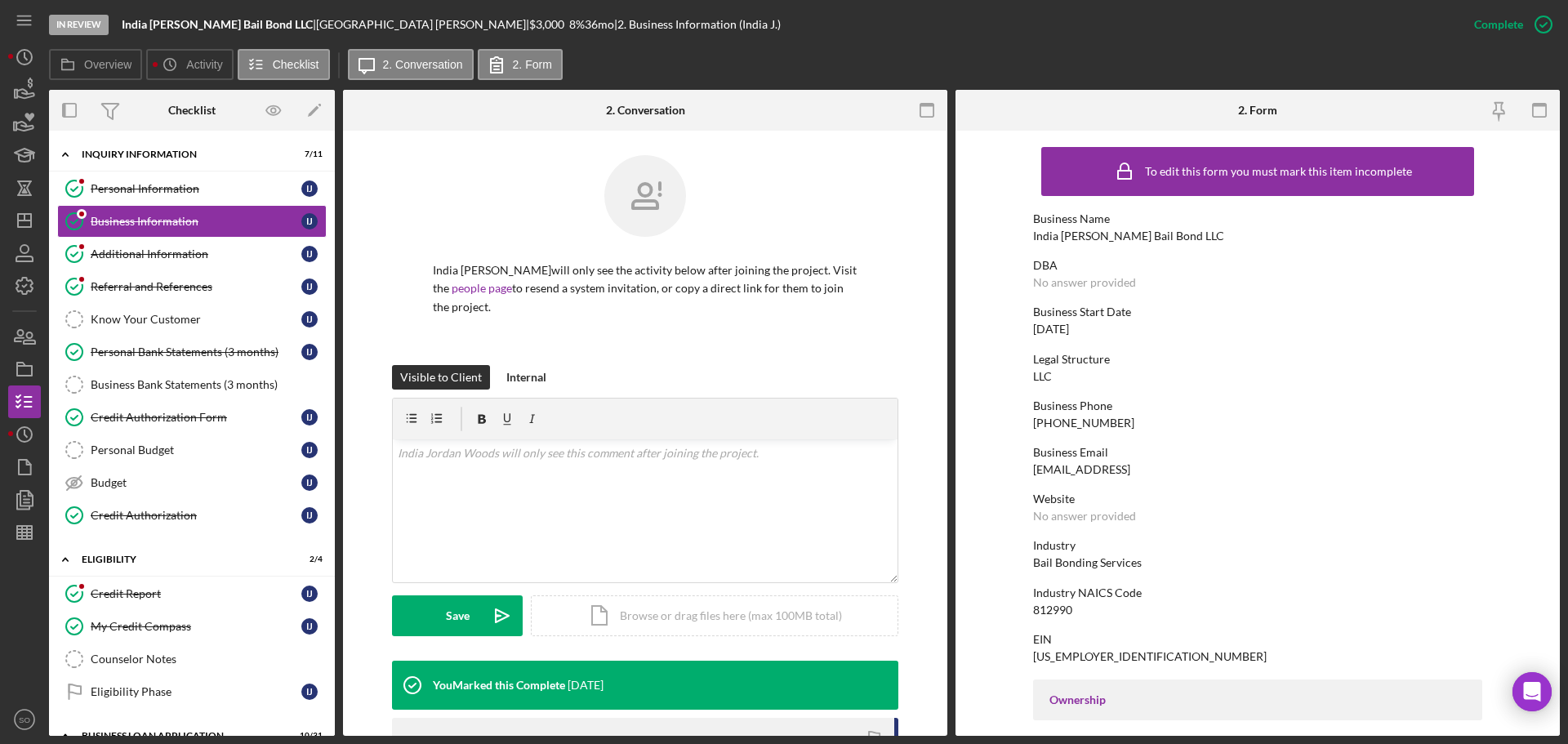
click at [1073, 426] on div "[PHONE_NUMBER]" at bounding box center [1084, 423] width 101 height 13
copy div "[PHONE_NUMBER]"
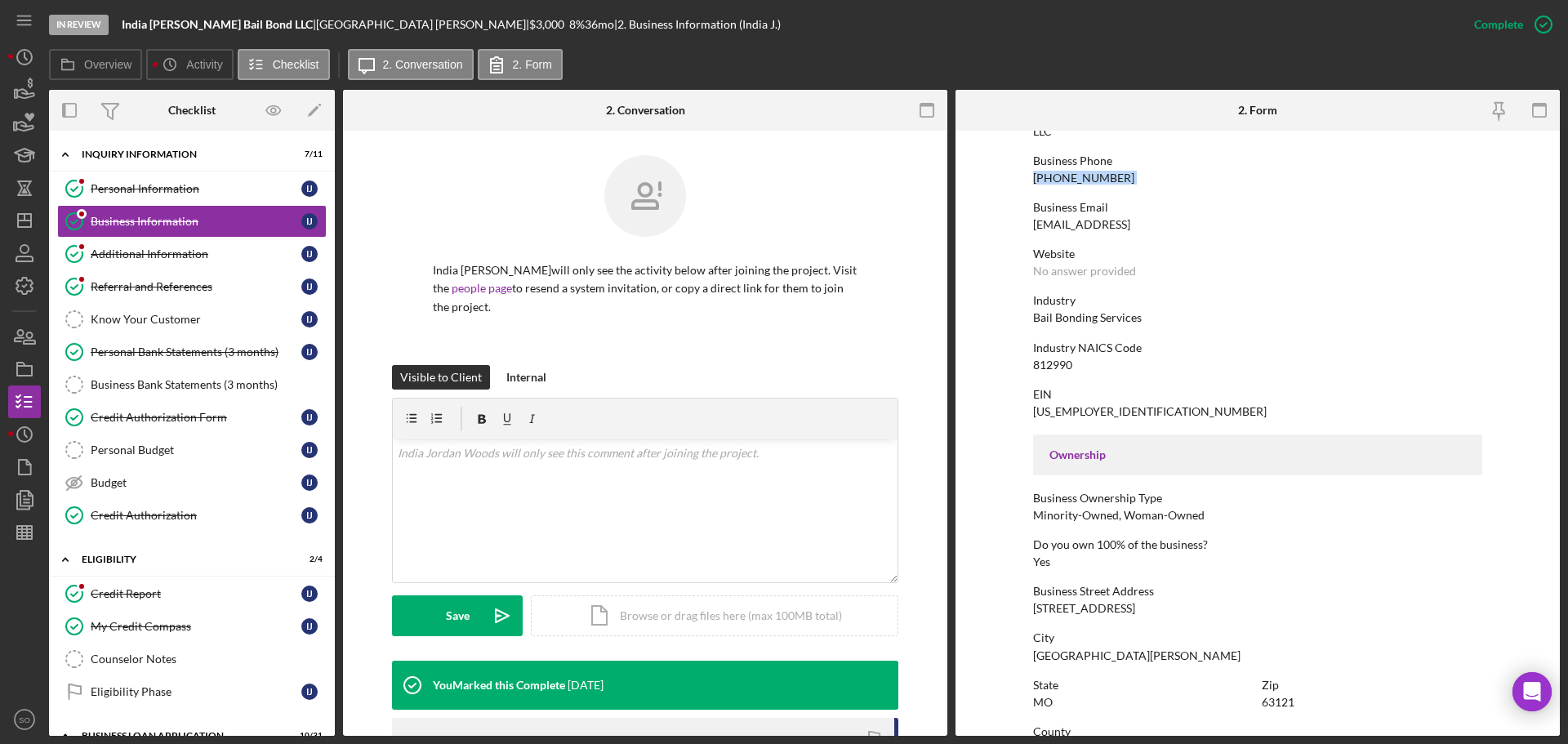
click at [1068, 600] on div "Business Street Address 3723 Sylvan Pl" at bounding box center [1257, 599] width 449 height 30
click at [1068, 603] on div "[STREET_ADDRESS]" at bounding box center [1084, 608] width 102 height 13
click at [1068, 606] on div "[STREET_ADDRESS]" at bounding box center [1084, 608] width 102 height 13
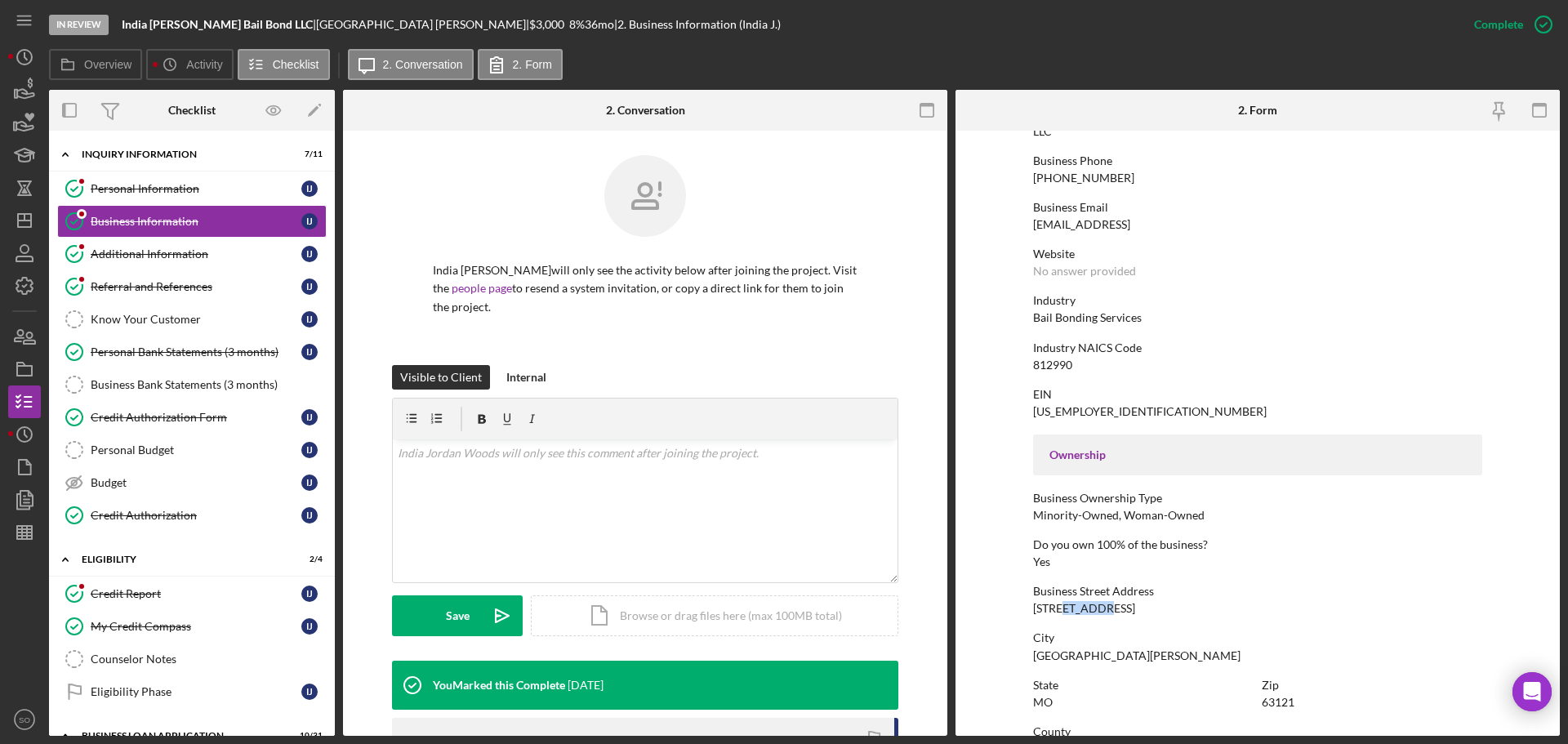
click at [1068, 606] on div "[STREET_ADDRESS]" at bounding box center [1084, 608] width 102 height 13
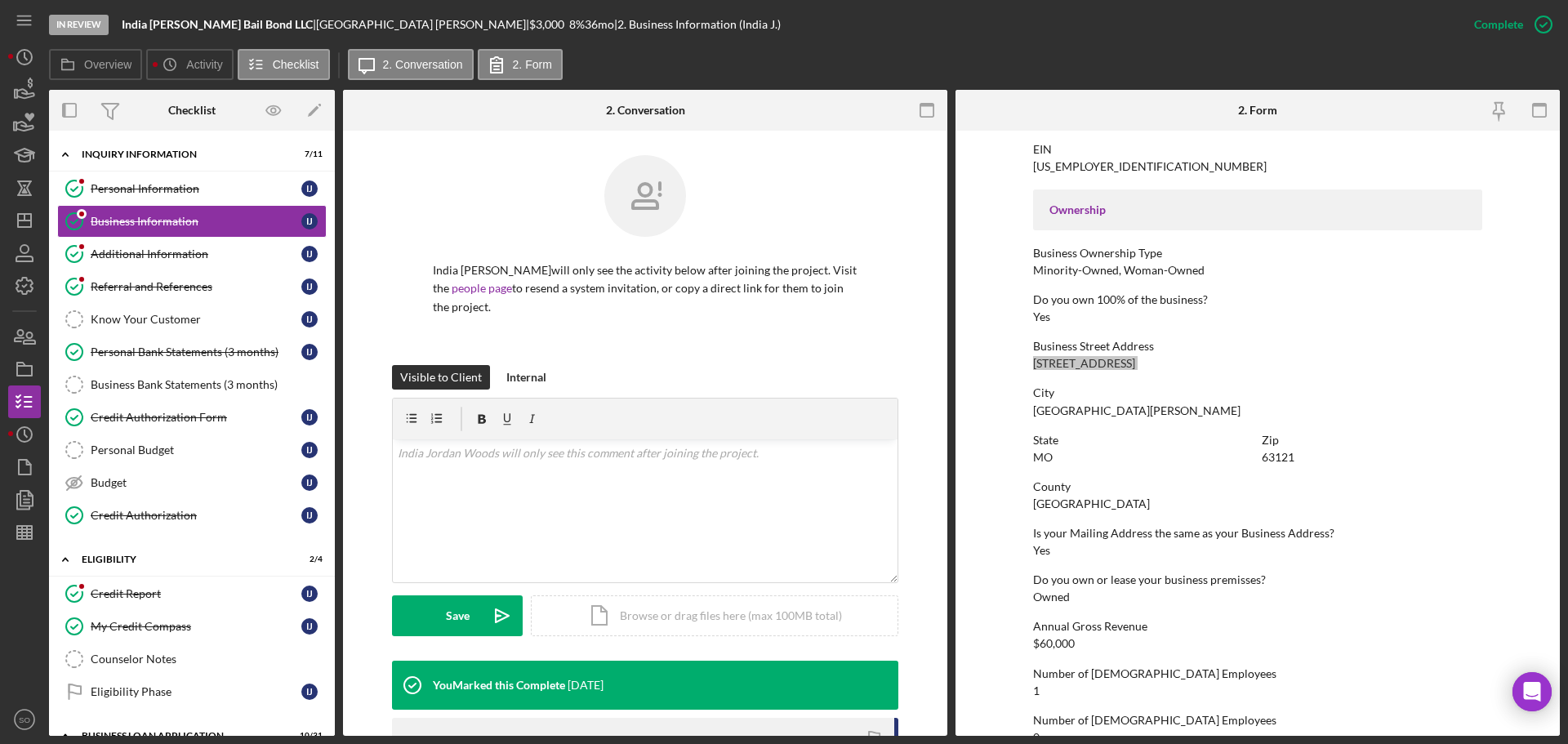
scroll to position [572, 0]
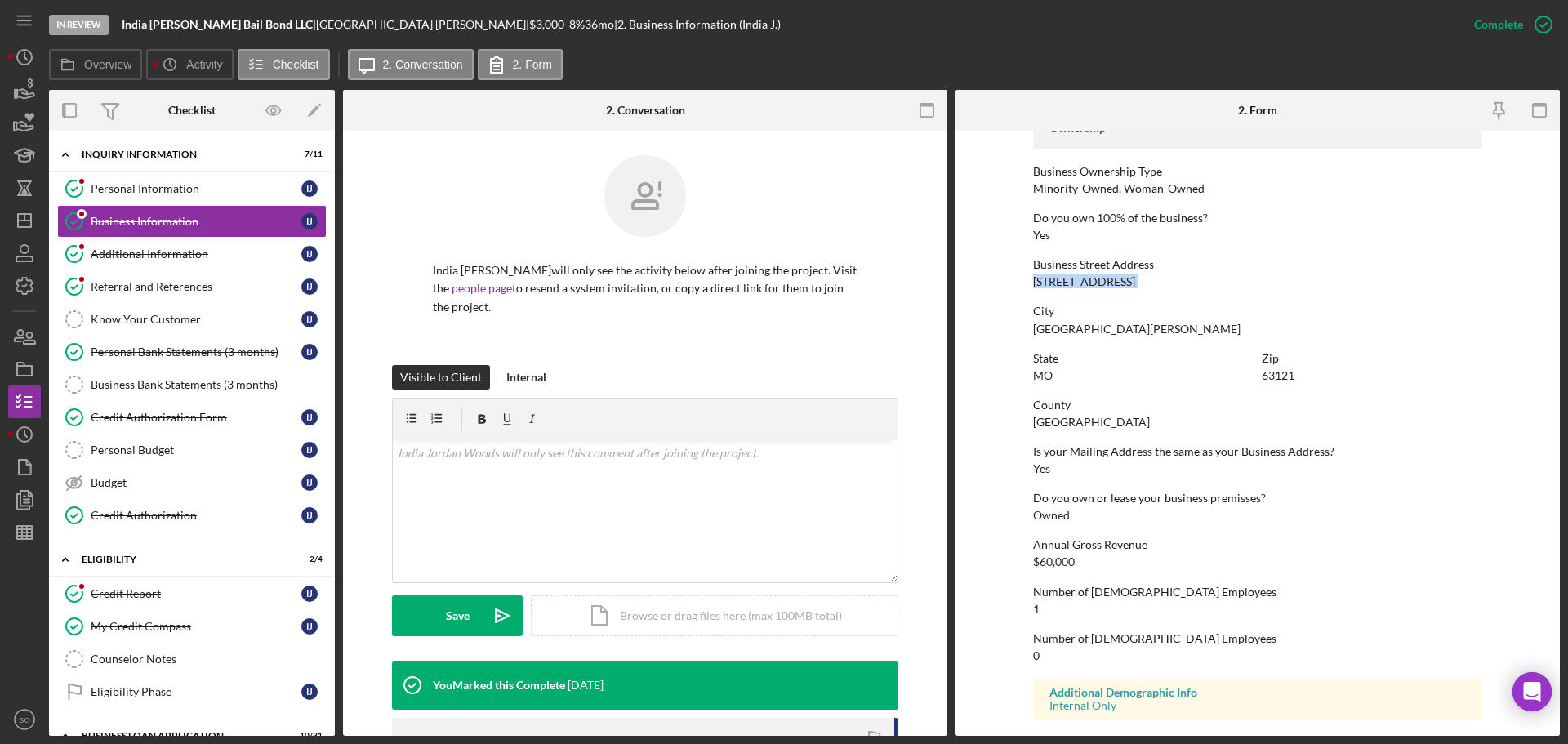
click at [1071, 421] on div "[GEOGRAPHIC_DATA]" at bounding box center [1091, 422] width 117 height 13
copy div "[GEOGRAPHIC_DATA]"
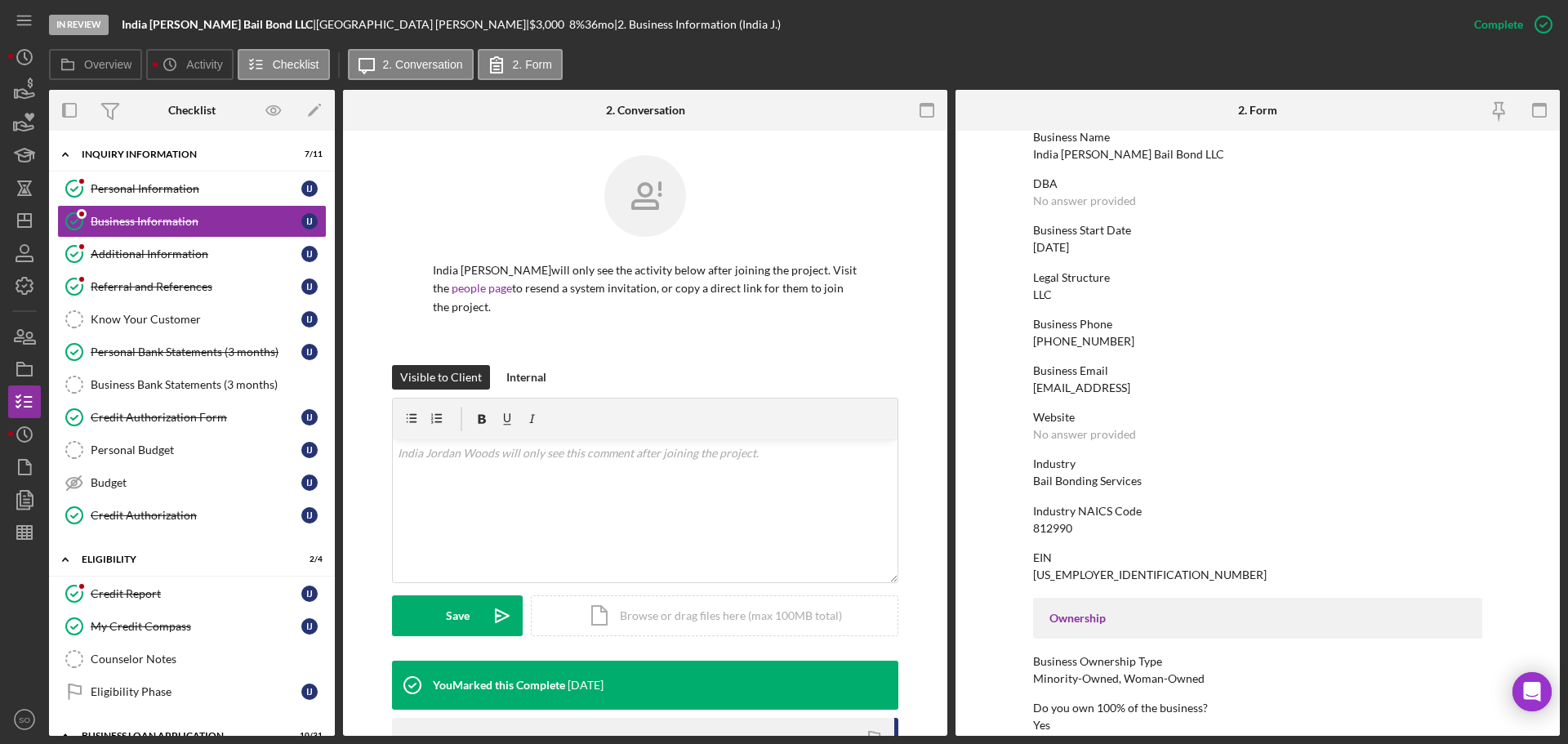
scroll to position [0, 0]
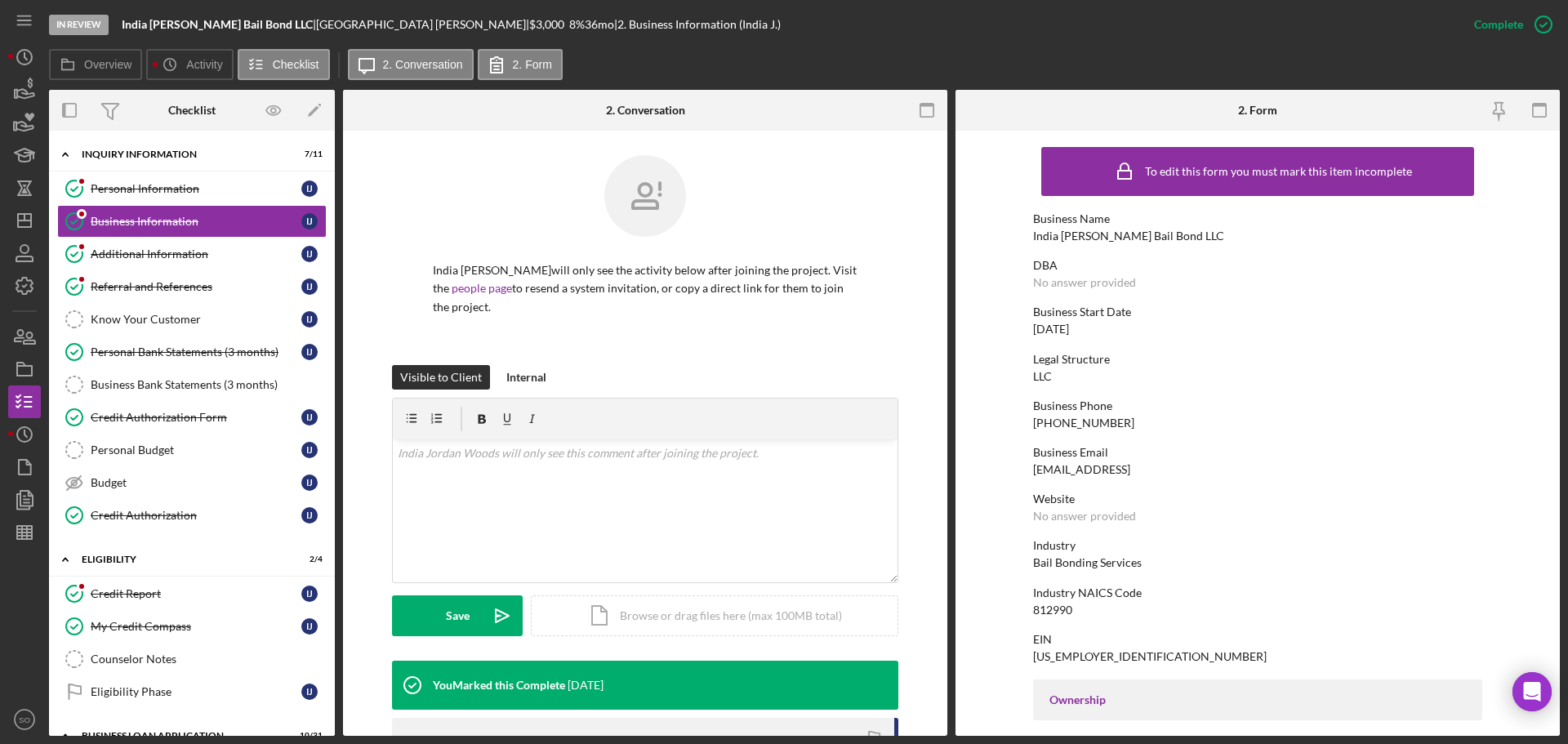
click at [1103, 239] on div "India [PERSON_NAME] Bail Bond LLC" at bounding box center [1129, 236] width 191 height 13
click at [1059, 650] on div "[US_EMPLOYER_IDENTIFICATION_NUMBER]" at bounding box center [1150, 656] width 234 height 13
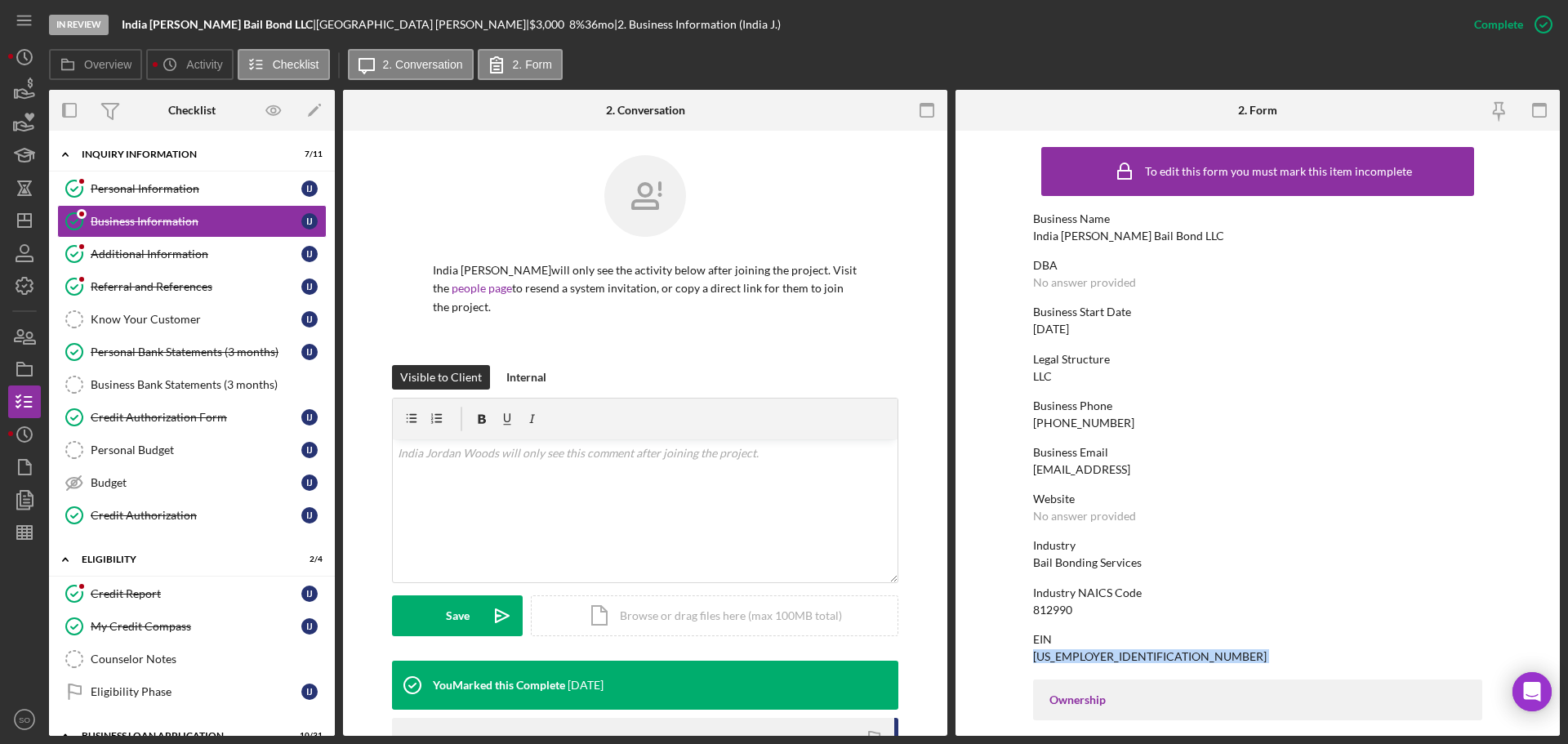
click at [1059, 651] on div "[US_EMPLOYER_IDENTIFICATION_NUMBER]" at bounding box center [1150, 656] width 234 height 13
drag, startPoint x: 1059, startPoint y: 652, endPoint x: 1085, endPoint y: 467, distance: 186.8
click at [1085, 467] on div "[EMAIL_ADDRESS]" at bounding box center [1082, 470] width 98 height 13
click at [1048, 605] on div "812990" at bounding box center [1052, 609] width 39 height 13
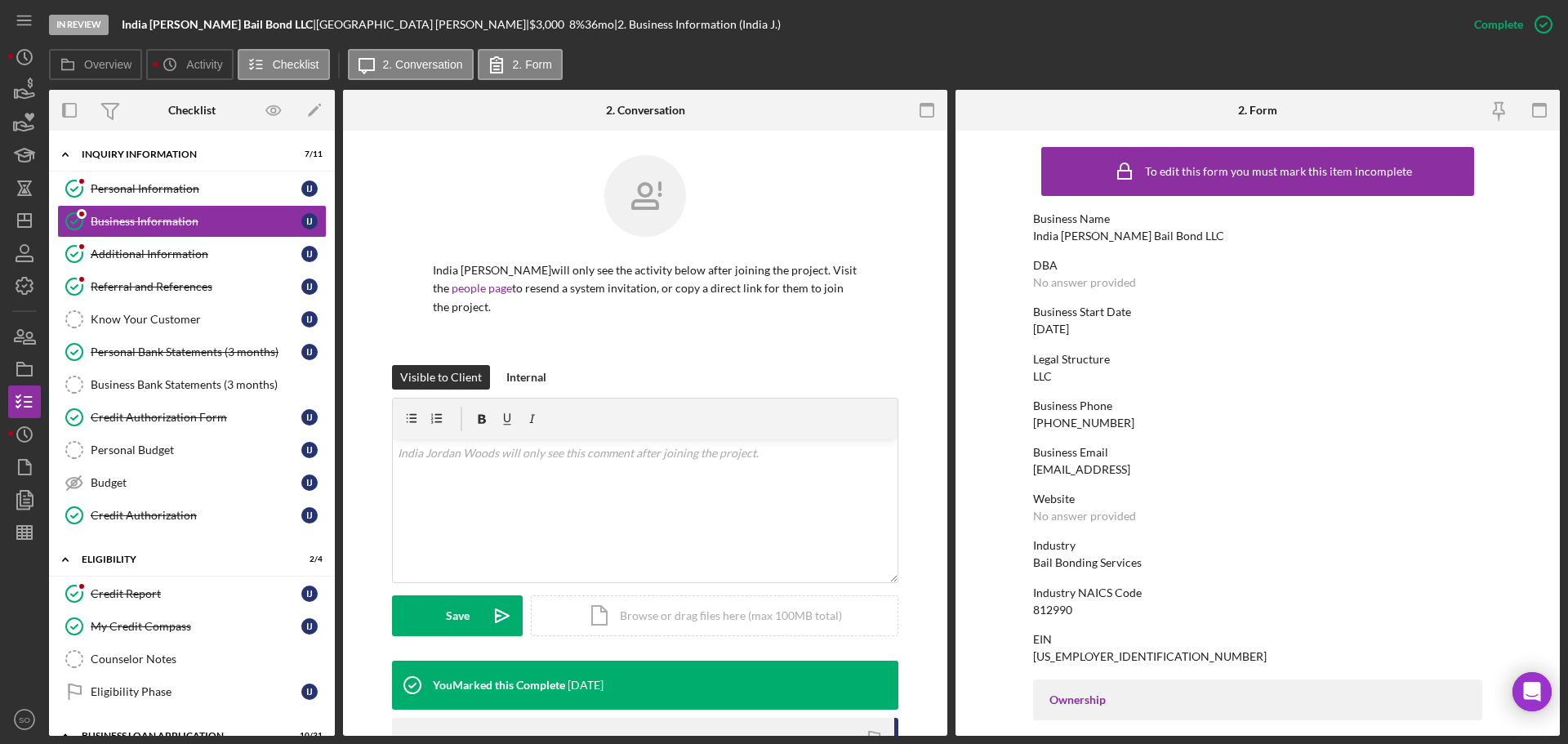
click at [1052, 330] on div "[DATE]" at bounding box center [1051, 329] width 36 height 13
click at [1091, 564] on div "Bail Bonding Services" at bounding box center [1087, 563] width 108 height 13
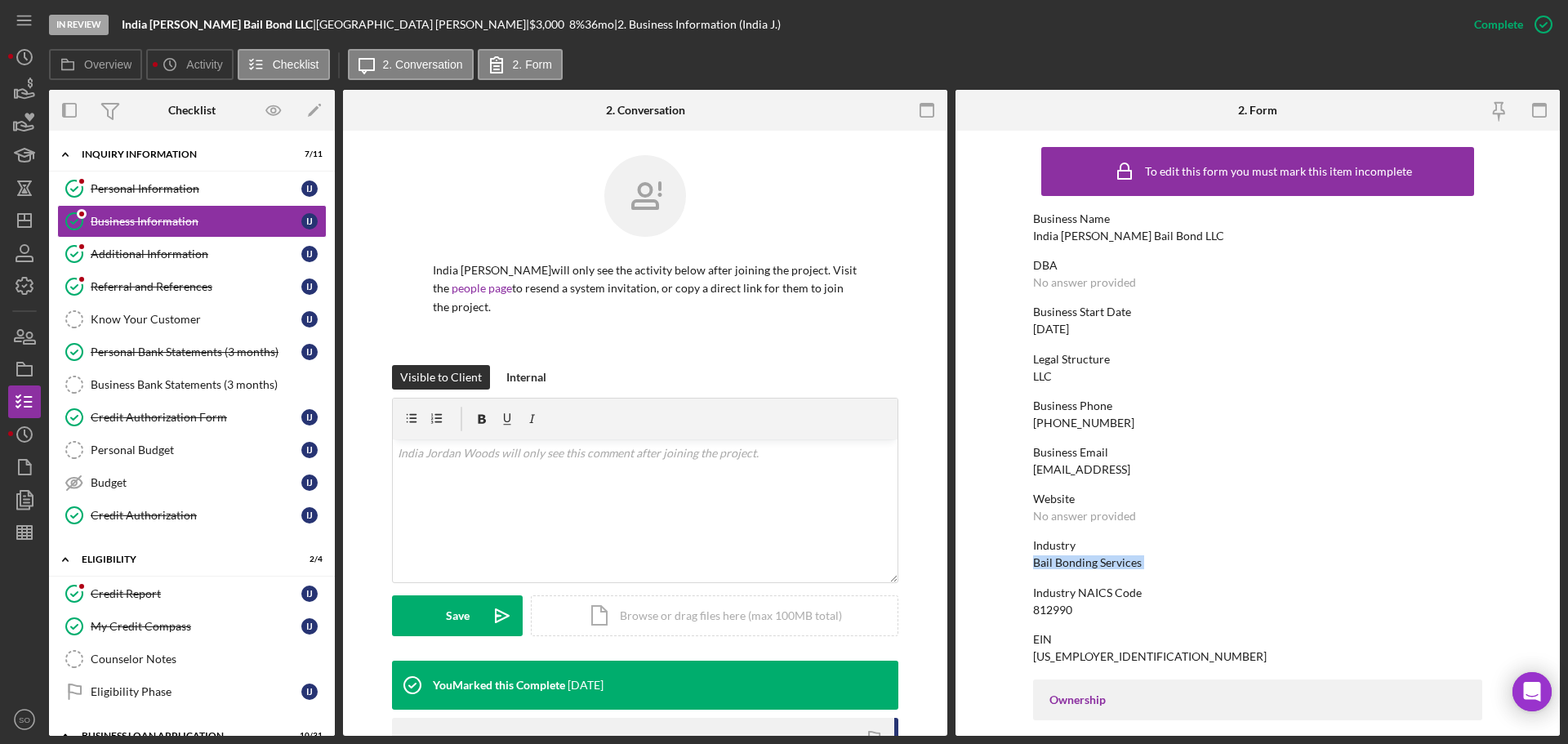
click at [1091, 564] on div "Bail Bonding Services" at bounding box center [1087, 563] width 108 height 13
click at [162, 258] on div "Additional Information" at bounding box center [195, 254] width 210 height 13
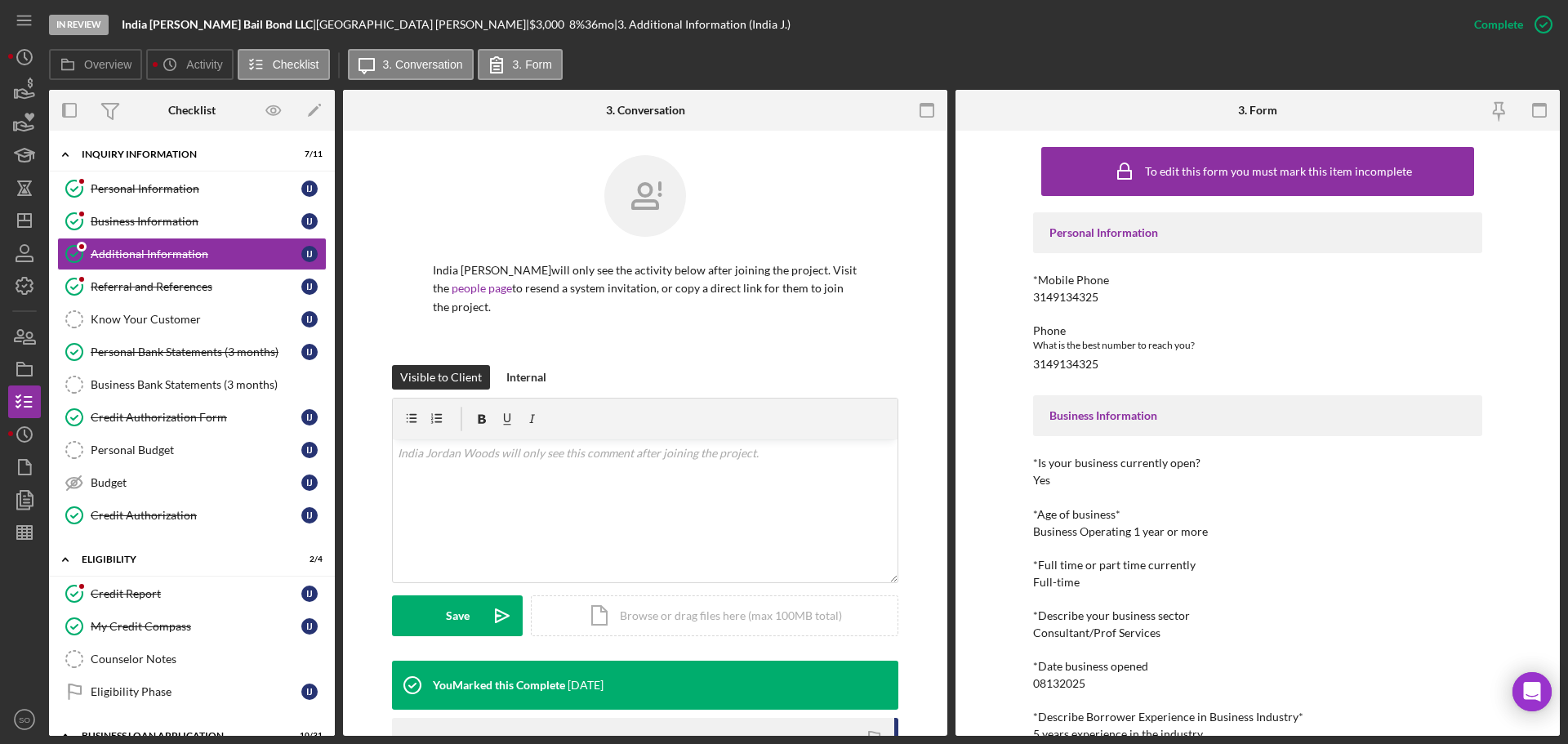
scroll to position [81, 0]
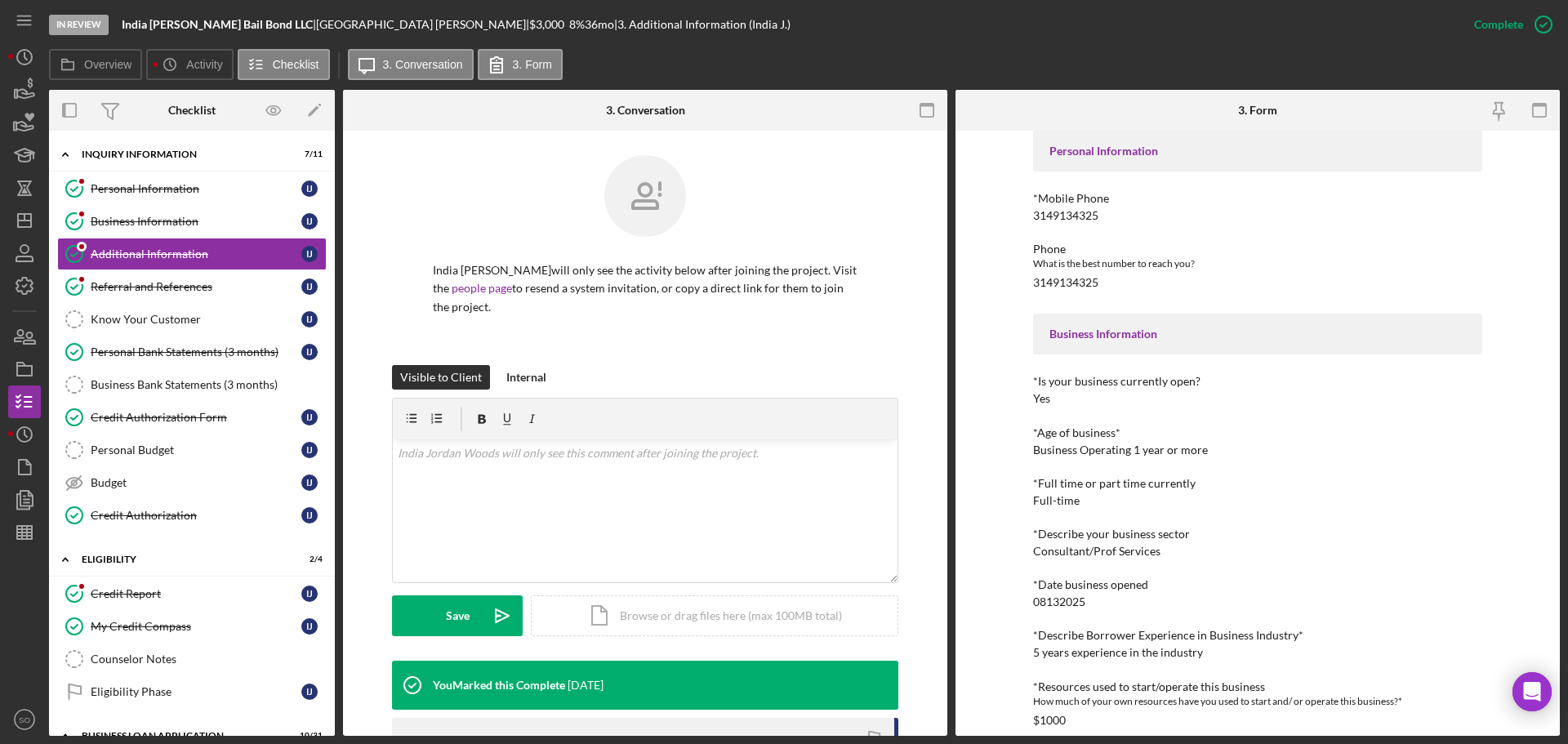
click at [1079, 653] on div "5 years experience in the industry" at bounding box center [1118, 652] width 170 height 13
click at [1080, 653] on div "5 years experience in the industry" at bounding box center [1118, 652] width 170 height 13
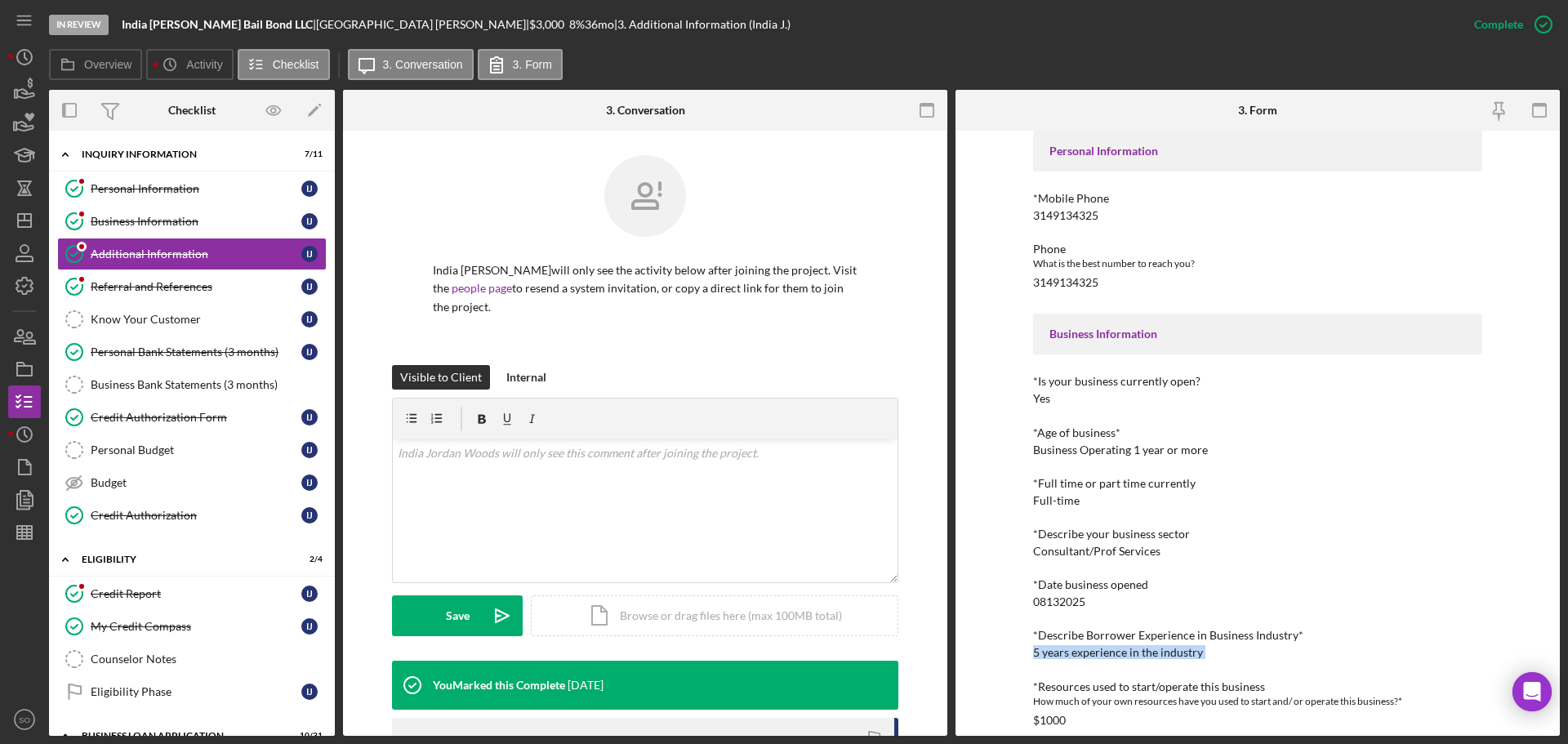
click at [1081, 653] on div "5 years experience in the industry" at bounding box center [1118, 652] width 170 height 13
drag, startPoint x: 127, startPoint y: 230, endPoint x: 182, endPoint y: 289, distance: 80.7
click at [127, 230] on link "Business Information Business Information I J" at bounding box center [191, 221] width 269 height 33
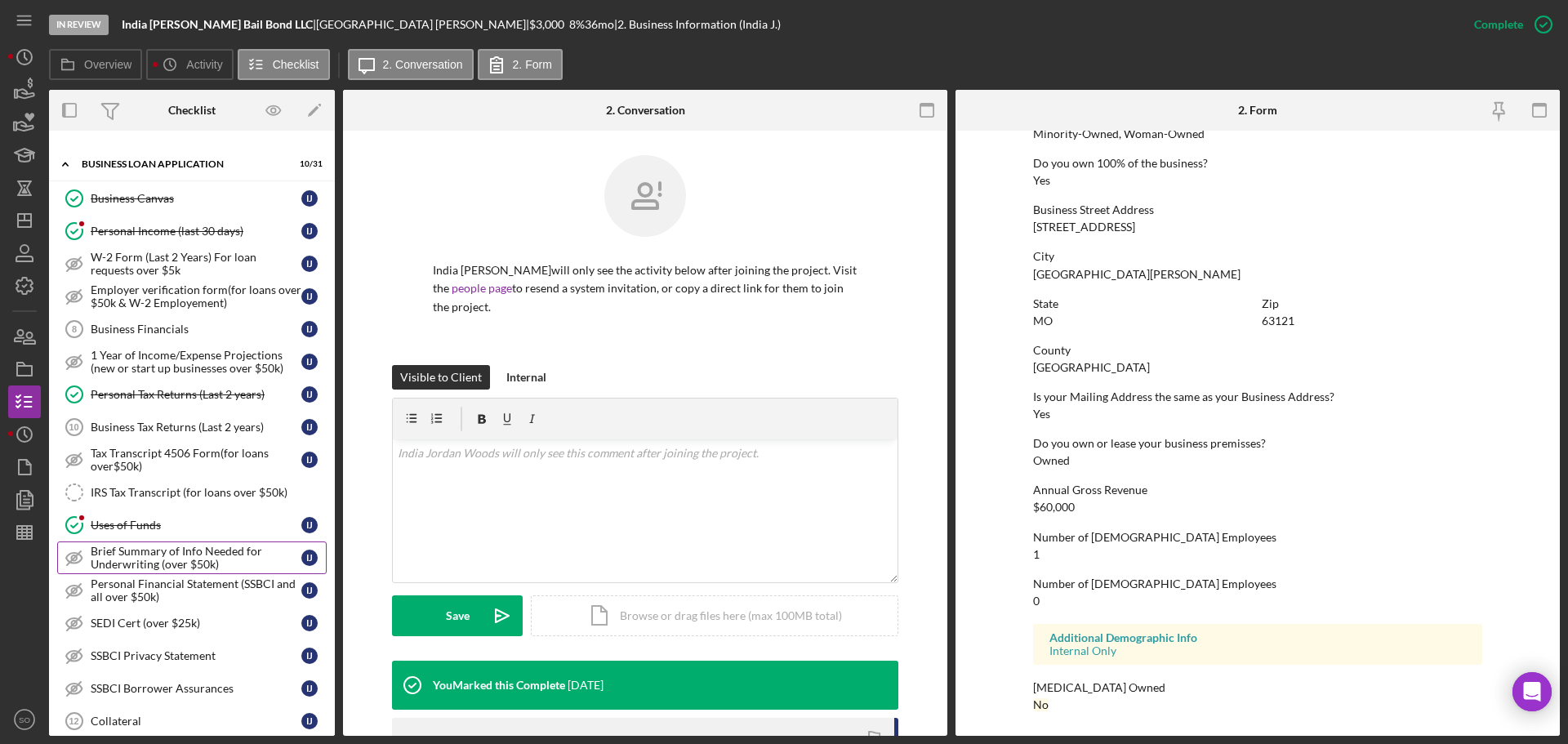
scroll to position [816, 0]
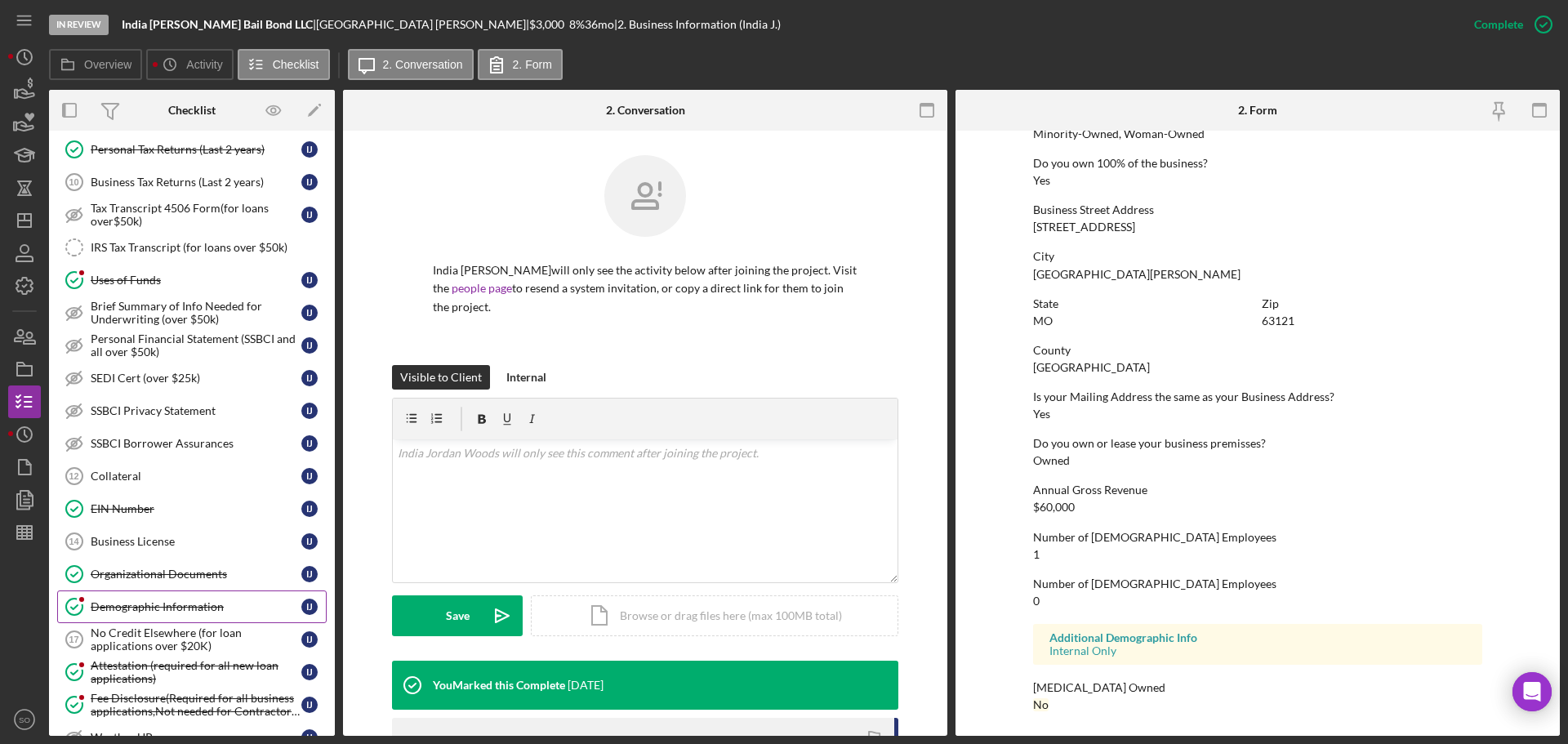
click at [191, 603] on div "Demographic Information" at bounding box center [195, 606] width 210 height 13
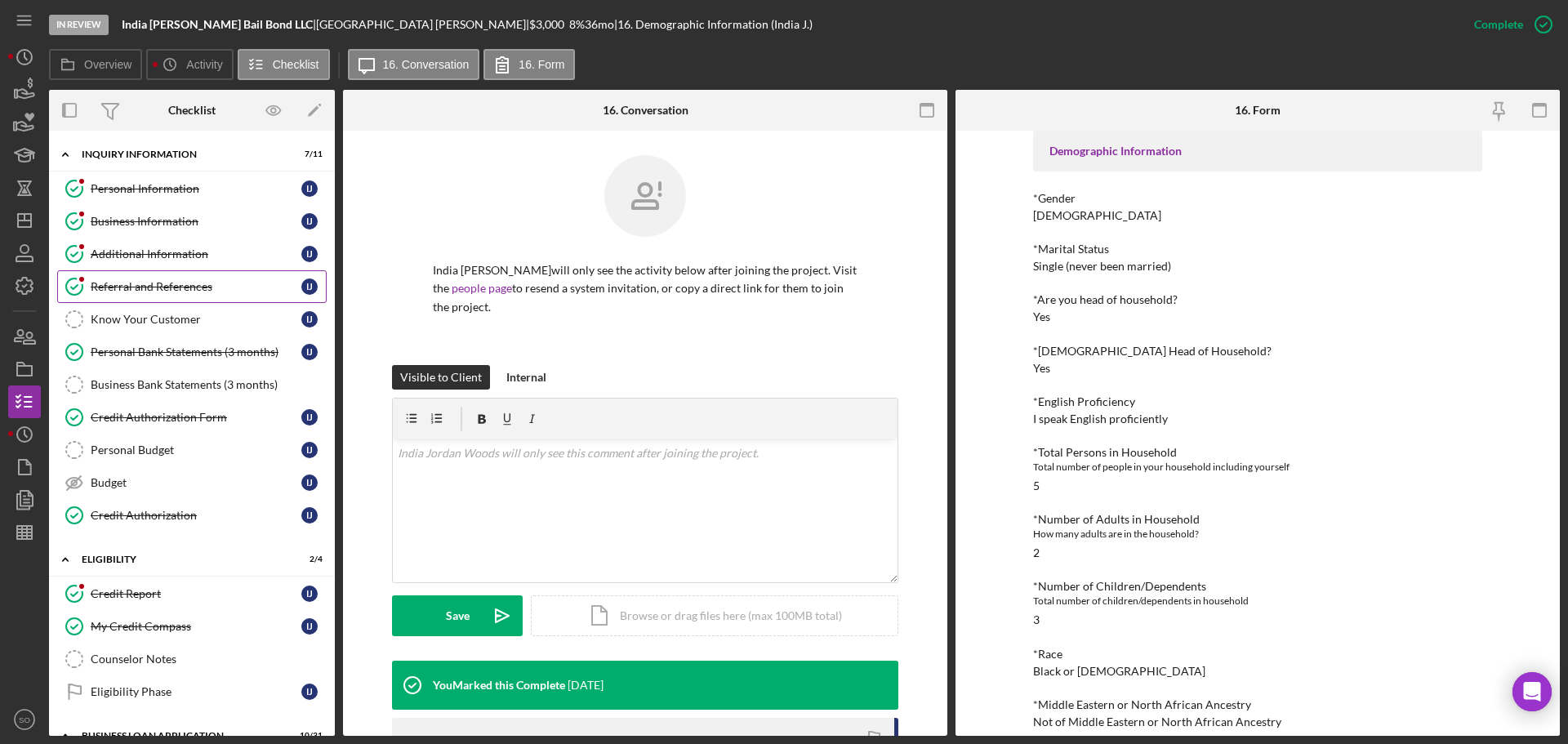
drag, startPoint x: 136, startPoint y: 293, endPoint x: 126, endPoint y: 310, distance: 19.7
click at [136, 293] on div "Referral and References" at bounding box center [195, 286] width 210 height 13
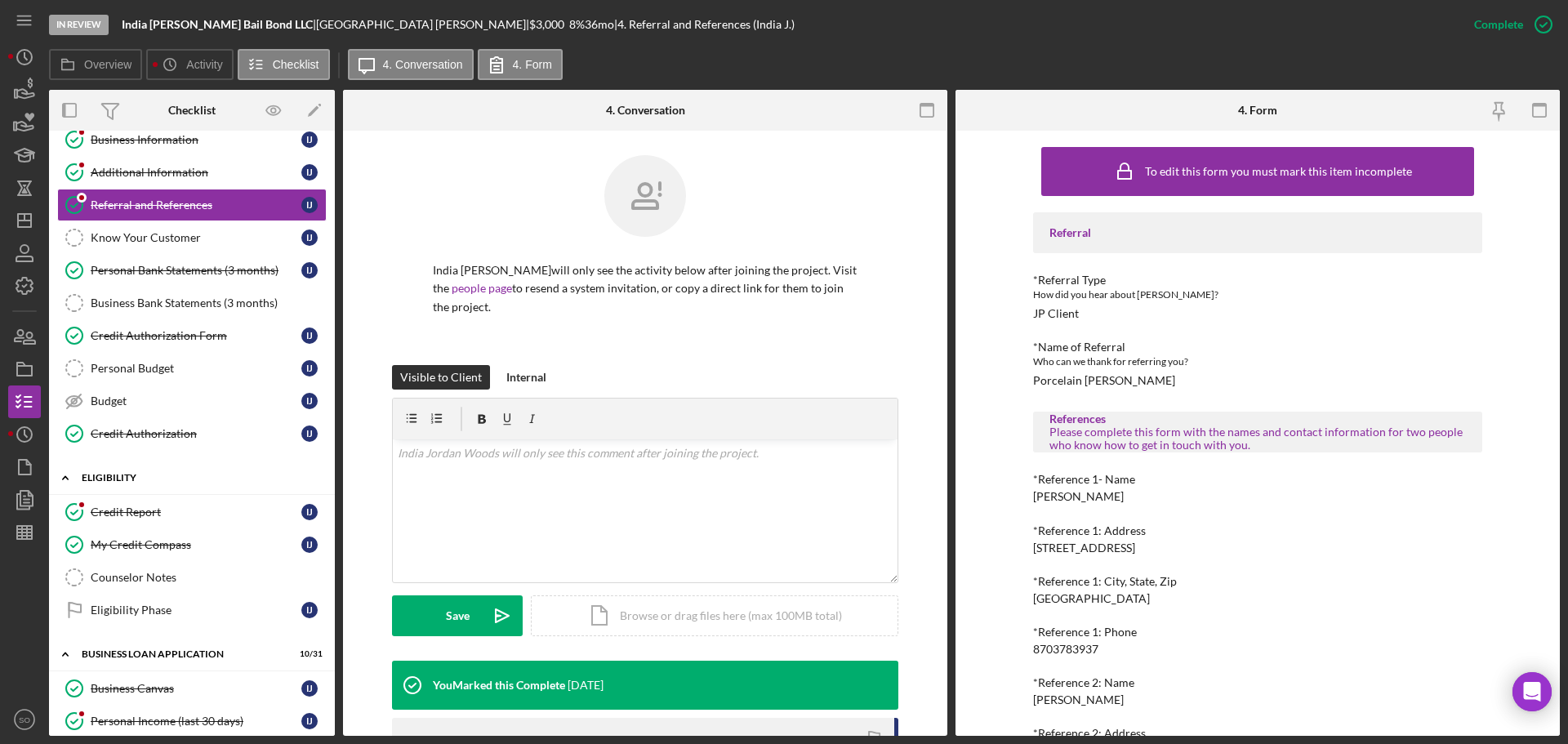
scroll to position [163, 0]
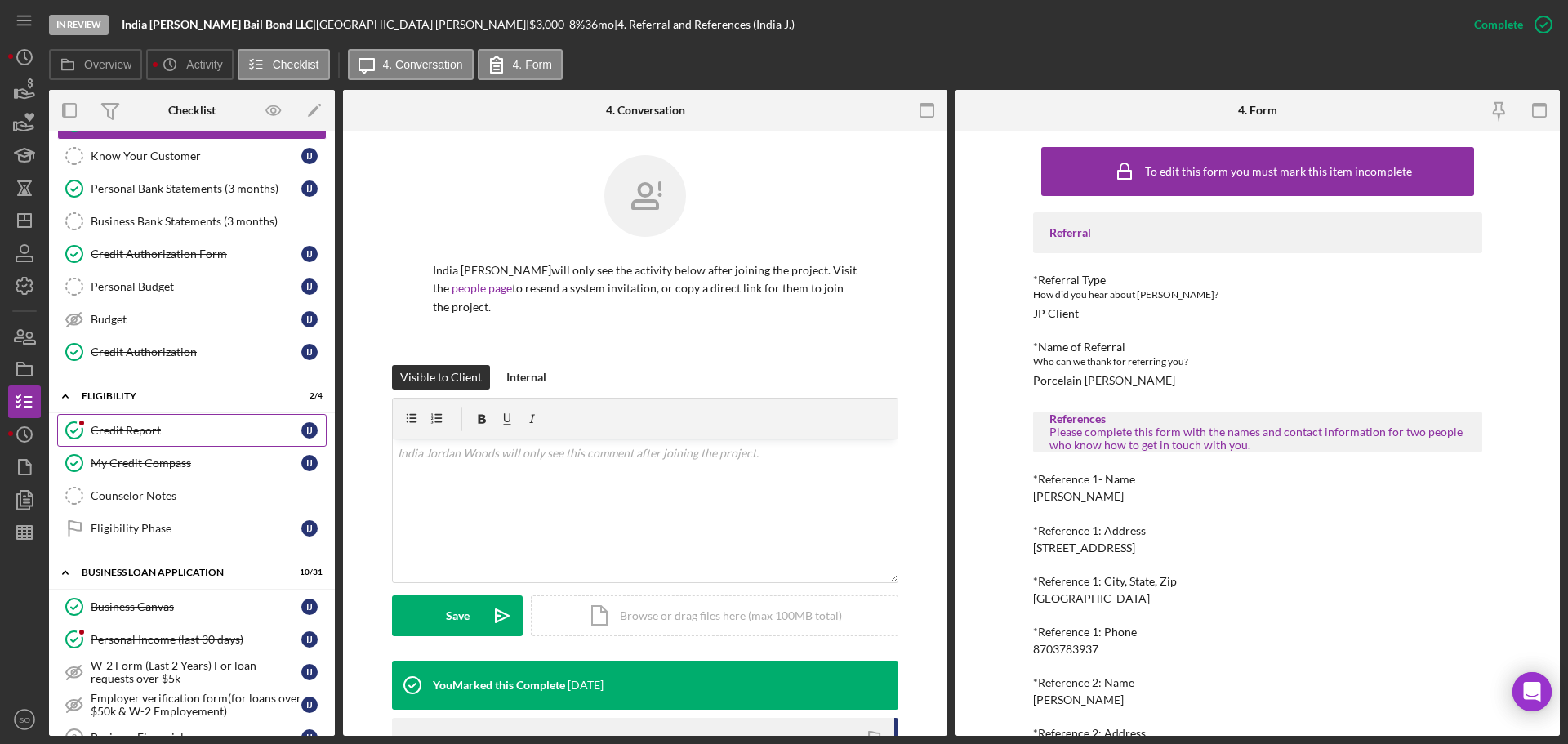
click at [153, 435] on div "Credit Report" at bounding box center [195, 430] width 210 height 13
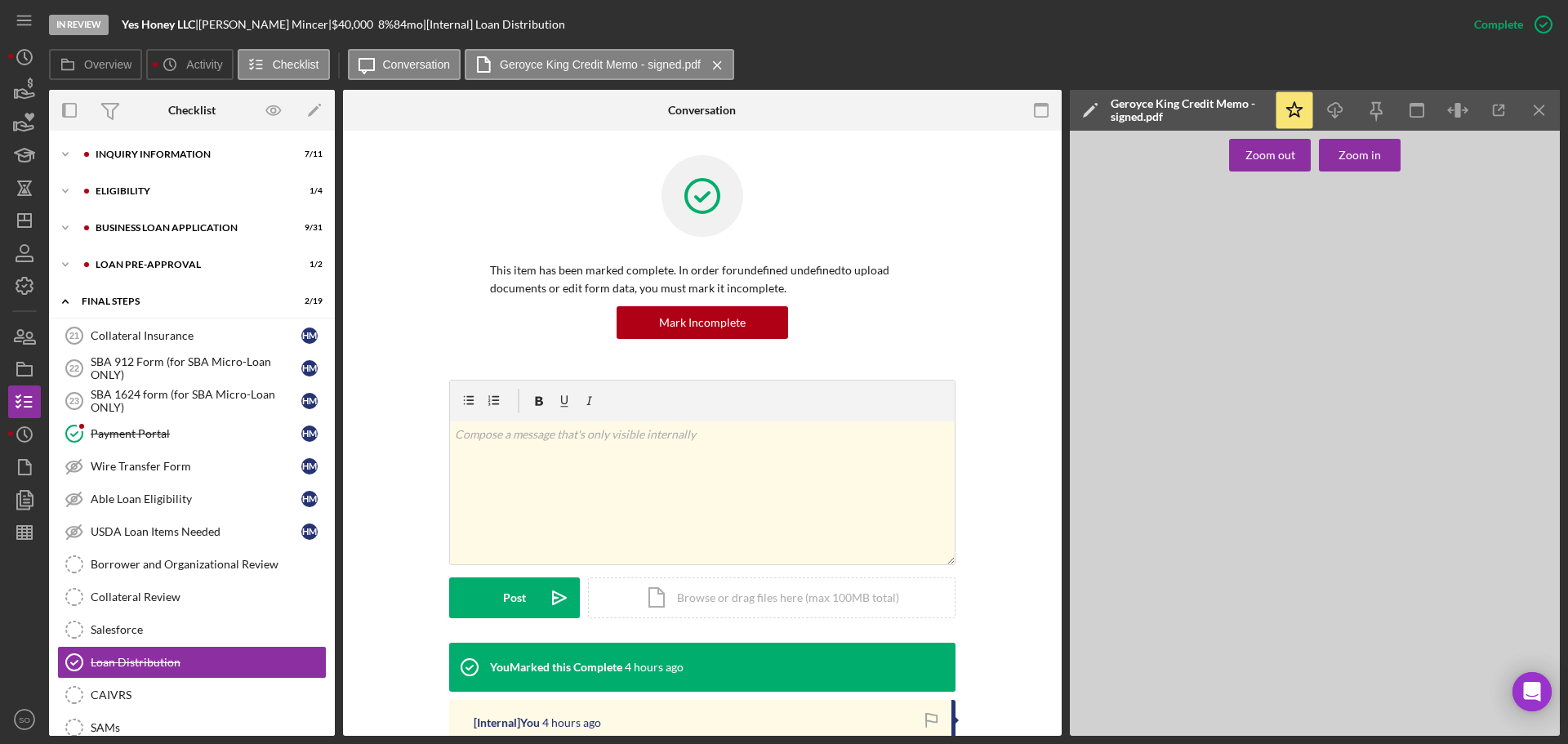
scroll to position [257, 0]
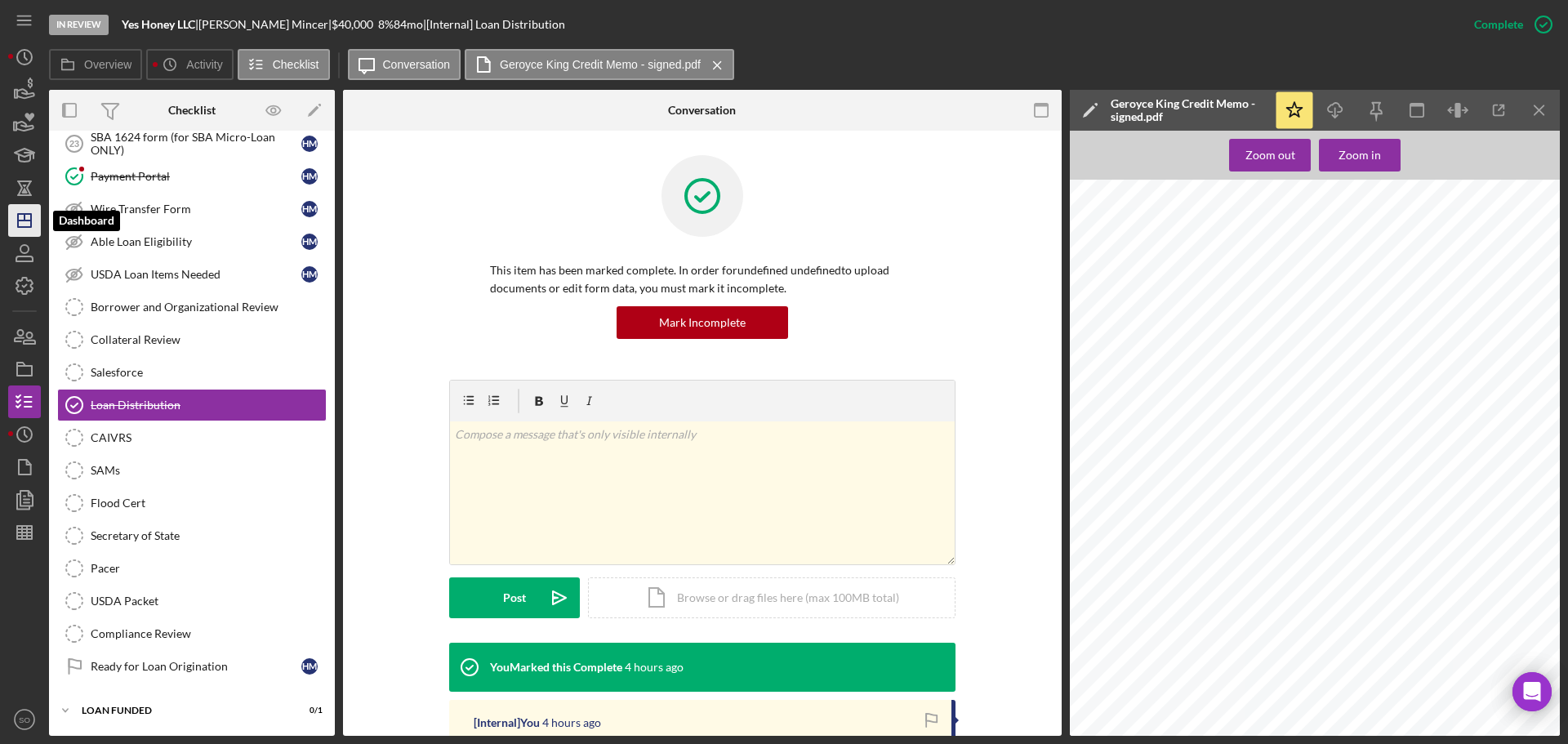
click at [16, 217] on icon "Icon/Dashboard" at bounding box center [24, 219] width 41 height 41
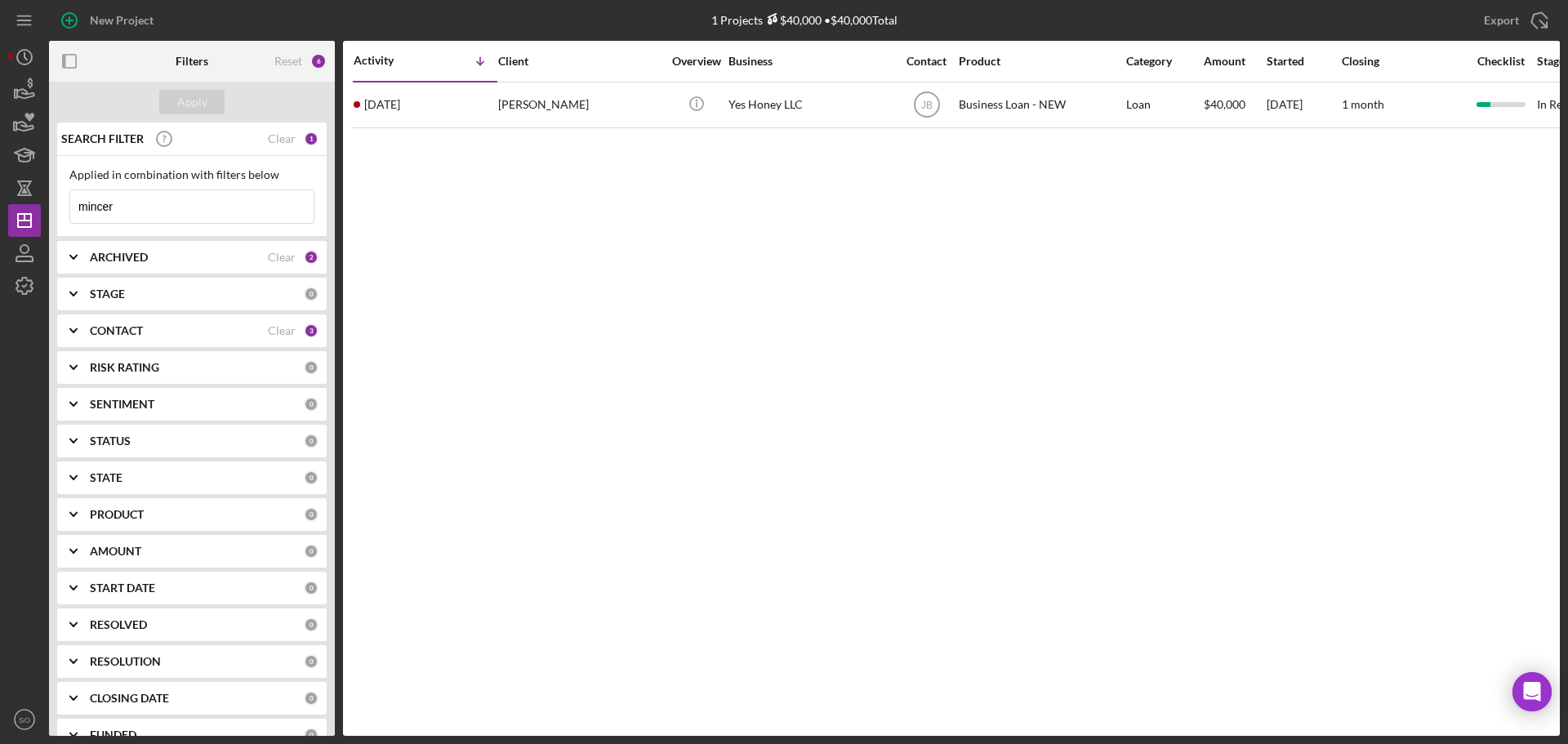
click at [173, 210] on input "mincer" at bounding box center [191, 207] width 243 height 33
drag, startPoint x: 173, startPoint y: 210, endPoint x: -116, endPoint y: 218, distance: 289.1
click at [0, 218] on html "New Project 1 Projects $40,000 • $40,000 Total mincer Export Icon/Export Filter…" at bounding box center [784, 372] width 1568 height 744
click at [174, 341] on div "CONTACT Clear 3" at bounding box center [203, 330] width 229 height 33
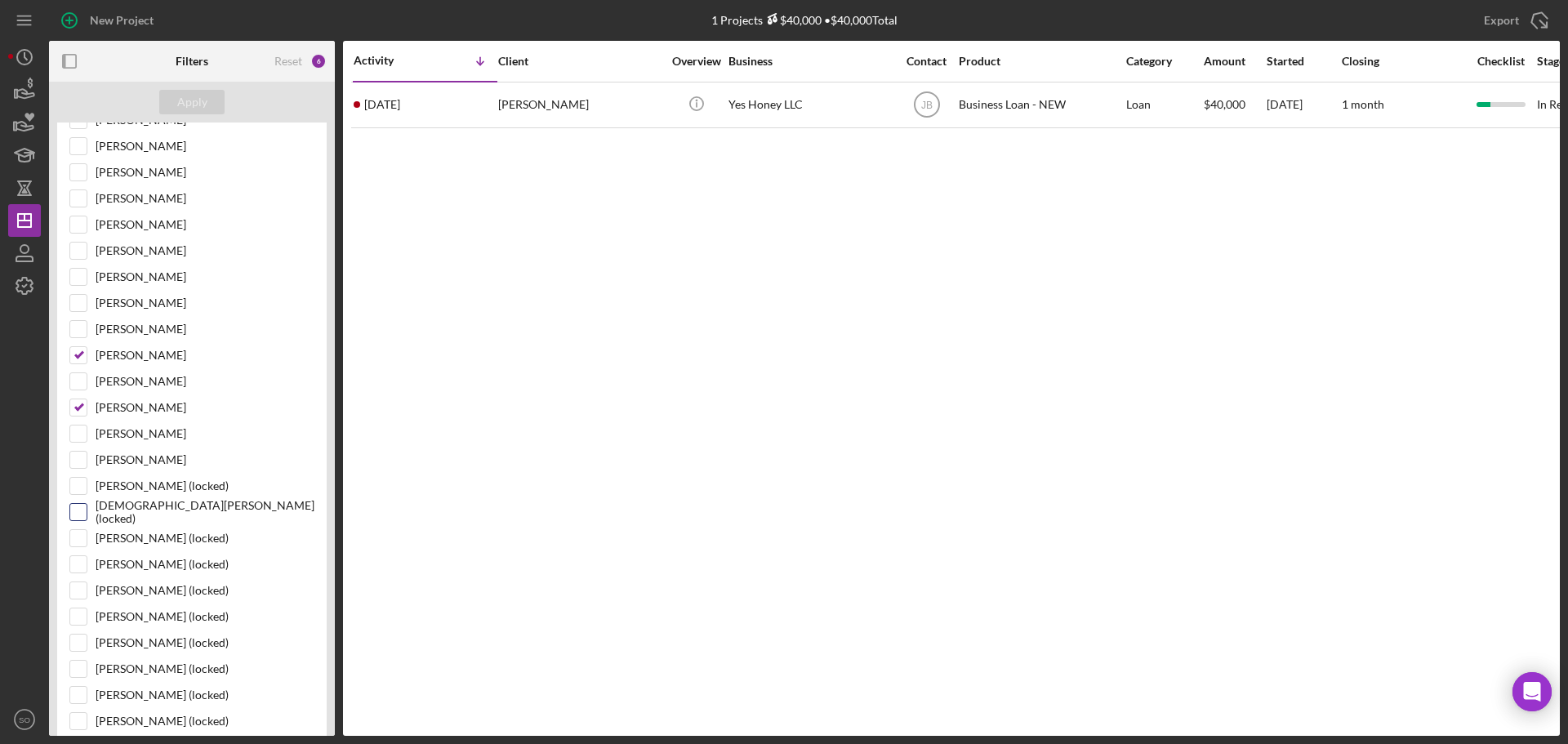
scroll to position [245, 0]
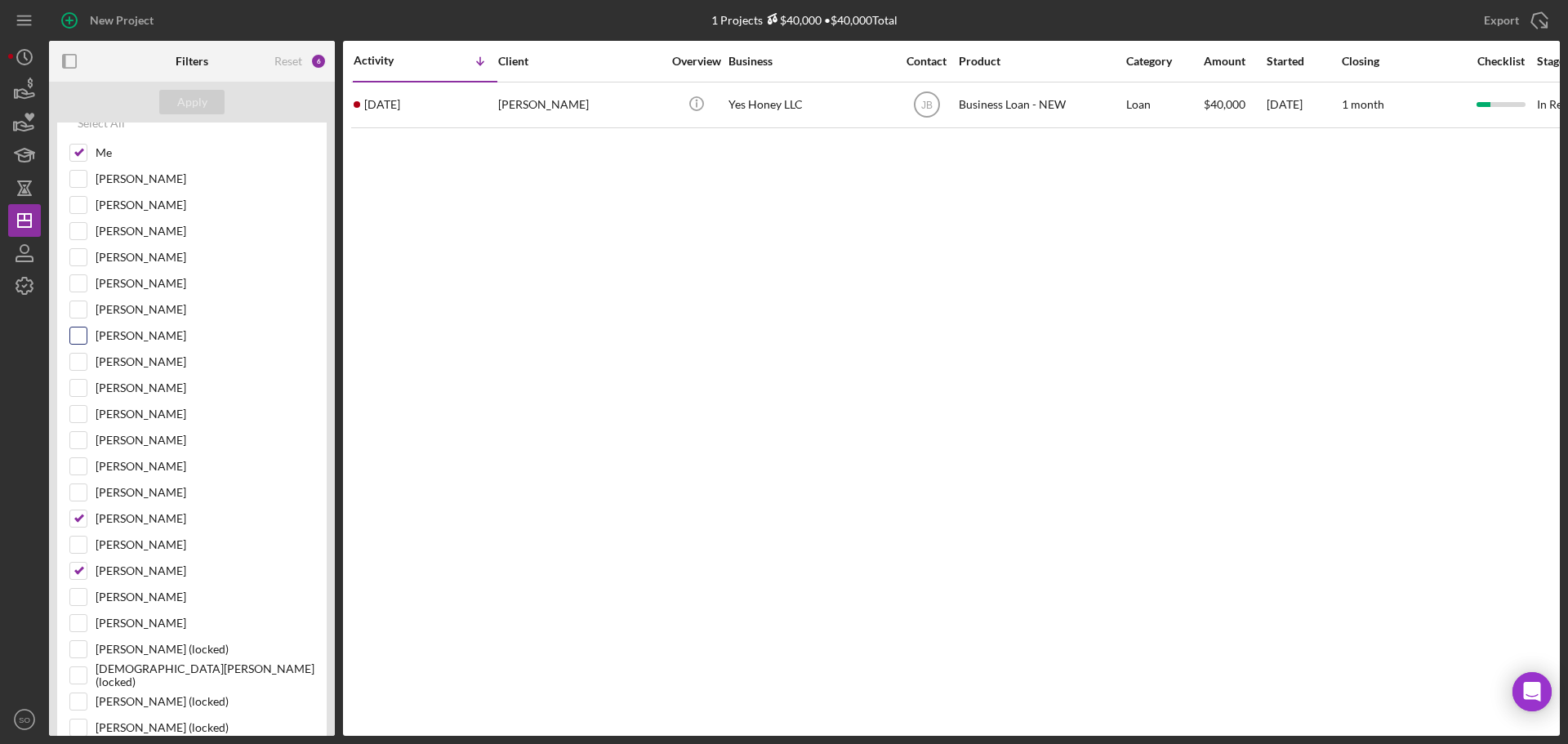
click at [89, 331] on div "Kimberly Moore" at bounding box center [191, 339] width 245 height 26
click at [80, 336] on input "Kimberly Moore" at bounding box center [79, 336] width 16 height 16
checkbox input "true"
click at [201, 107] on div "Apply" at bounding box center [191, 101] width 30 height 24
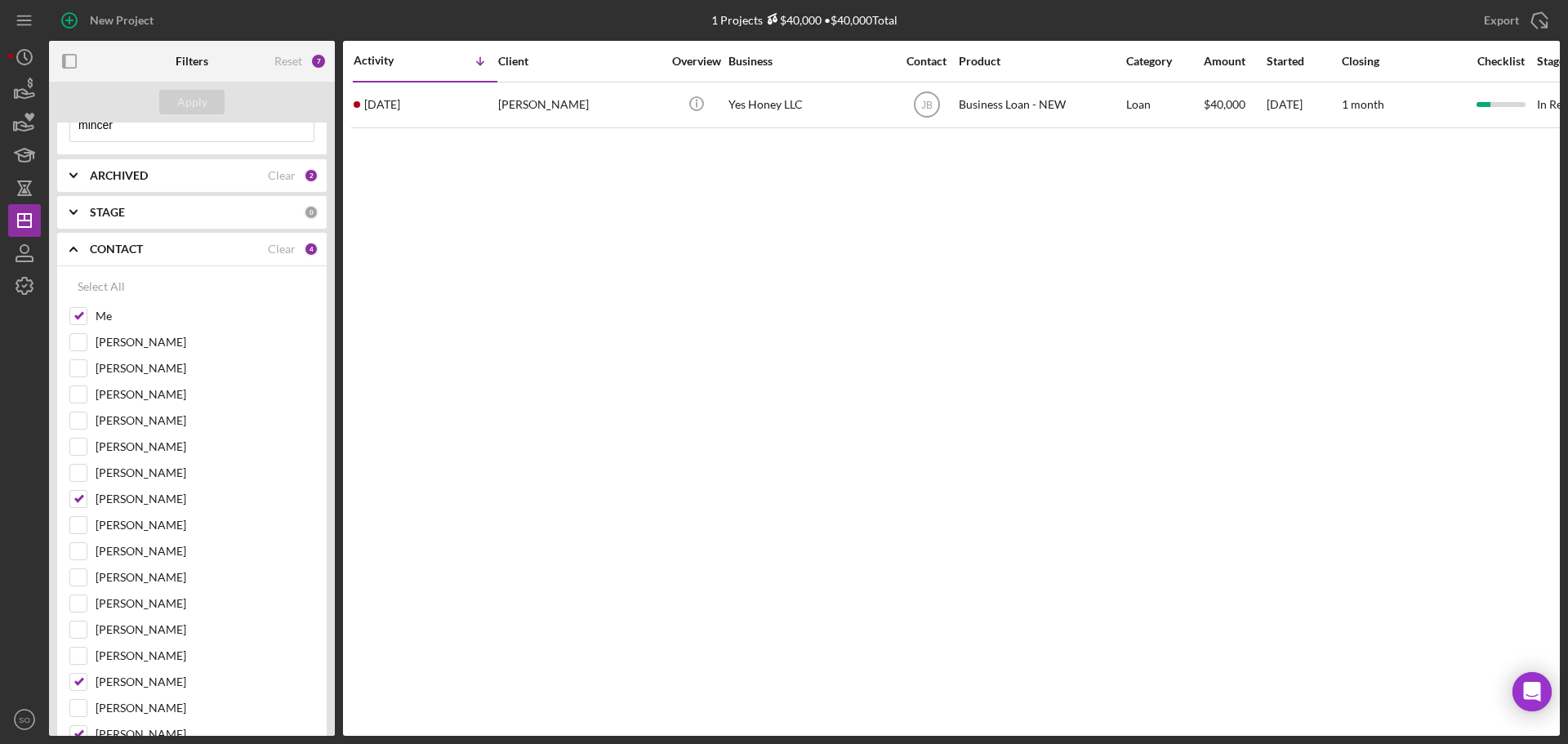
scroll to position [0, 0]
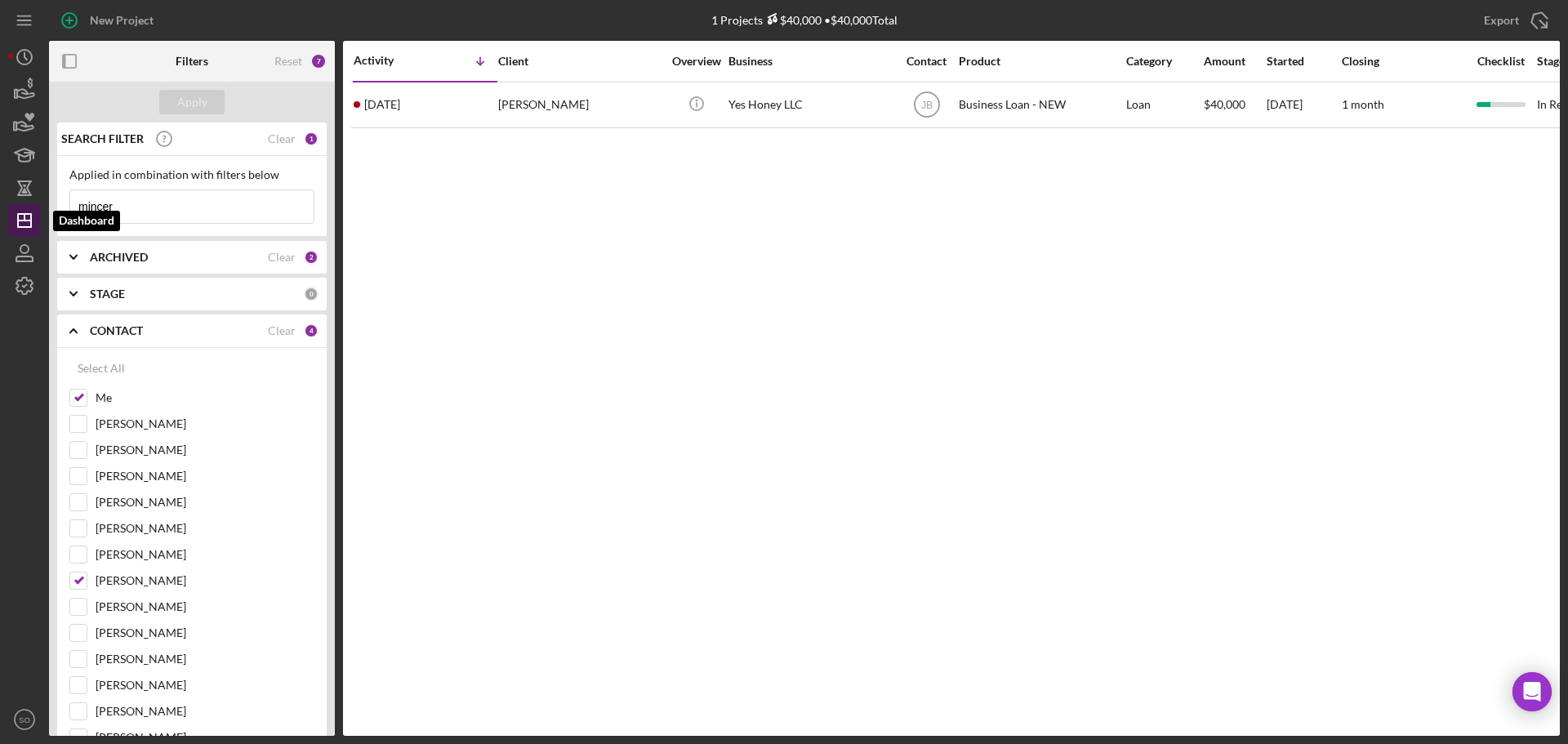
drag, startPoint x: 161, startPoint y: 206, endPoint x: 37, endPoint y: 205, distance: 124.0
click at [37, 205] on div "New Project 1 Projects $40,000 • $40,000 Total mincer Export Icon/Export Filter…" at bounding box center [784, 367] width 1552 height 735
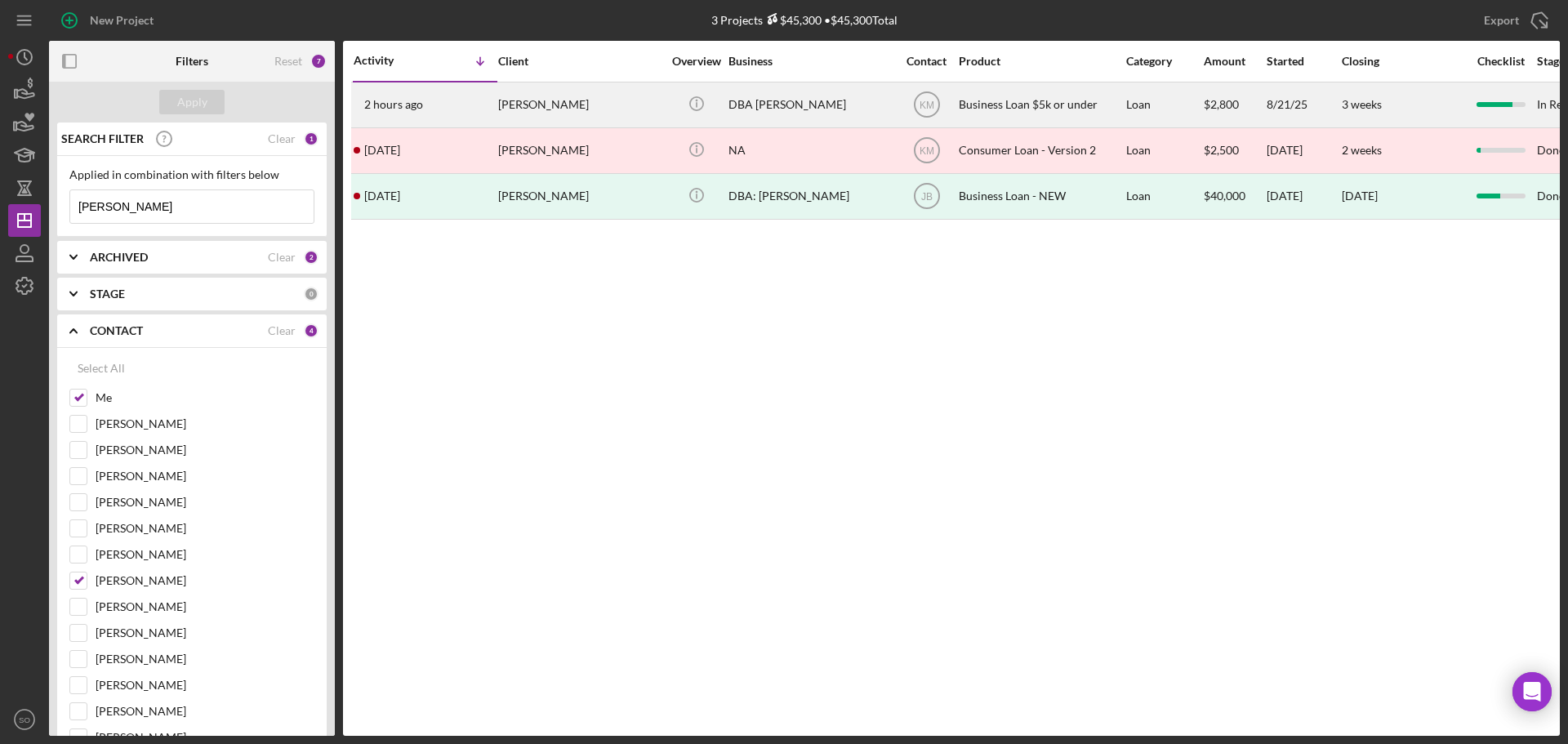
type input "[PERSON_NAME]"
click at [483, 107] on div "2 hours ago Lekerial Hicks" at bounding box center [425, 105] width 143 height 43
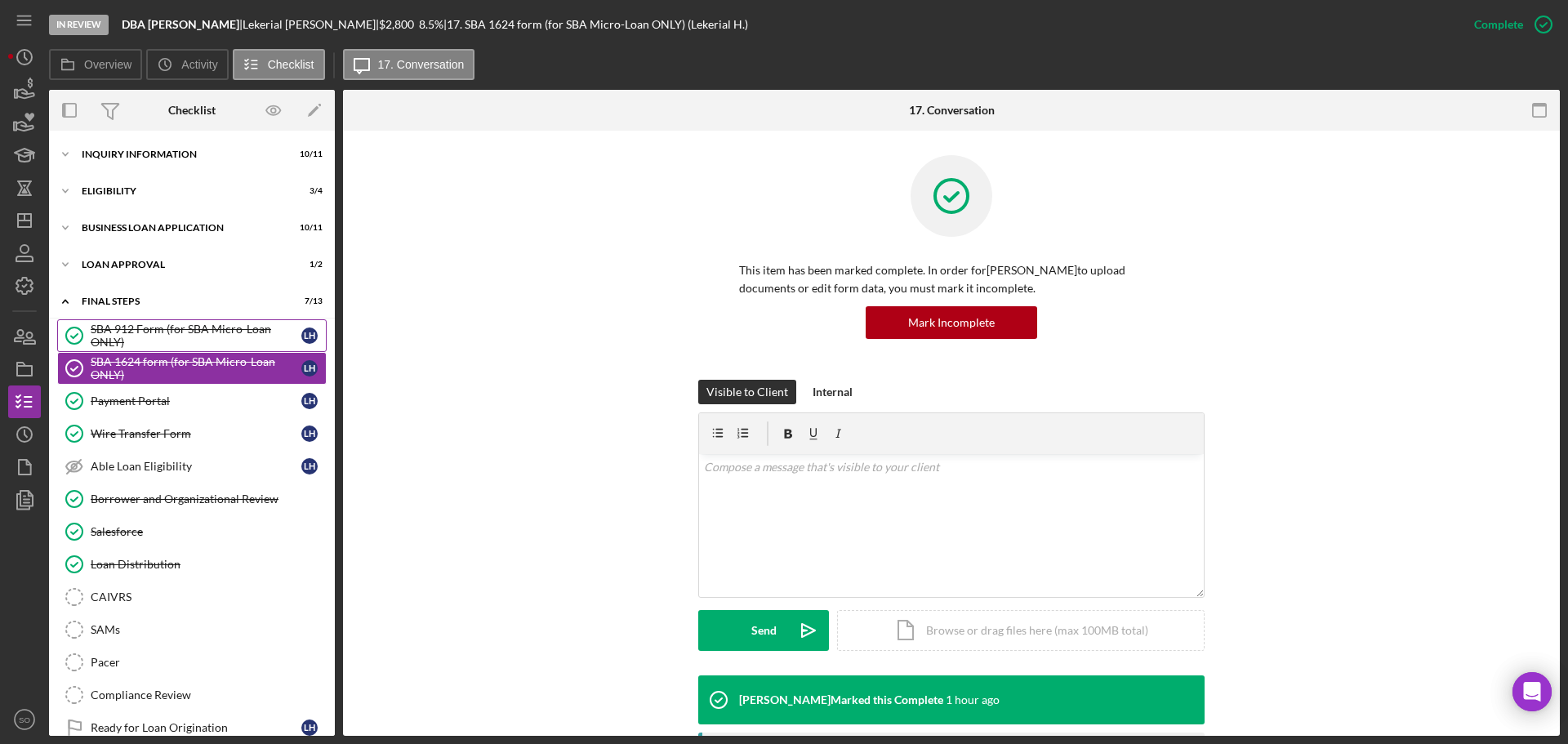
click at [173, 337] on div "SBA 912 Form (for SBA Micro-Loan ONLY)" at bounding box center [195, 335] width 210 height 26
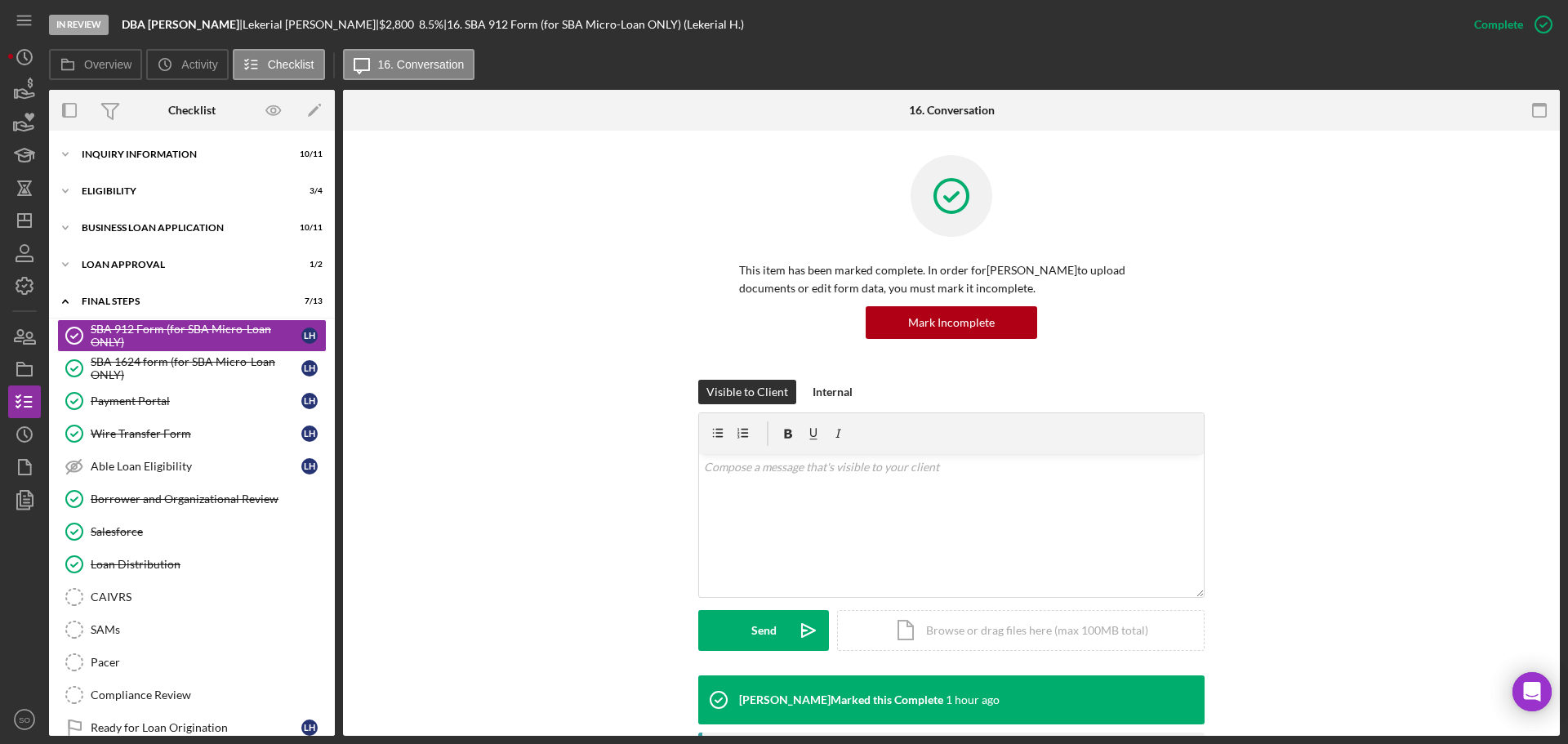
scroll to position [245, 0]
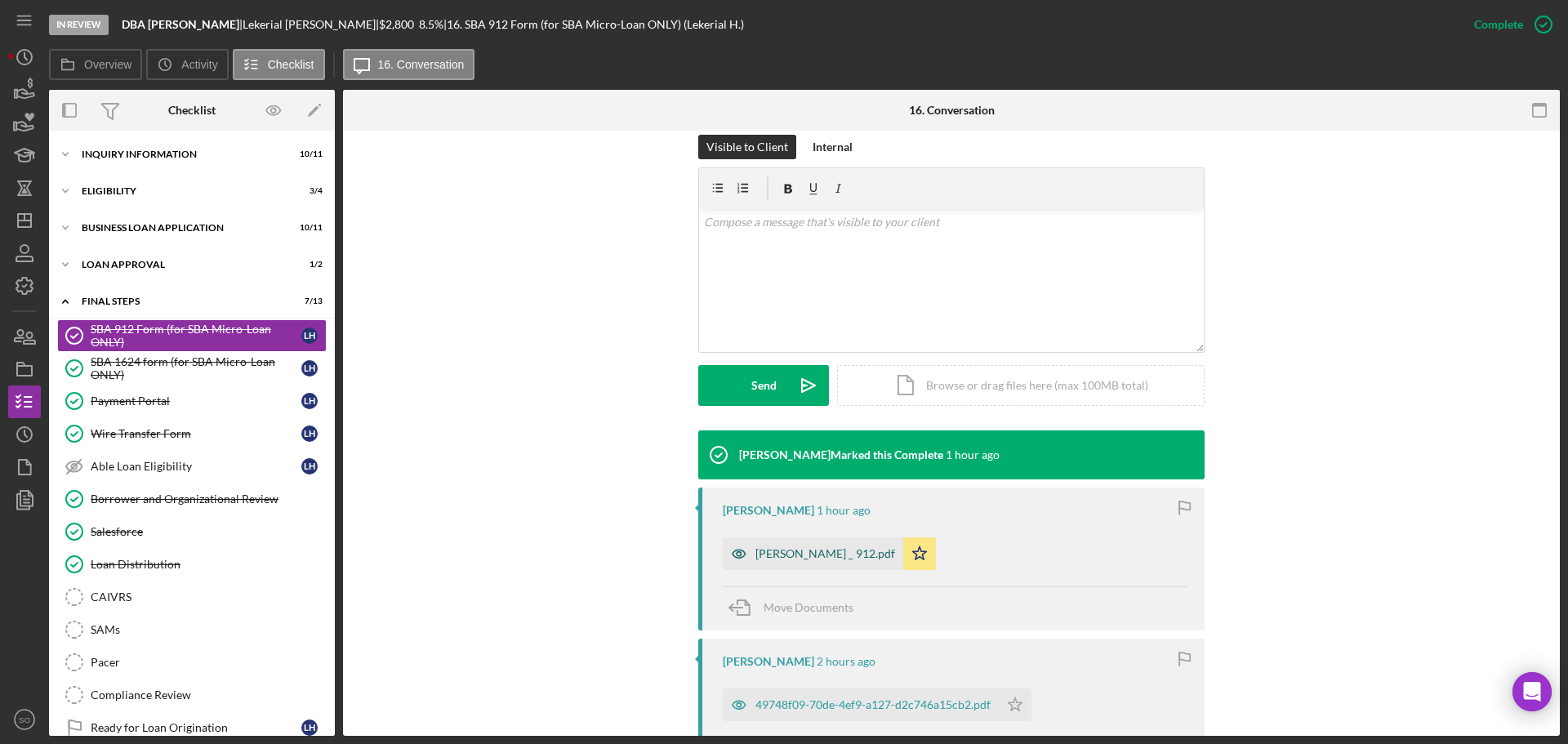
click at [795, 564] on div "HICKS _ 912.pdf" at bounding box center [813, 553] width 181 height 33
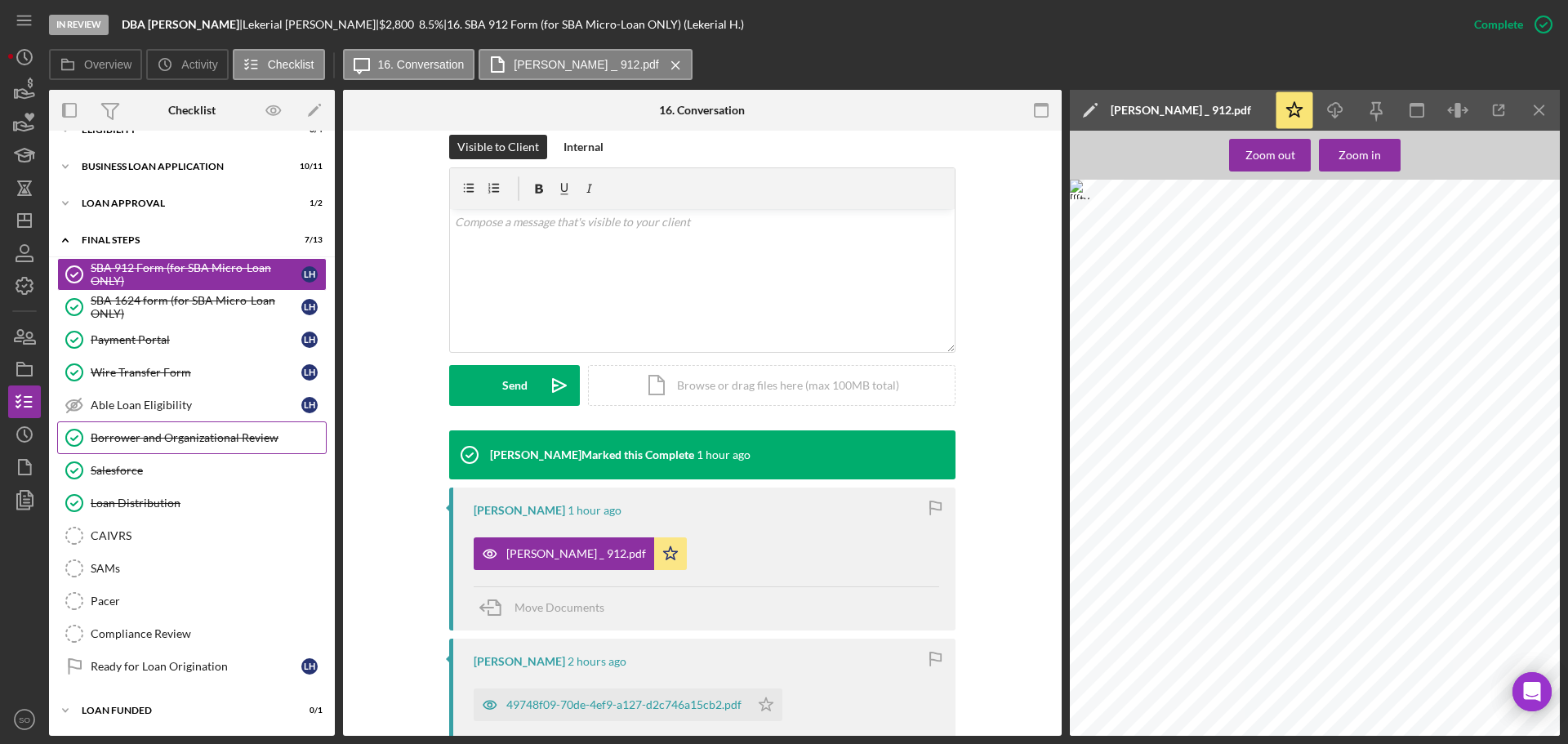
scroll to position [0, 0]
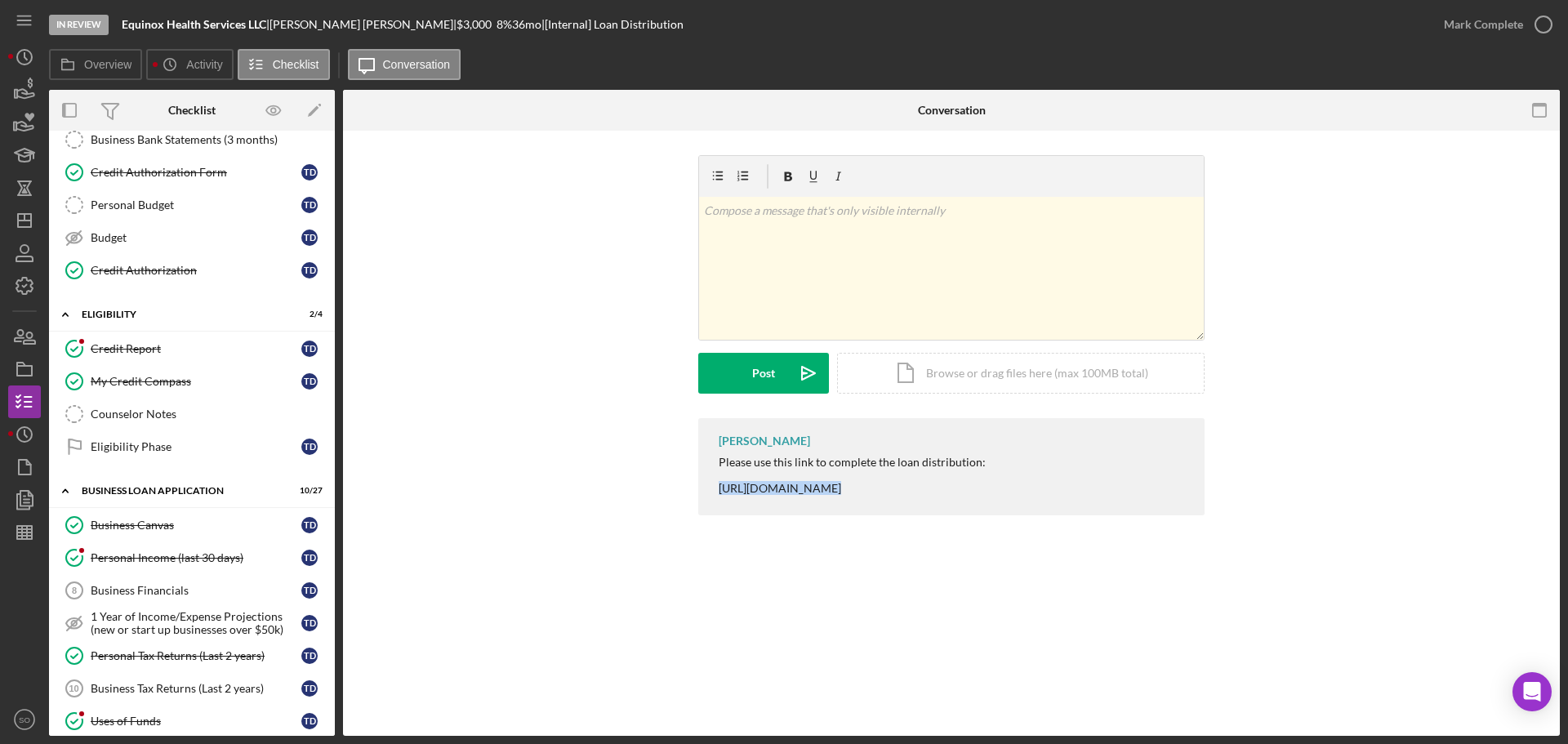
scroll to position [81, 0]
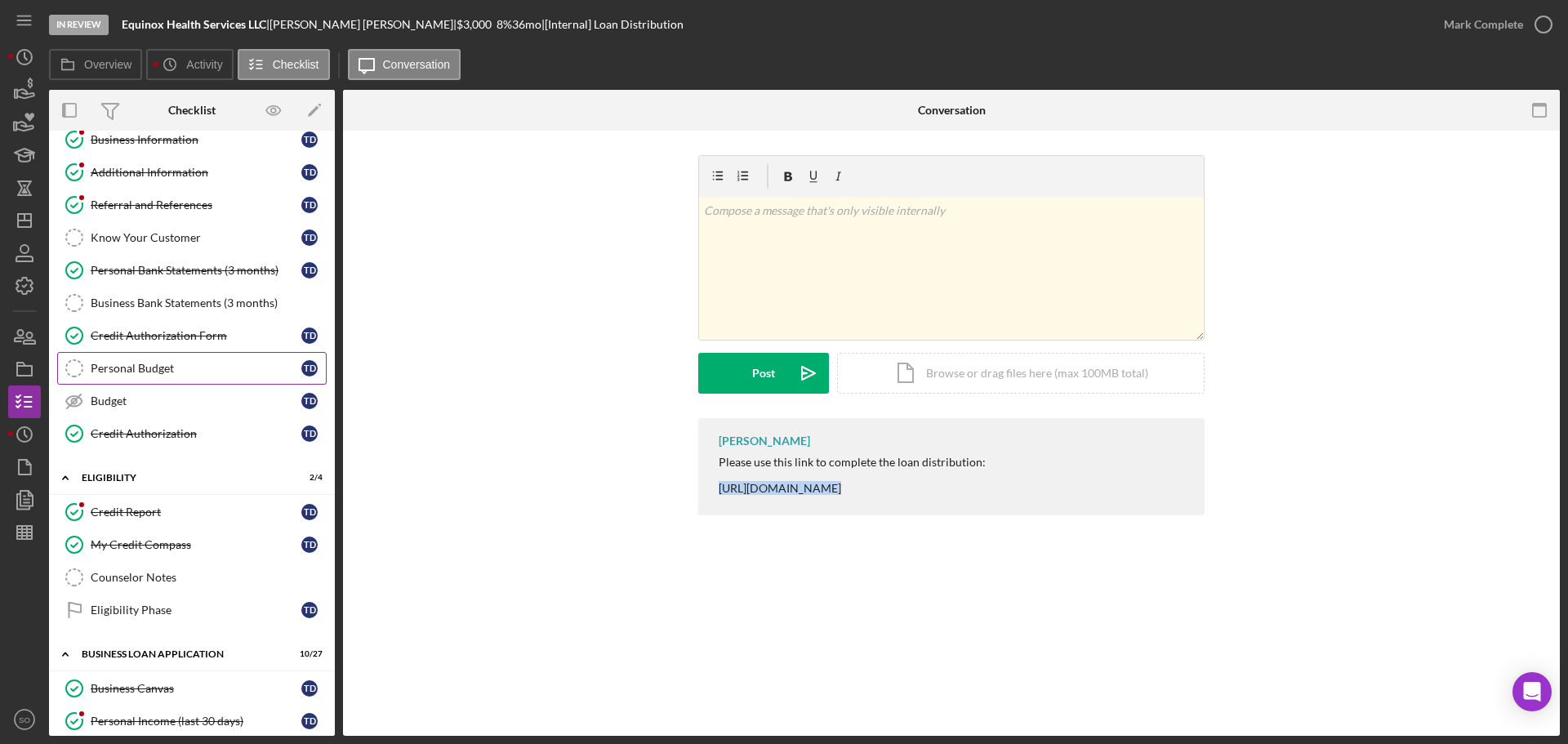
click at [153, 375] on div "Personal Budget" at bounding box center [195, 367] width 210 height 13
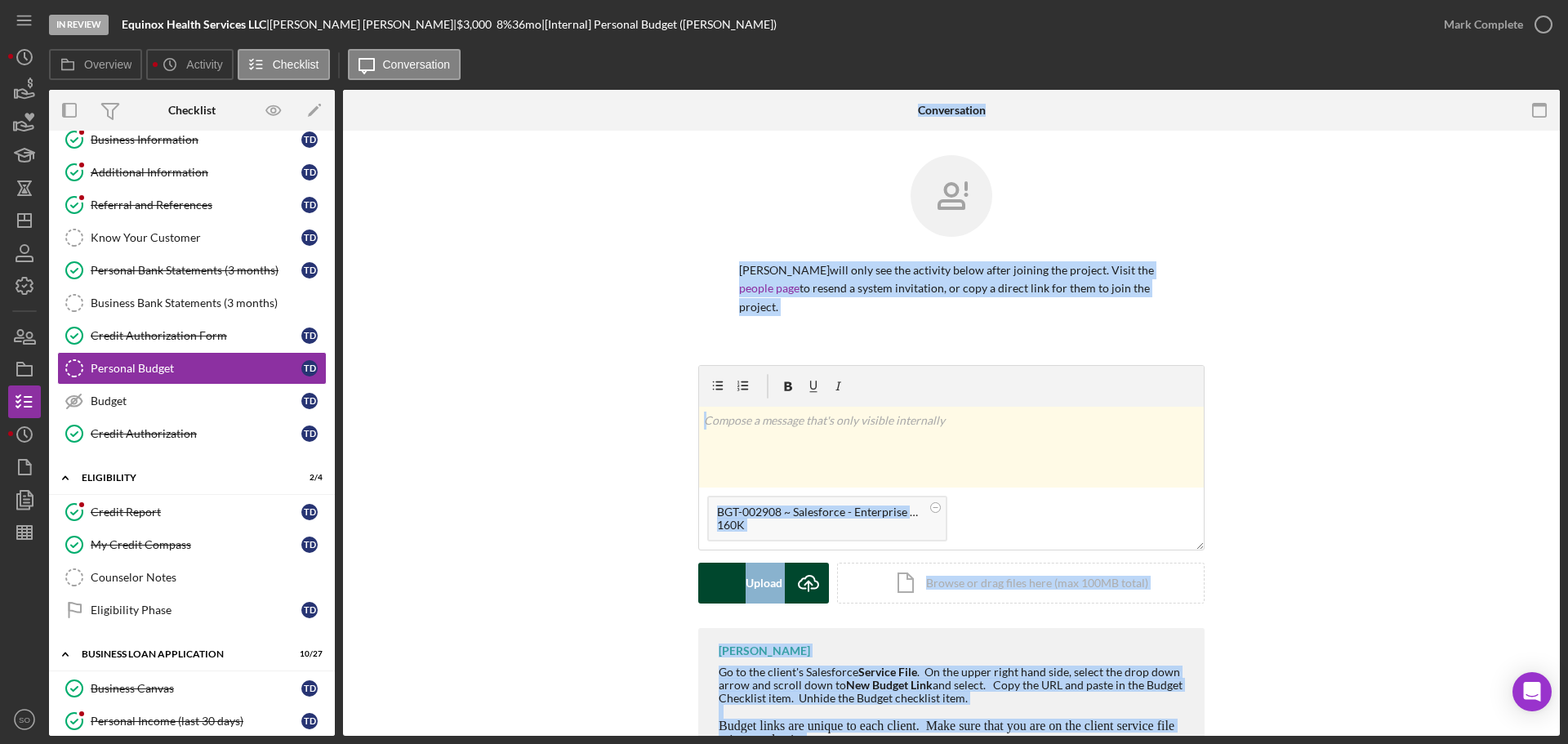
click at [745, 565] on div "Upload" at bounding box center [763, 582] width 37 height 41
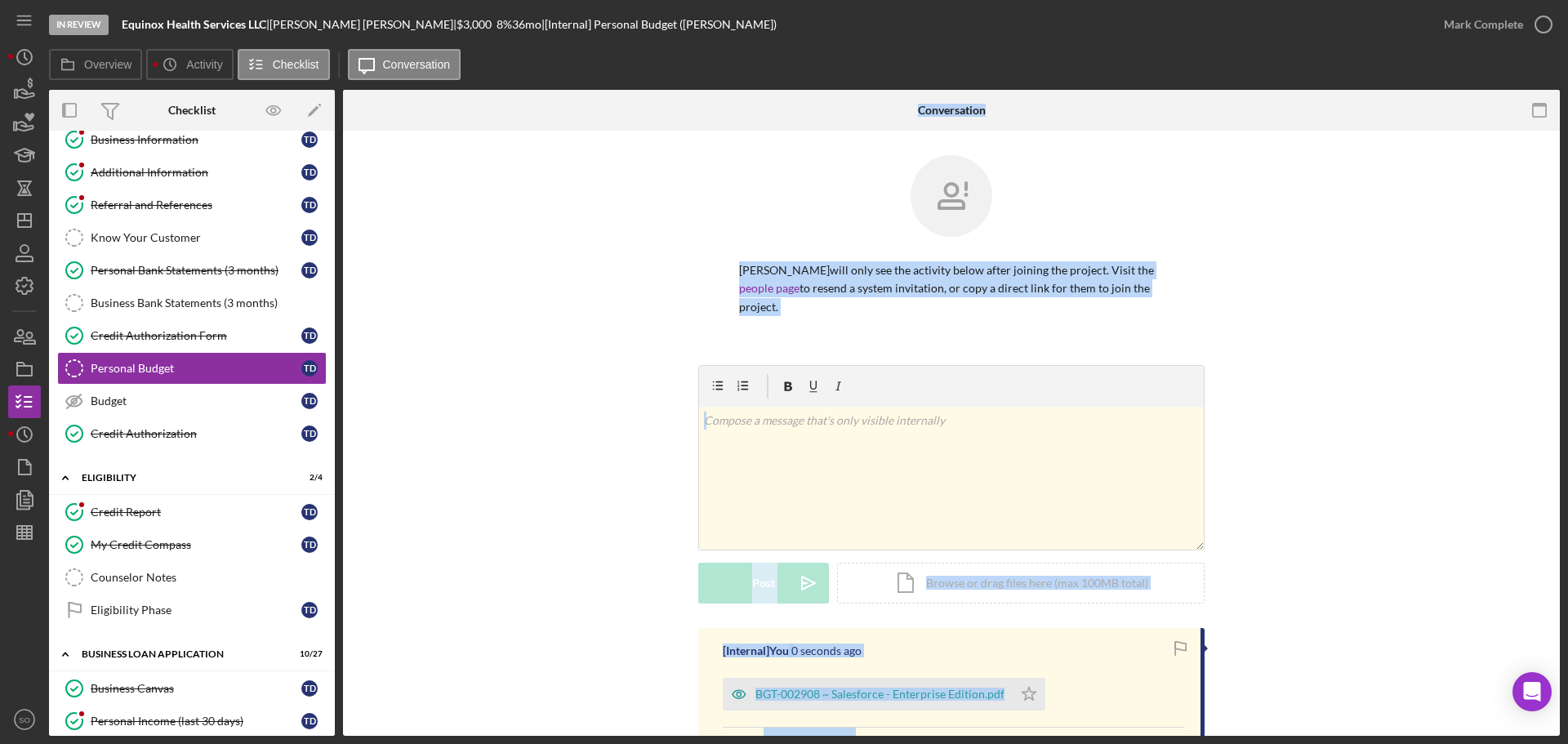
scroll to position [197, 0]
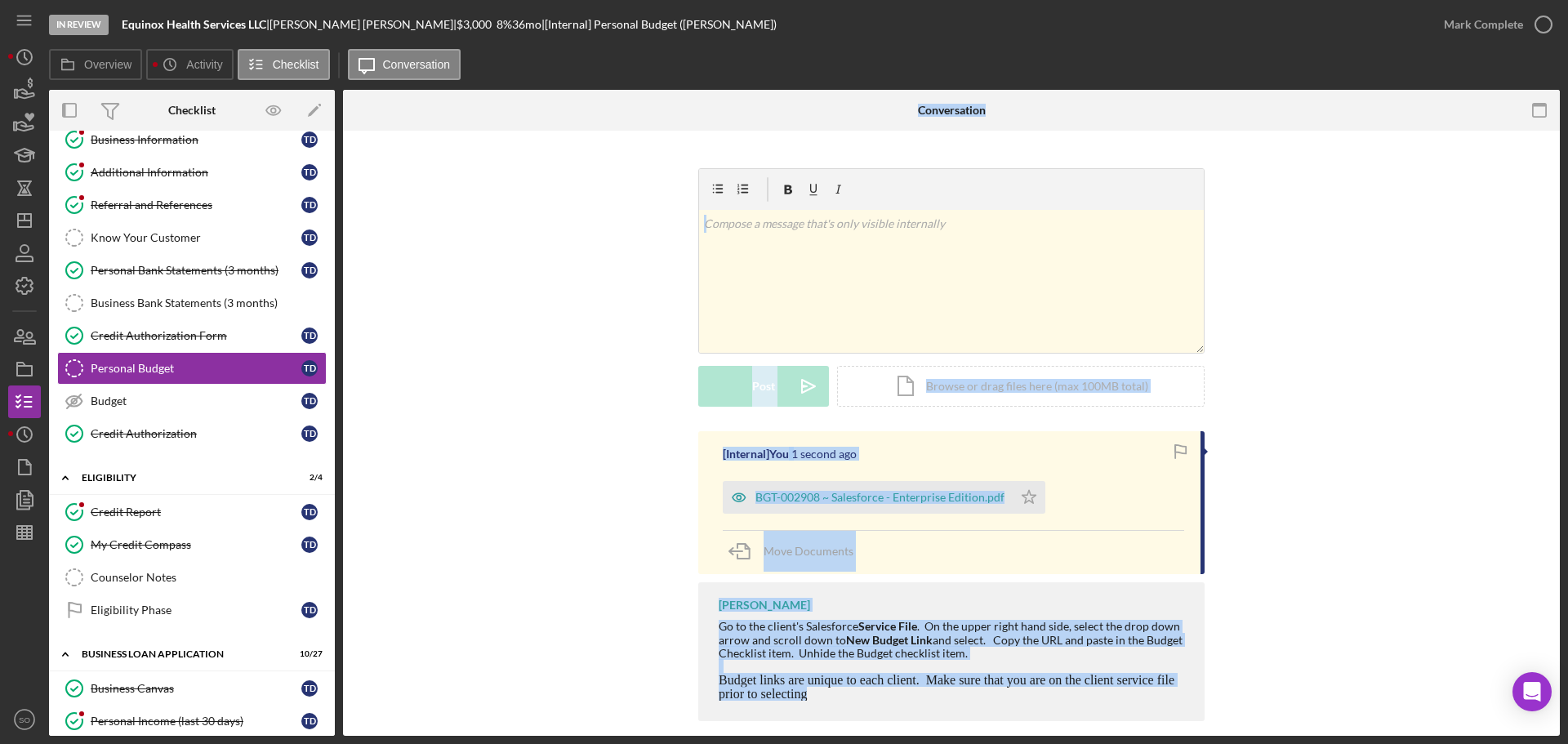
drag, startPoint x: 604, startPoint y: 488, endPoint x: 631, endPoint y: 482, distance: 27.7
click at [604, 488] on div "[Internal] You 1 second ago BGT-002908 ~ Salesforce - Enterprise Edition.pdf Ic…" at bounding box center [951, 580] width 1168 height 298
click at [1093, 499] on div "[Internal] You 2 seconds ago BGT-002908 ~ Salesforce - Enterprise Edition.pdf I…" at bounding box center [951, 502] width 506 height 143
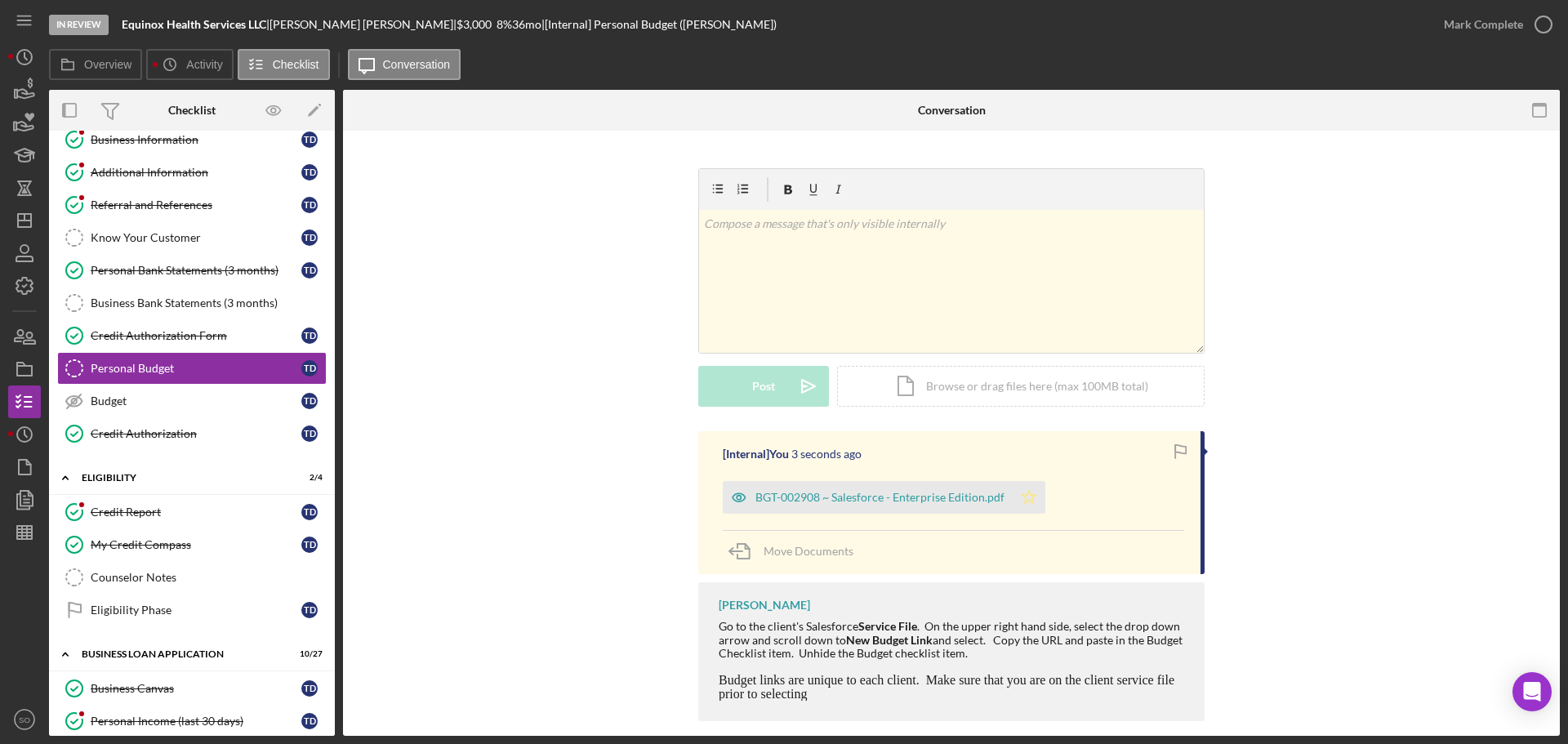
click at [1025, 480] on icon "Icon/Star" at bounding box center [1029, 497] width 33 height 33
click at [1493, 25] on div "Mark Complete" at bounding box center [1483, 24] width 79 height 33
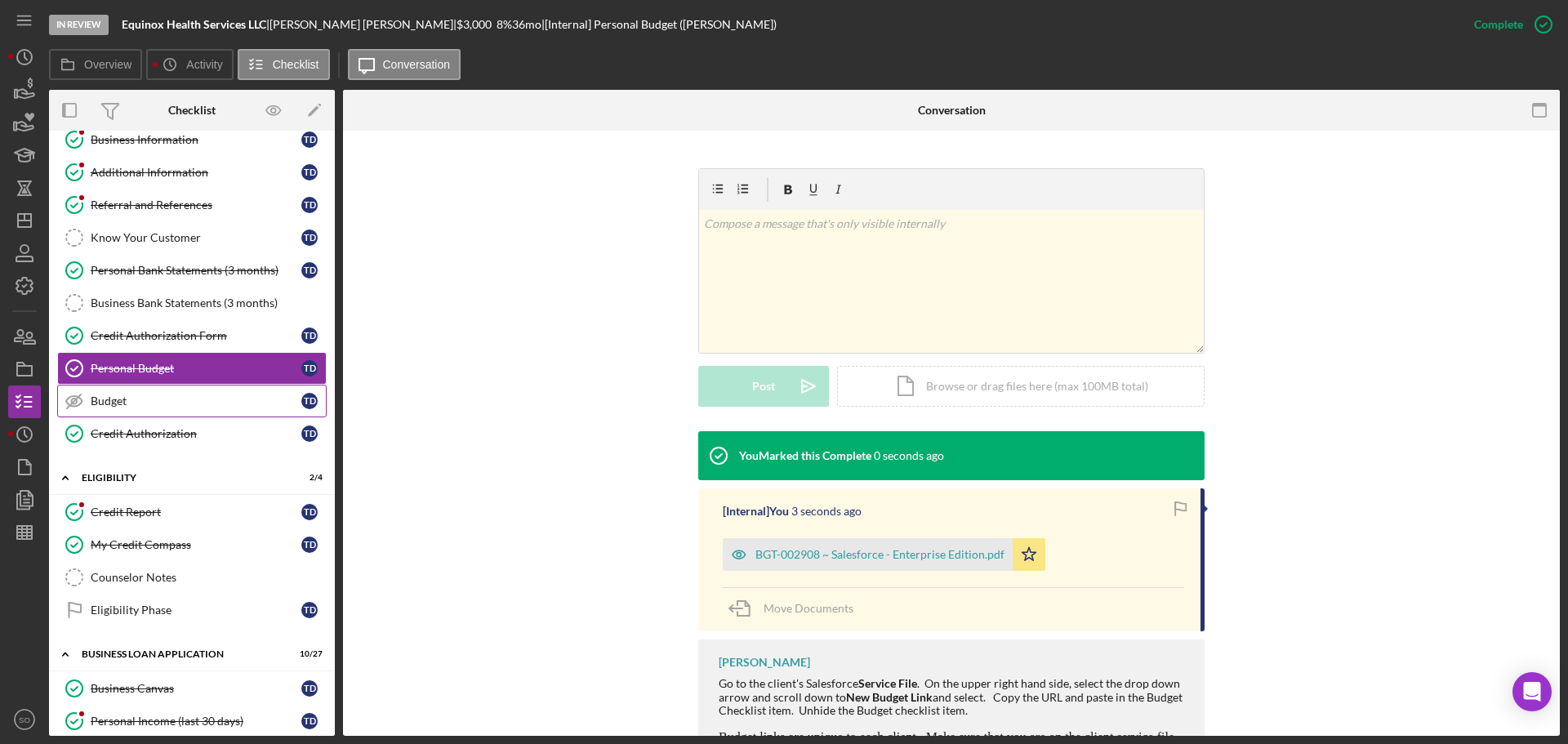
click at [184, 395] on div "Budget" at bounding box center [195, 401] width 210 height 13
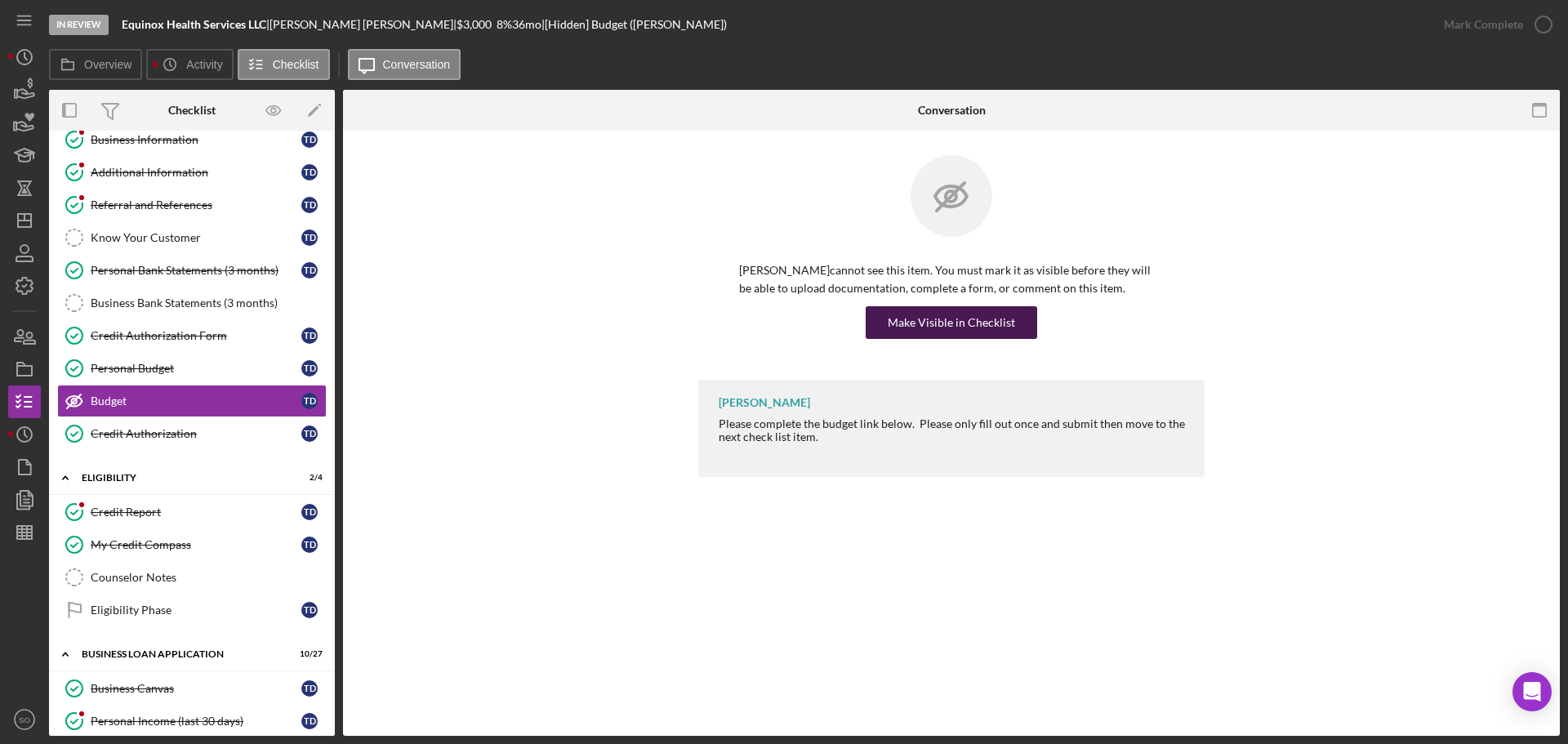
click at [958, 309] on div "Make Visible in Checklist" at bounding box center [951, 322] width 127 height 33
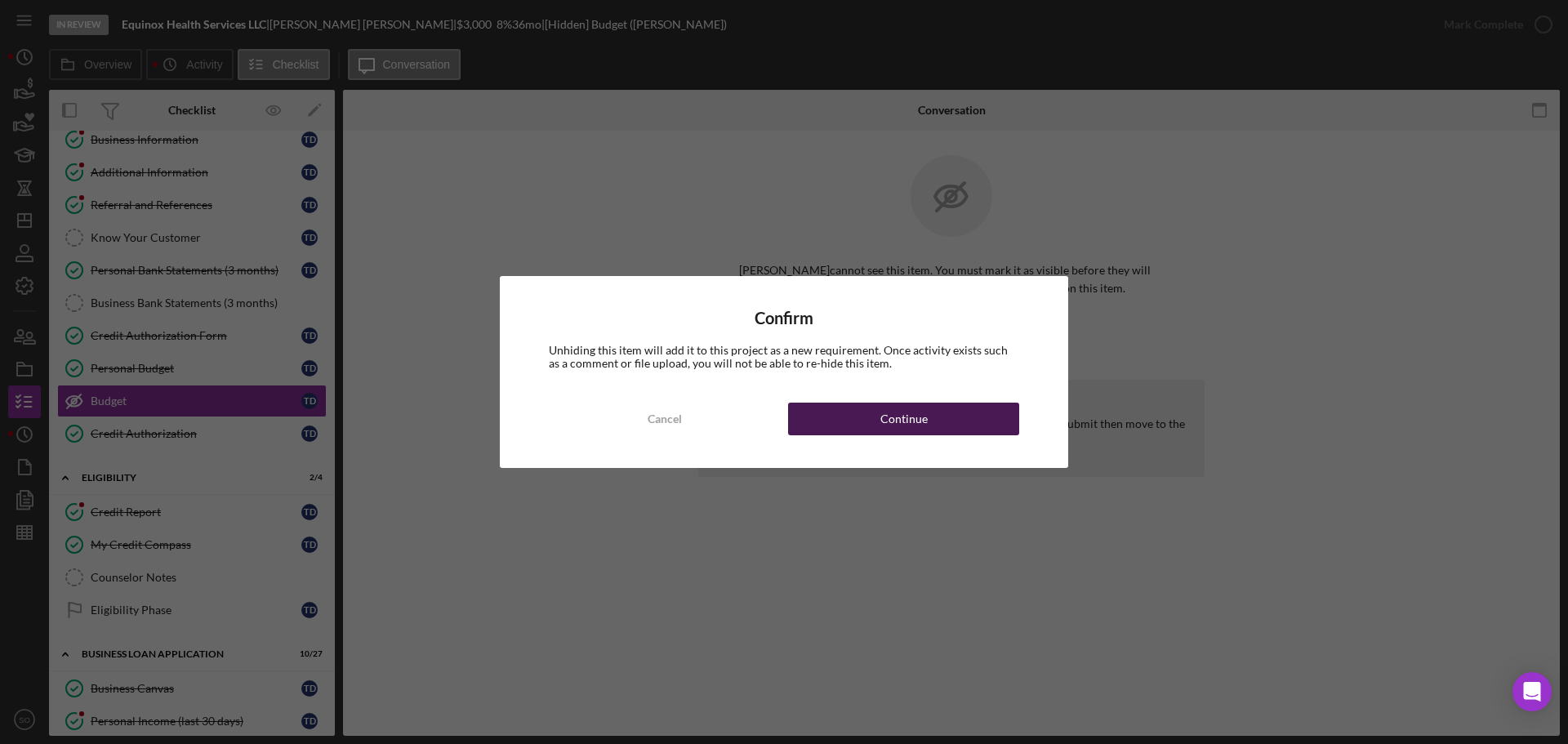
click at [946, 405] on button "Continue" at bounding box center [903, 419] width 231 height 33
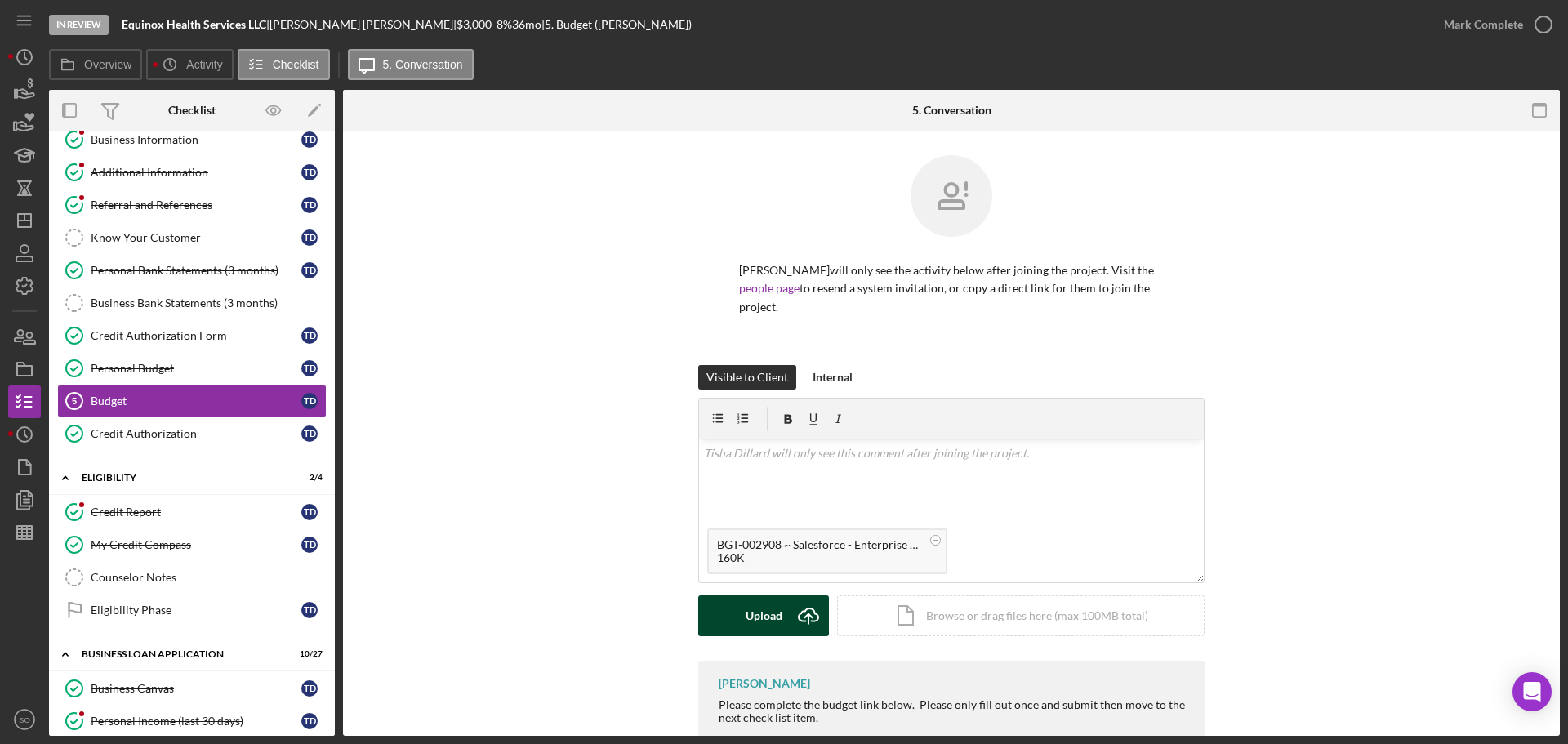
click at [761, 595] on div "Upload" at bounding box center [763, 615] width 37 height 41
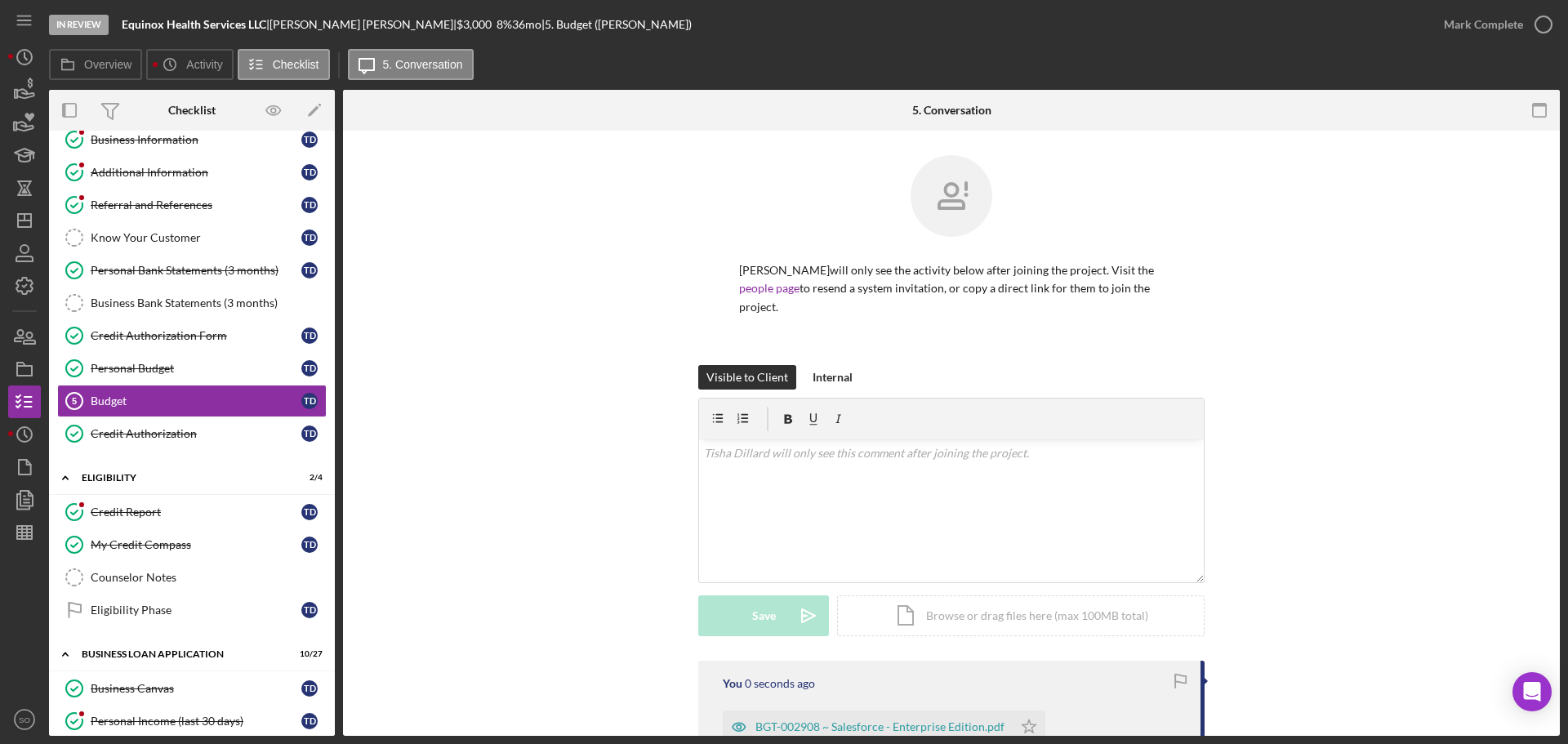
scroll to position [188, 0]
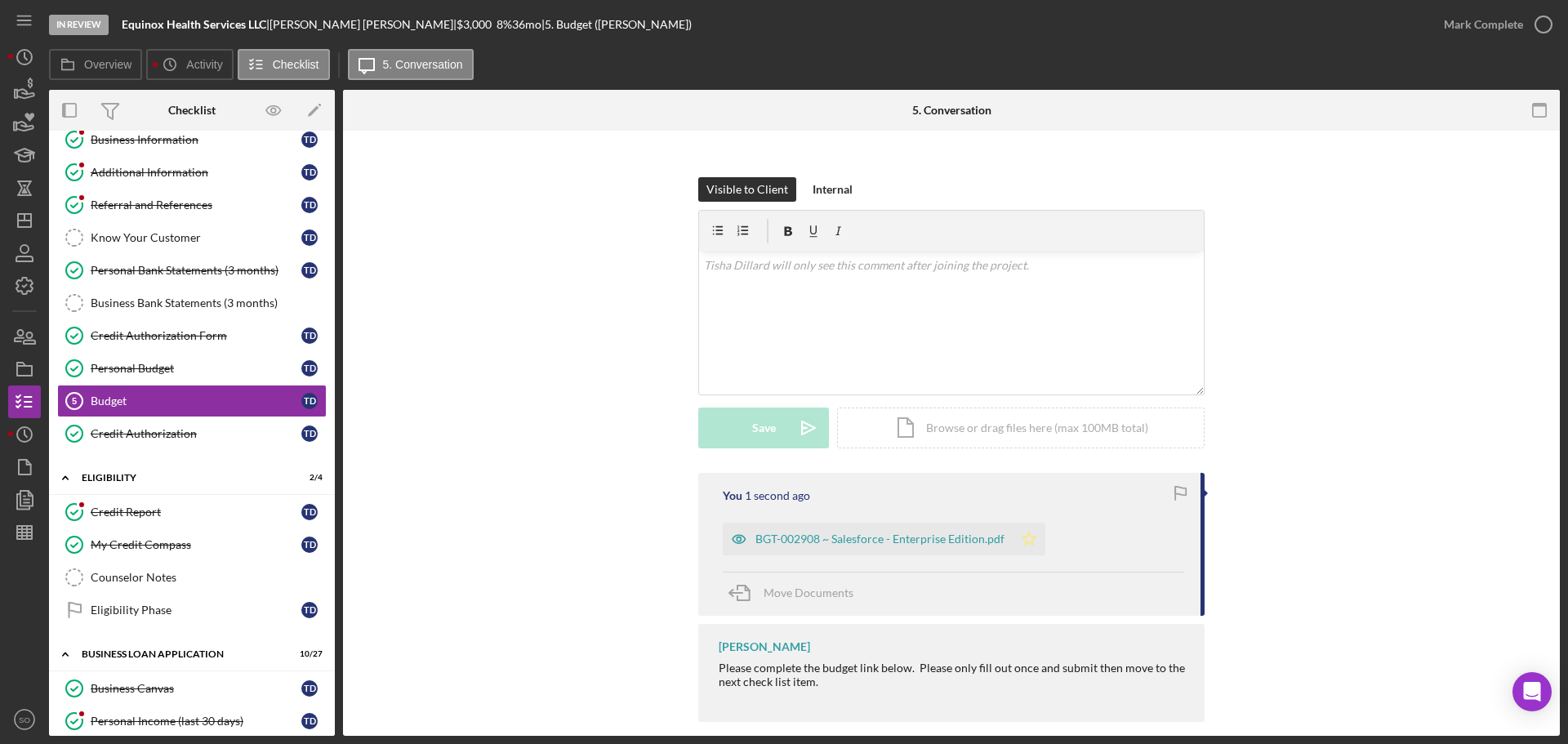
click at [1019, 523] on icon "Icon/Star" at bounding box center [1029, 539] width 33 height 33
click at [1498, 16] on div "Mark Complete" at bounding box center [1483, 24] width 79 height 33
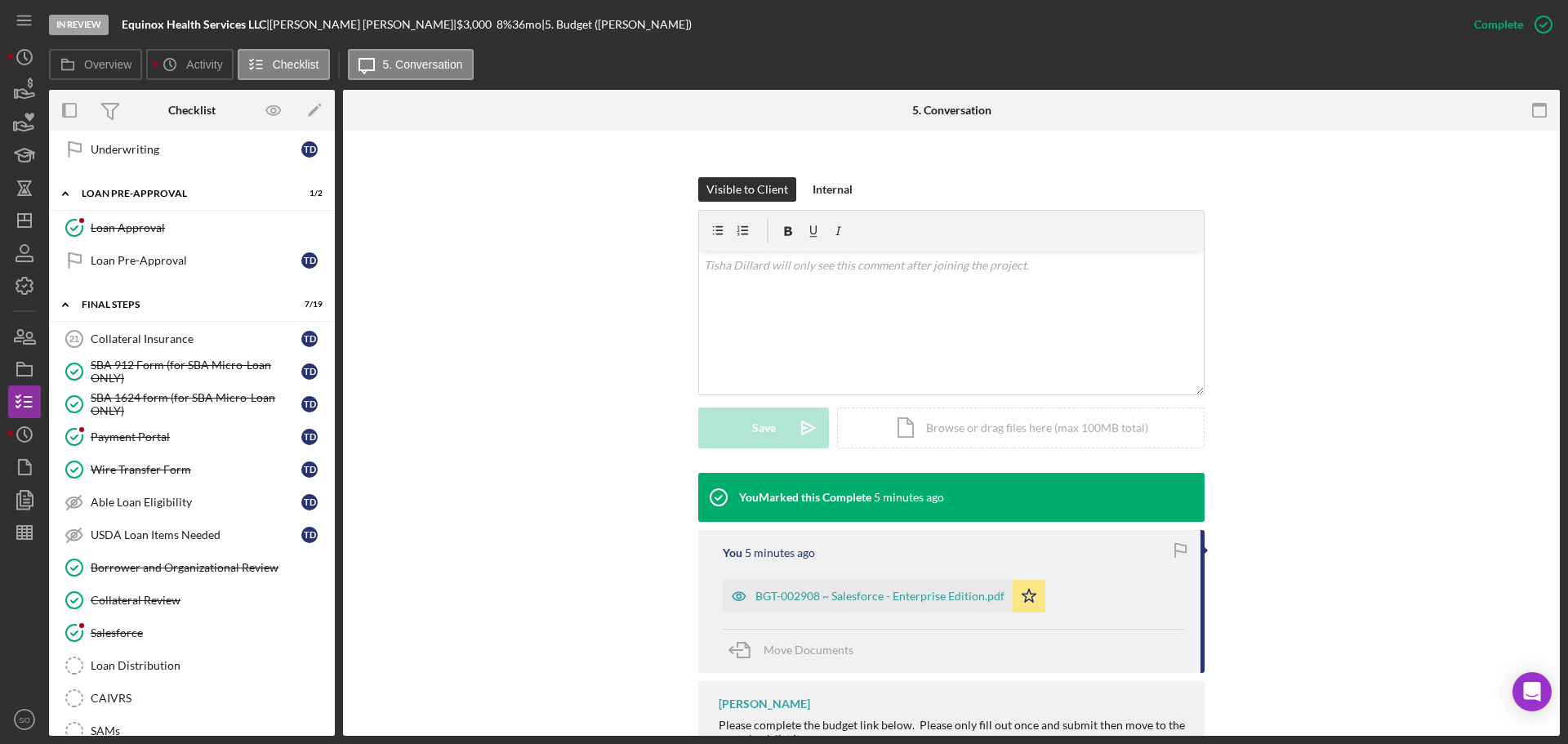
scroll to position [1388, 0]
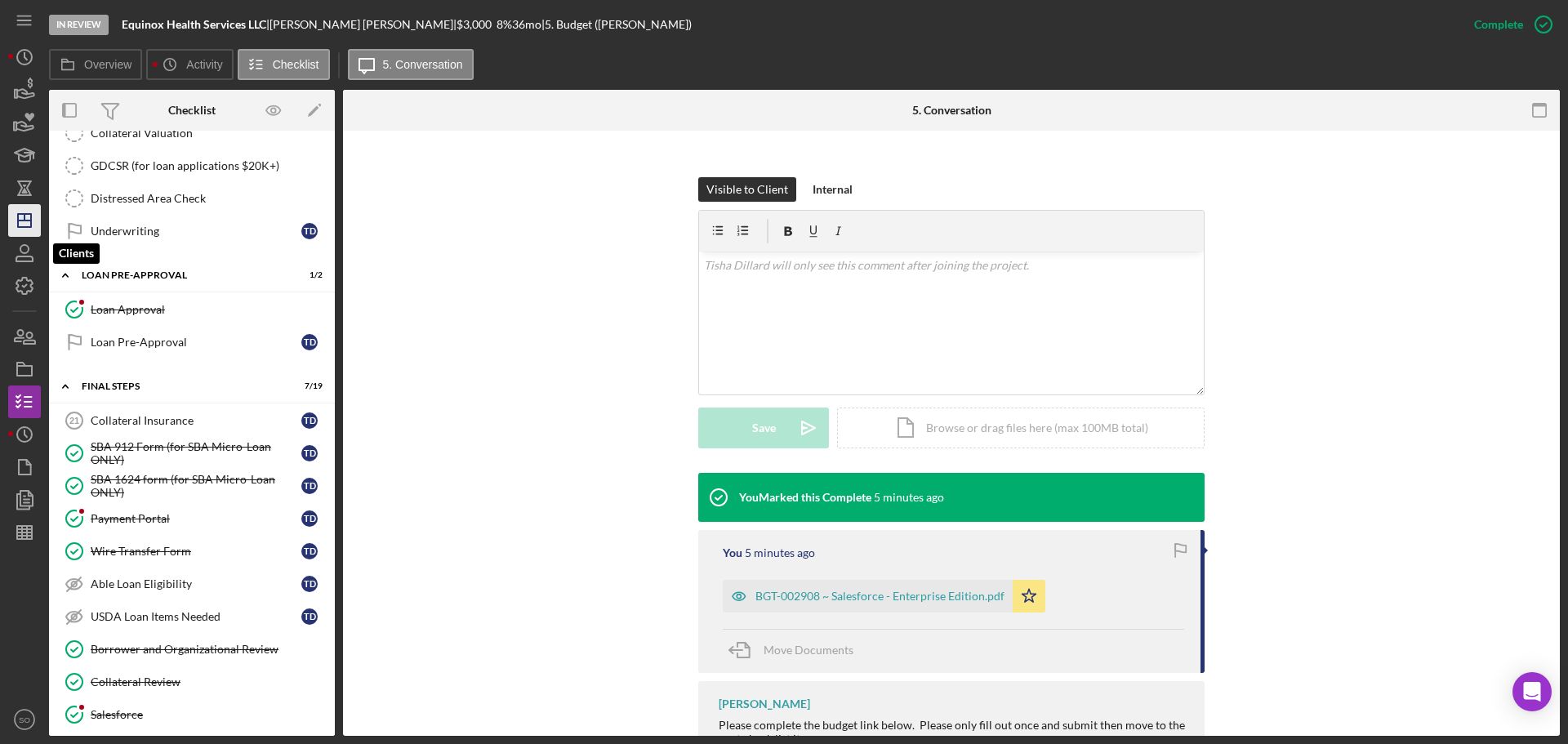
click at [13, 225] on icon "Icon/Dashboard" at bounding box center [24, 219] width 41 height 41
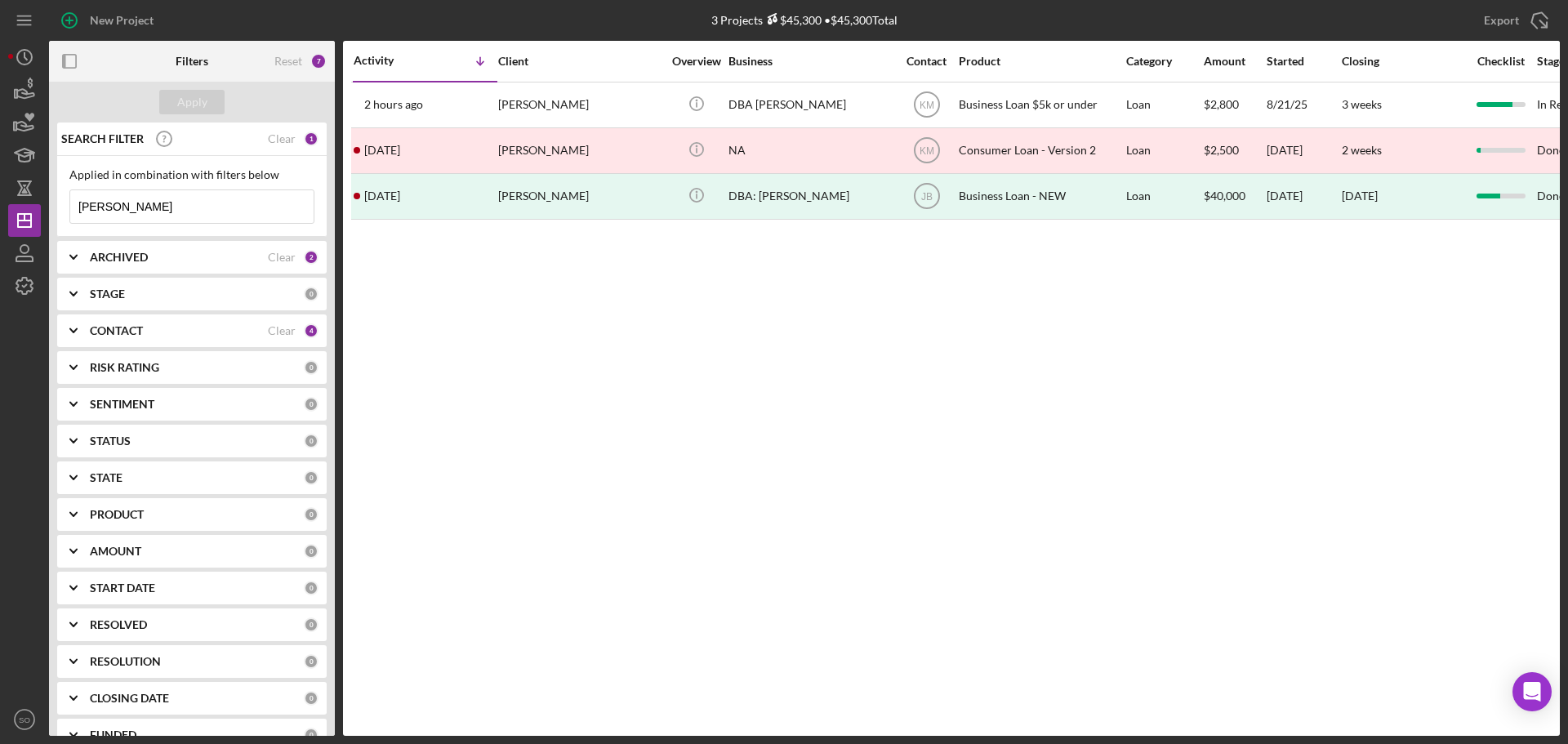
drag, startPoint x: 149, startPoint y: 203, endPoint x: -98, endPoint y: 203, distance: 247.0
click at [0, 203] on html "New Project 3 Projects $45,300 • $45,300 Total [PERSON_NAME] Export Icon/Export…" at bounding box center [784, 372] width 1568 height 744
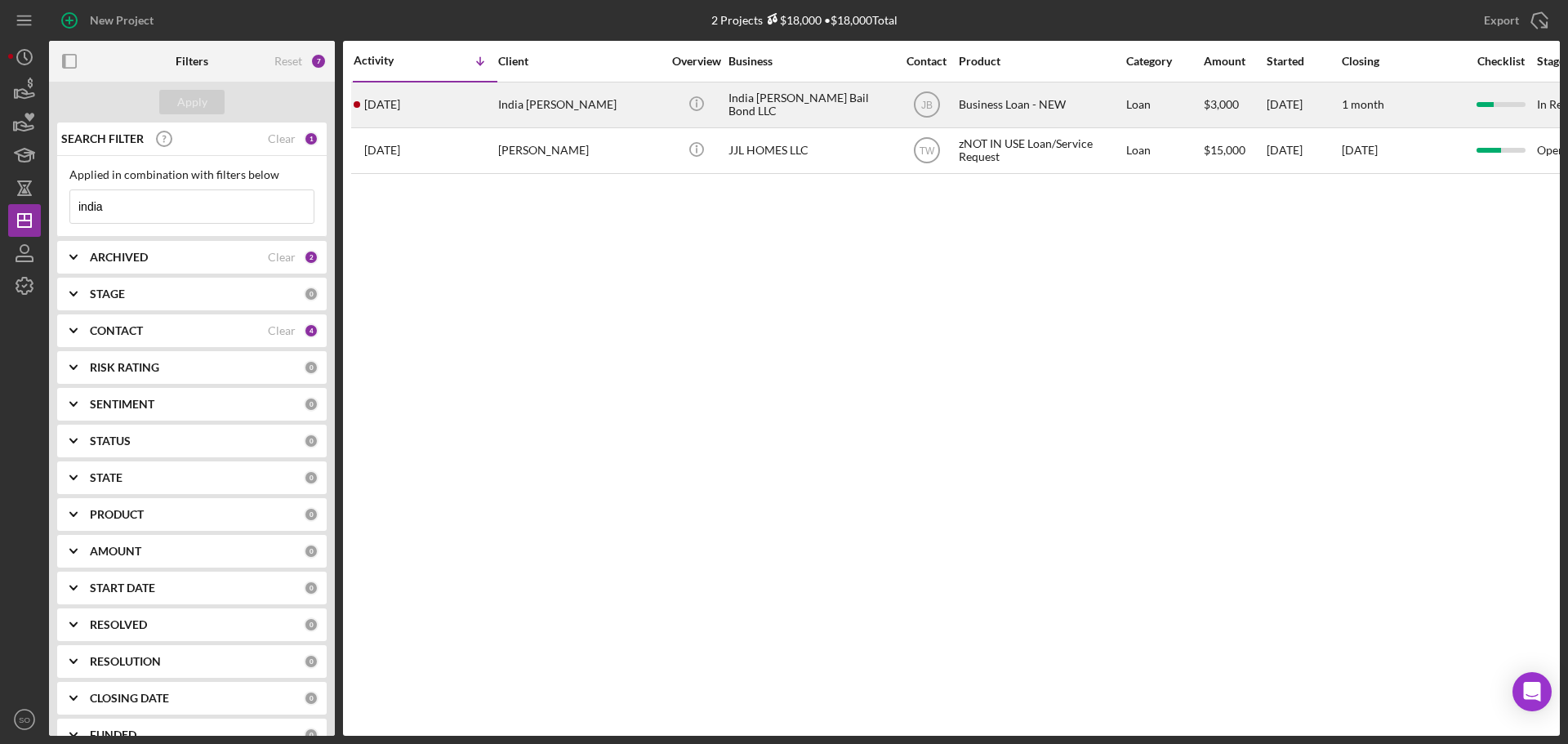
type input "india"
click at [535, 114] on div "India [PERSON_NAME]" at bounding box center [579, 105] width 163 height 43
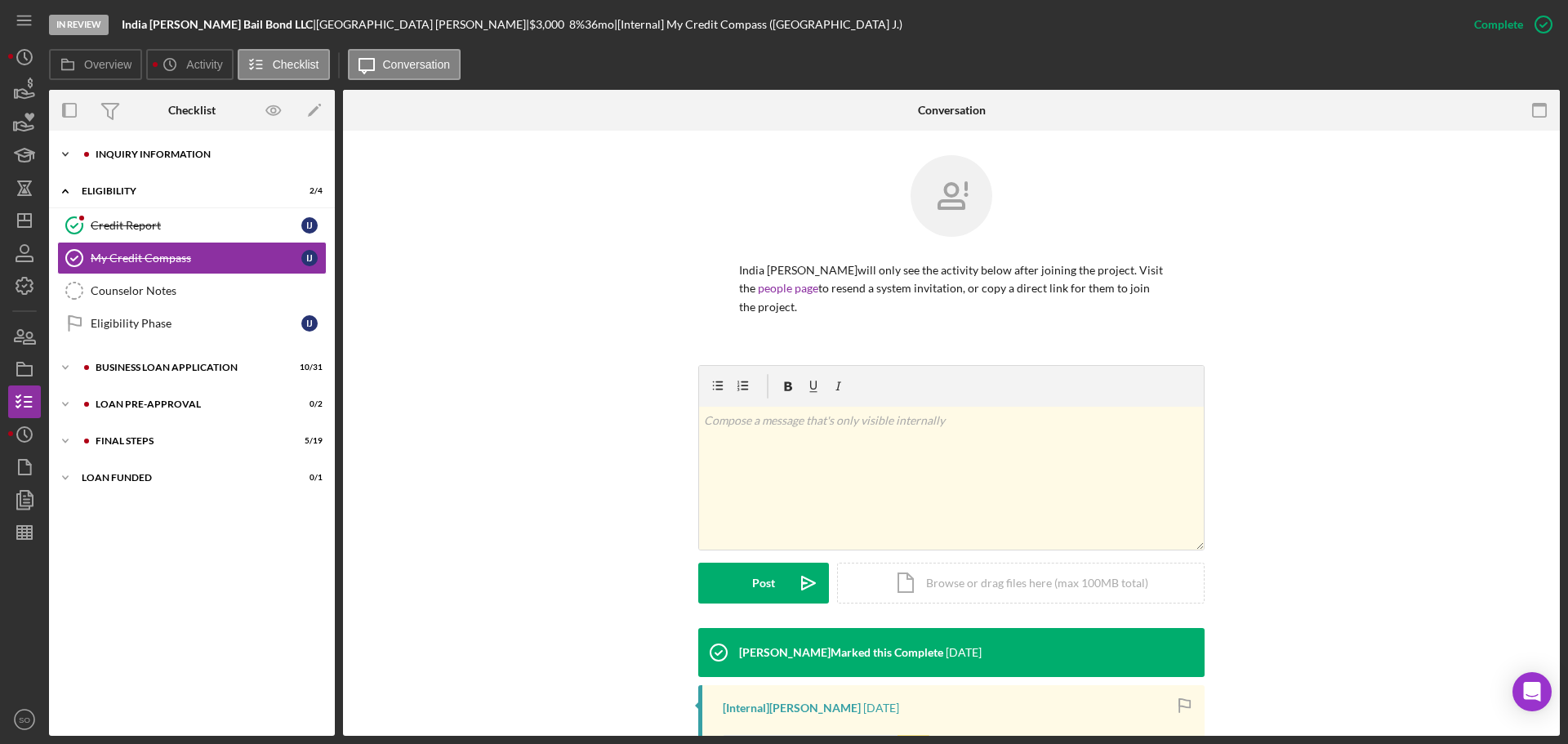
click at [149, 154] on div "INQUIRY INFORMATION" at bounding box center [205, 153] width 219 height 10
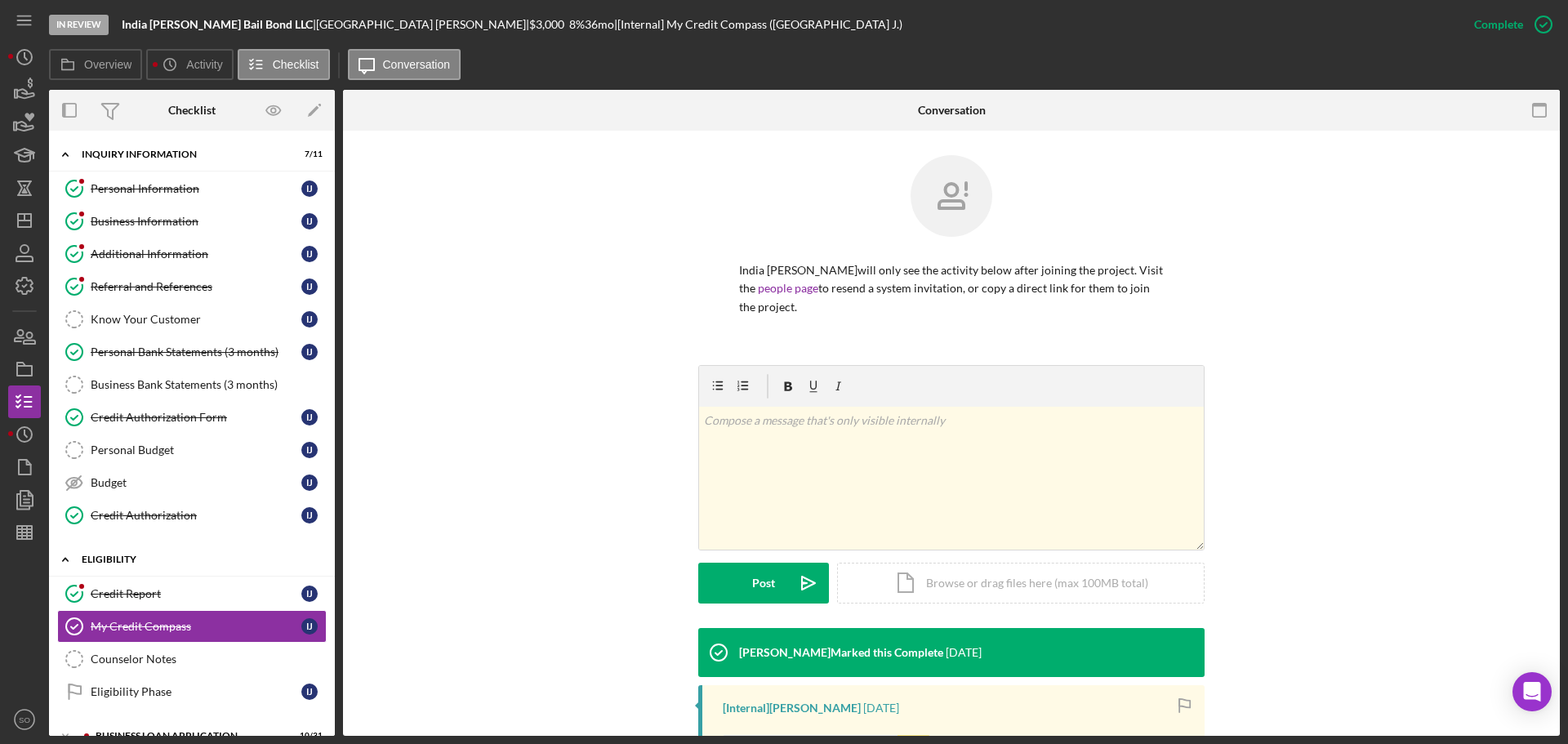
scroll to position [135, 0]
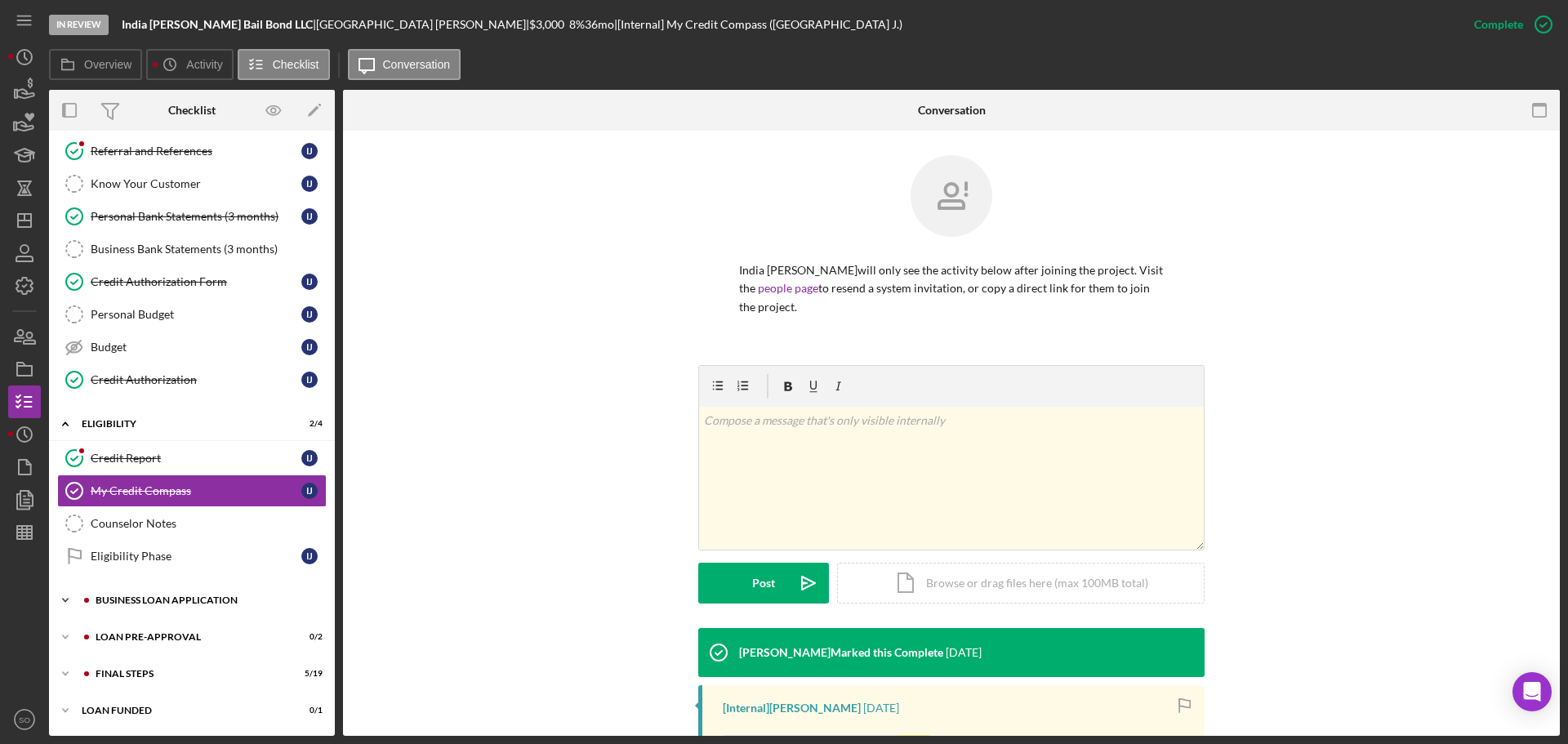
click at [185, 605] on div "Icon/Expander BUSINESS LOAN APPLICATION 10 / 31" at bounding box center [191, 600] width 285 height 33
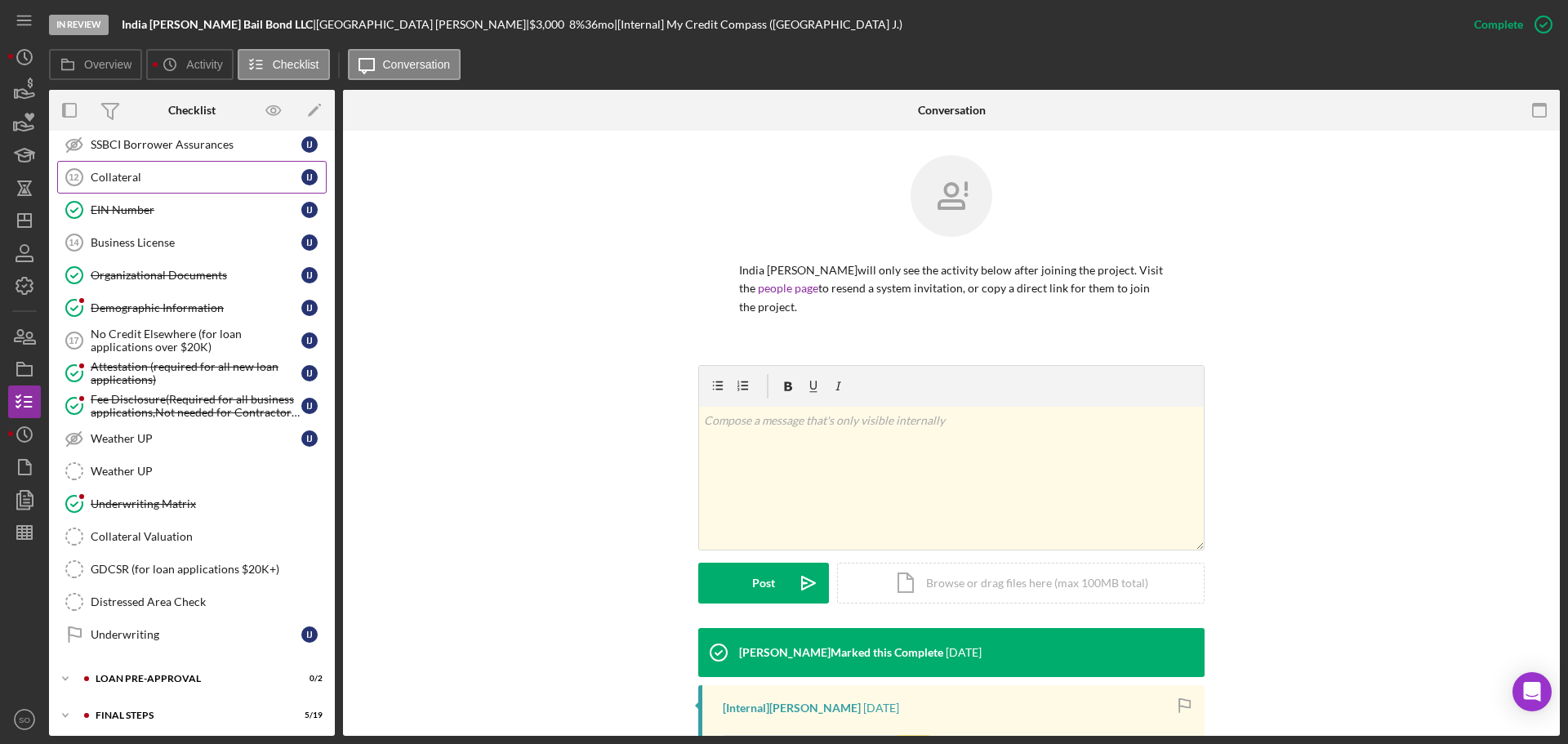
scroll to position [1157, 0]
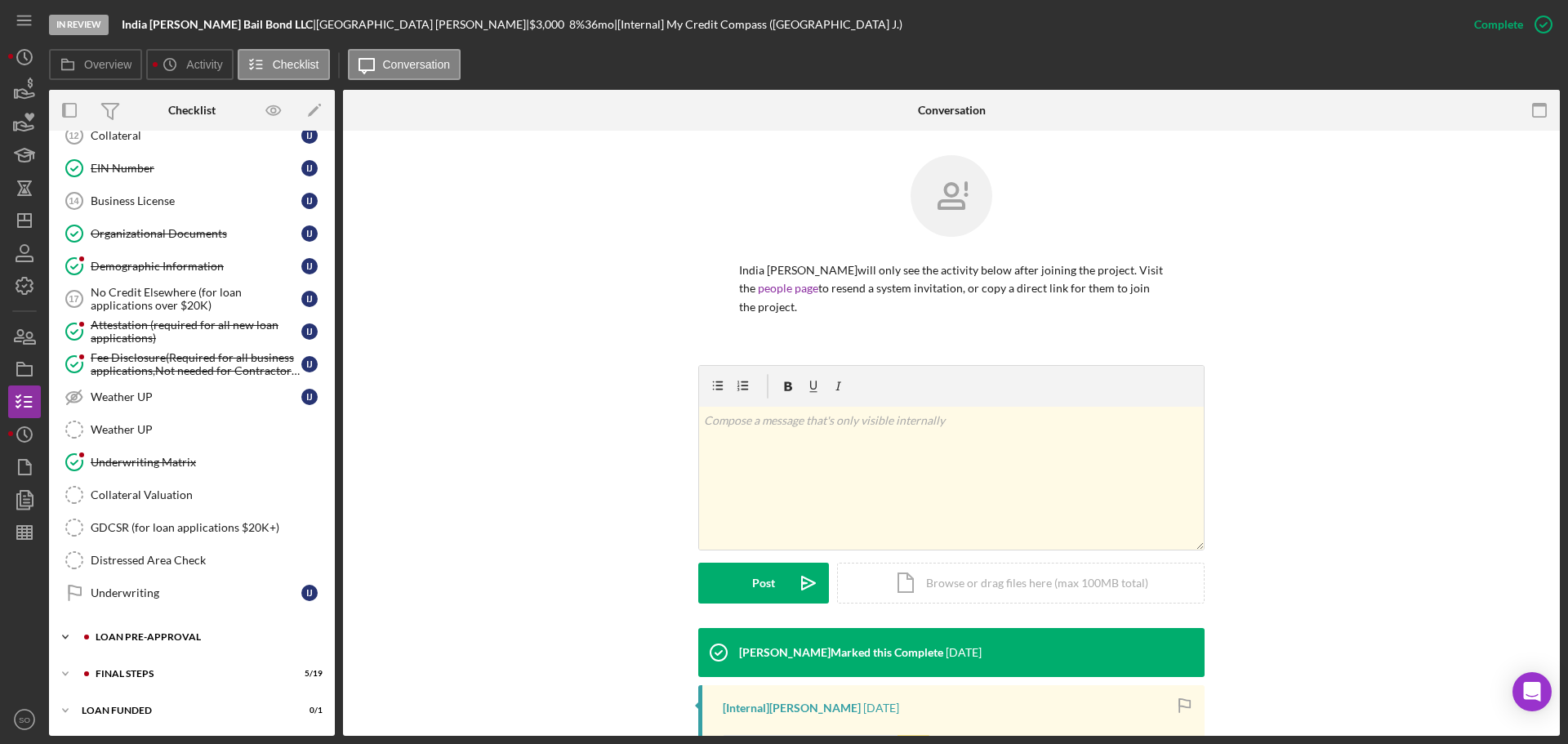
click at [154, 628] on div "Icon/Expander LOAN PRE-APPROVAL 0 / 2" at bounding box center [191, 637] width 285 height 33
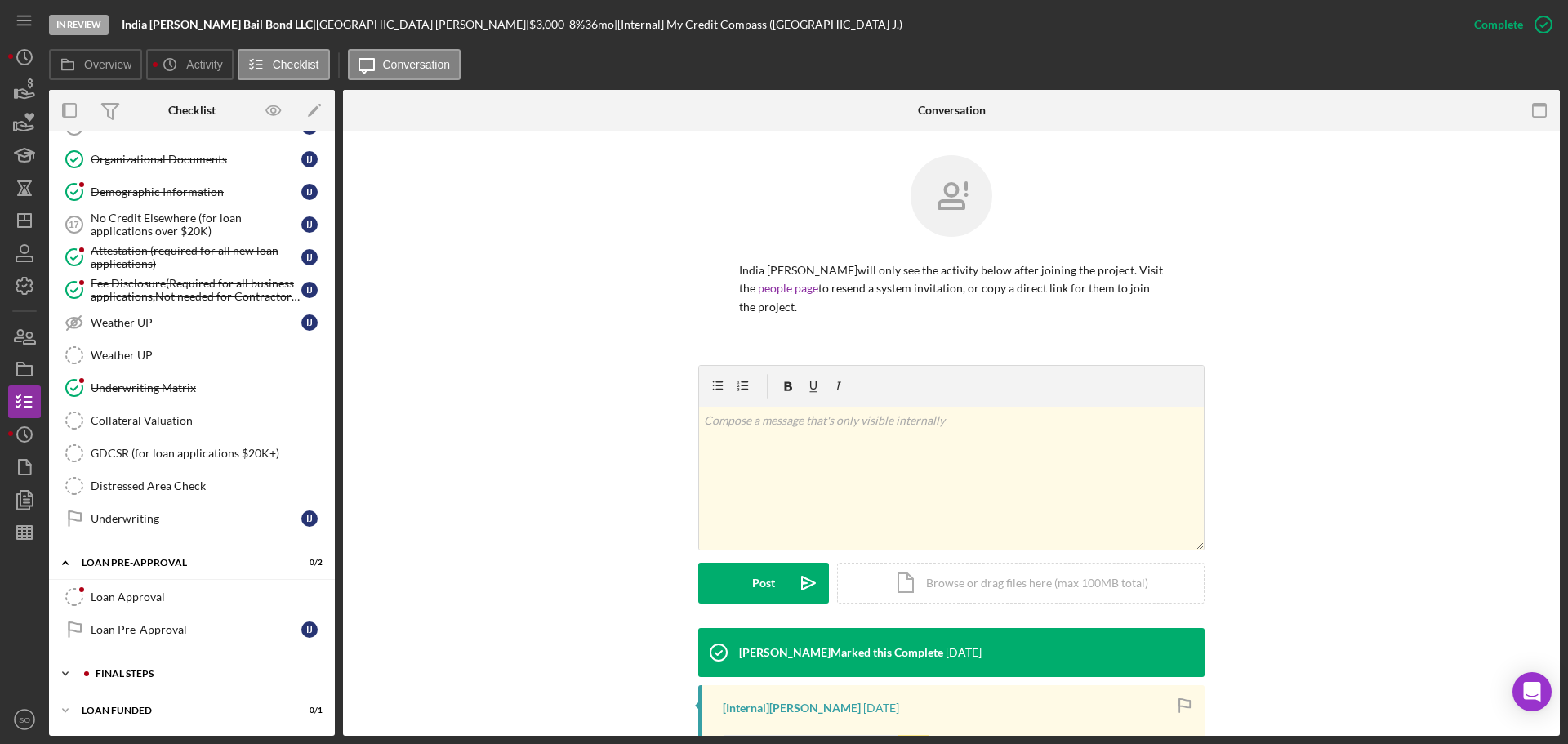
click at [163, 666] on div "Icon/Expander FINAL STEPS 5 / 19" at bounding box center [191, 674] width 285 height 33
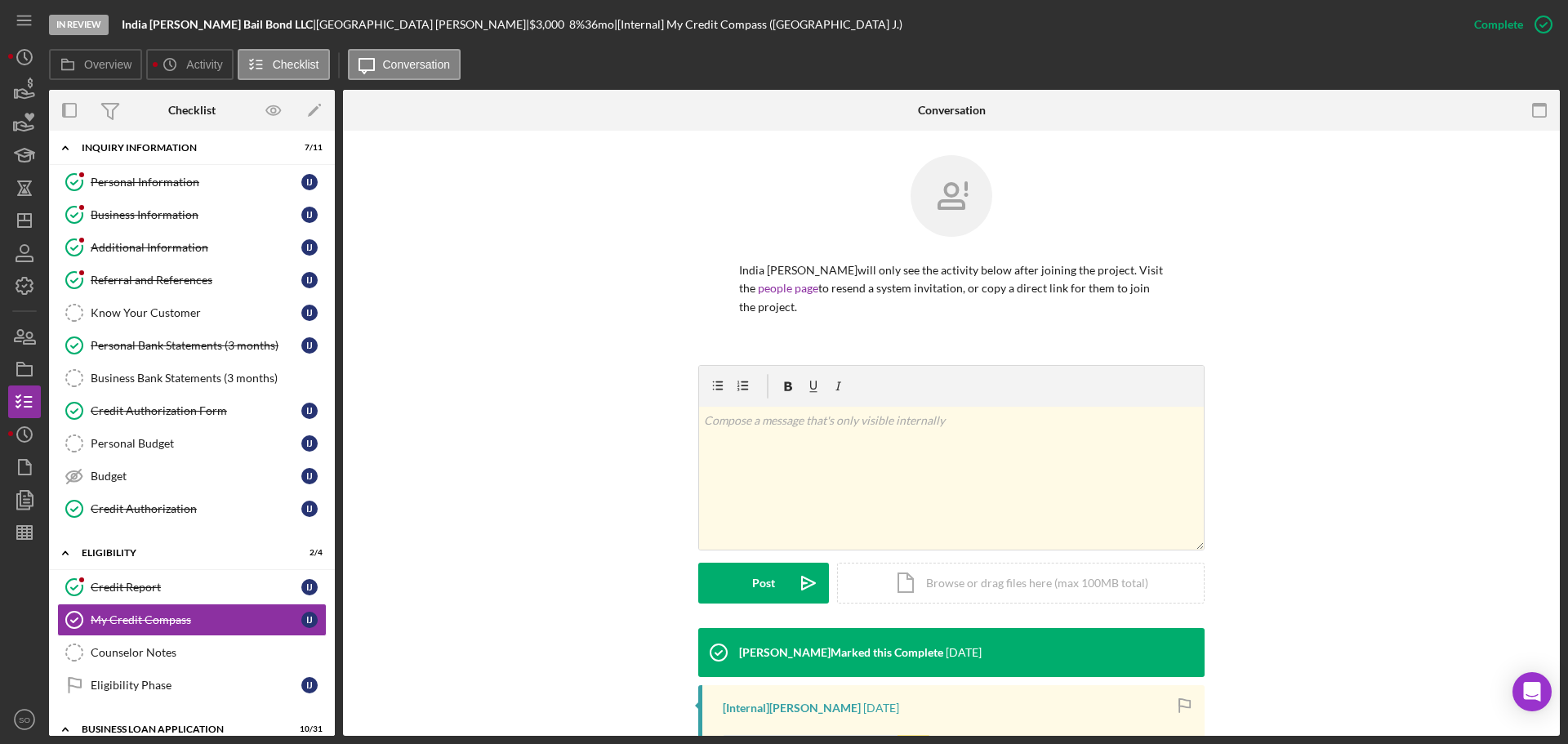
scroll to position [0, 0]
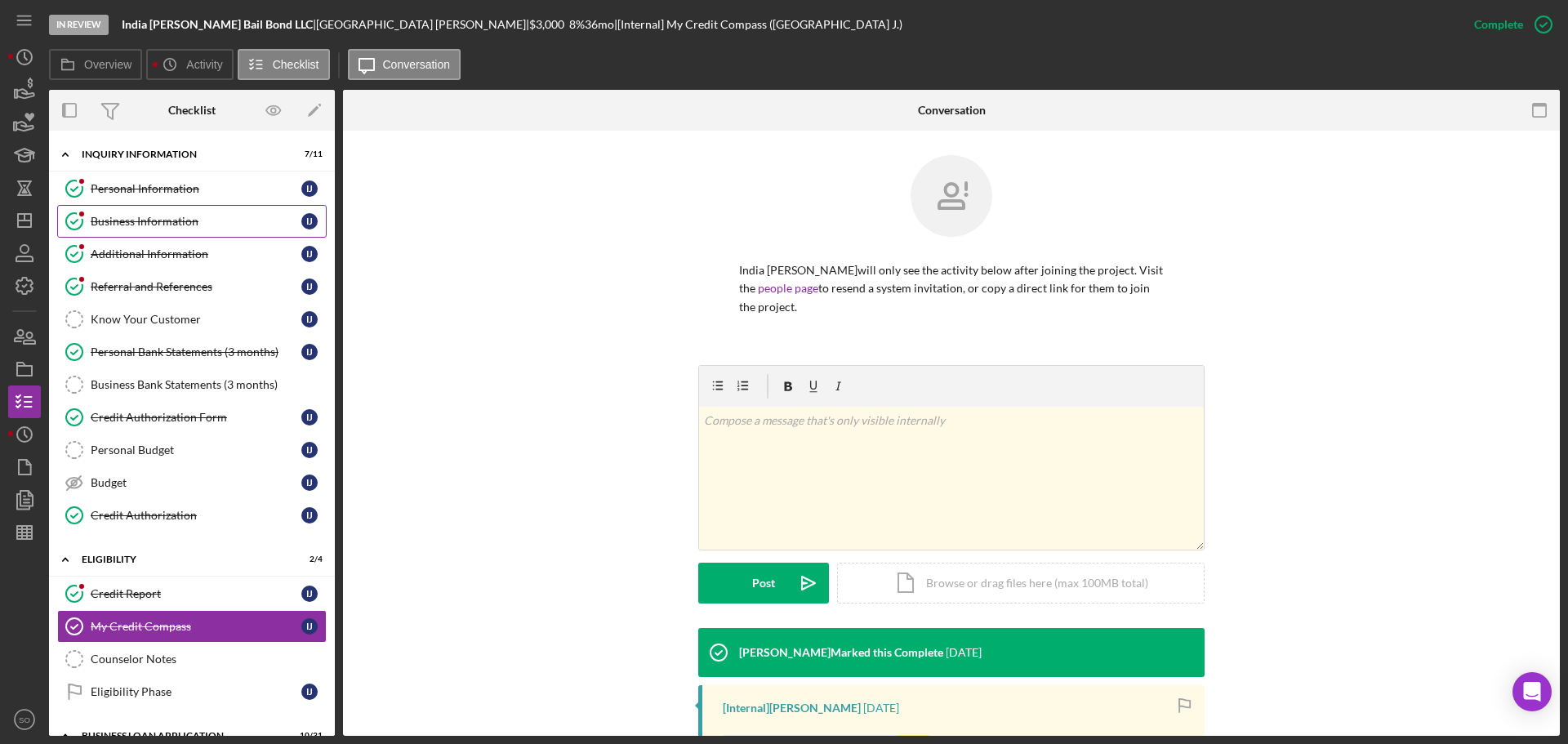
click at [156, 220] on div "Business Information" at bounding box center [195, 221] width 210 height 13
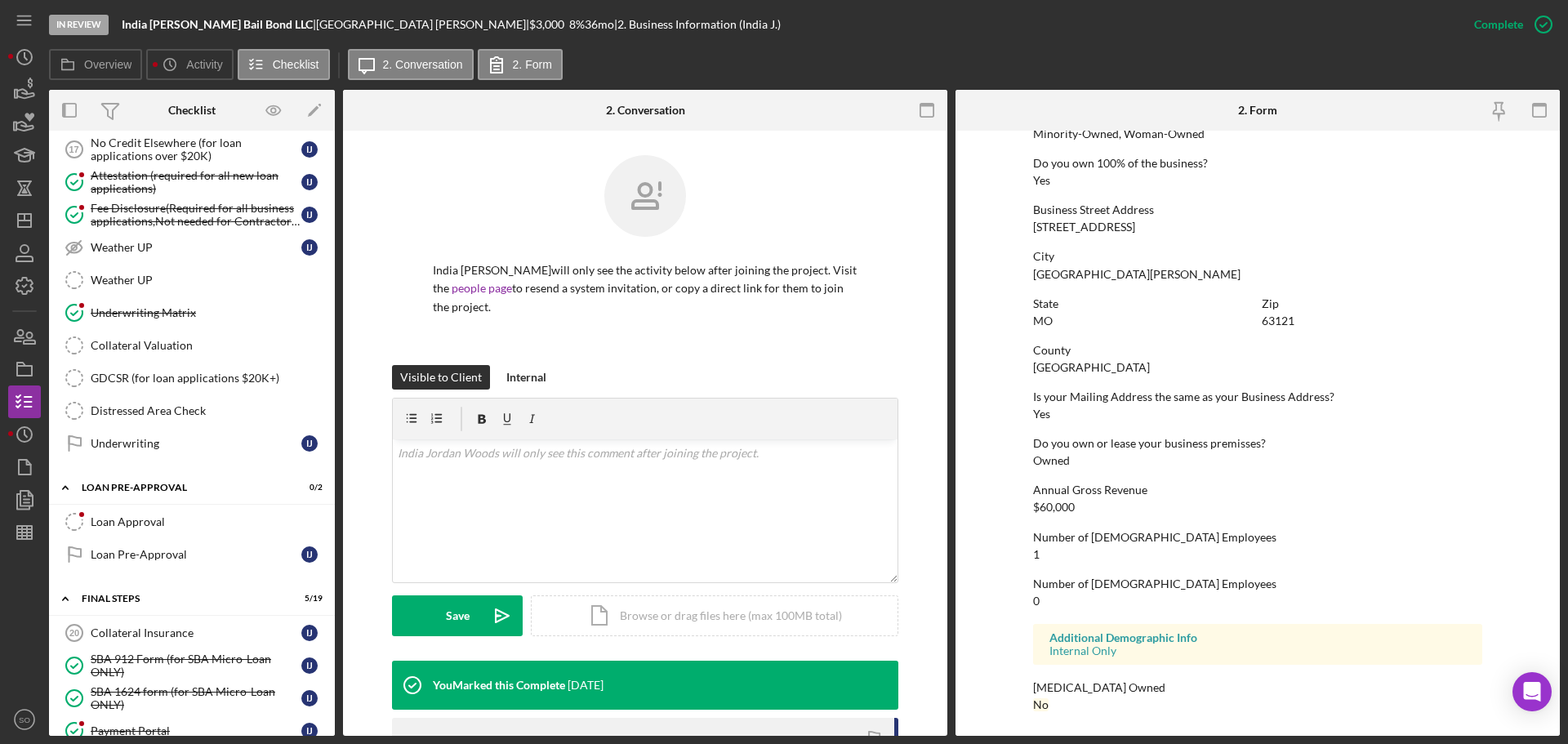
scroll to position [1388, 0]
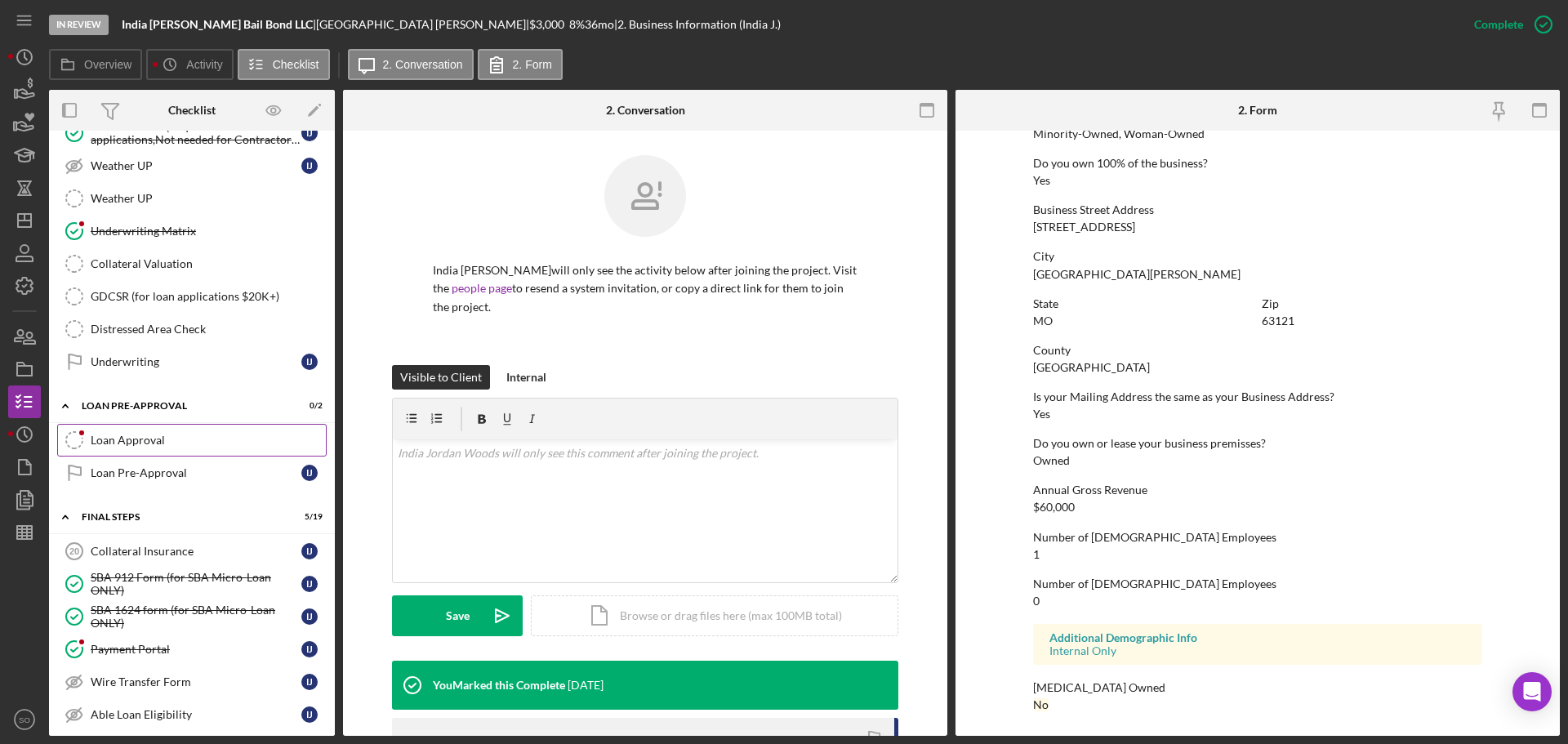
click at [164, 440] on div "Loan Approval" at bounding box center [208, 440] width 235 height 13
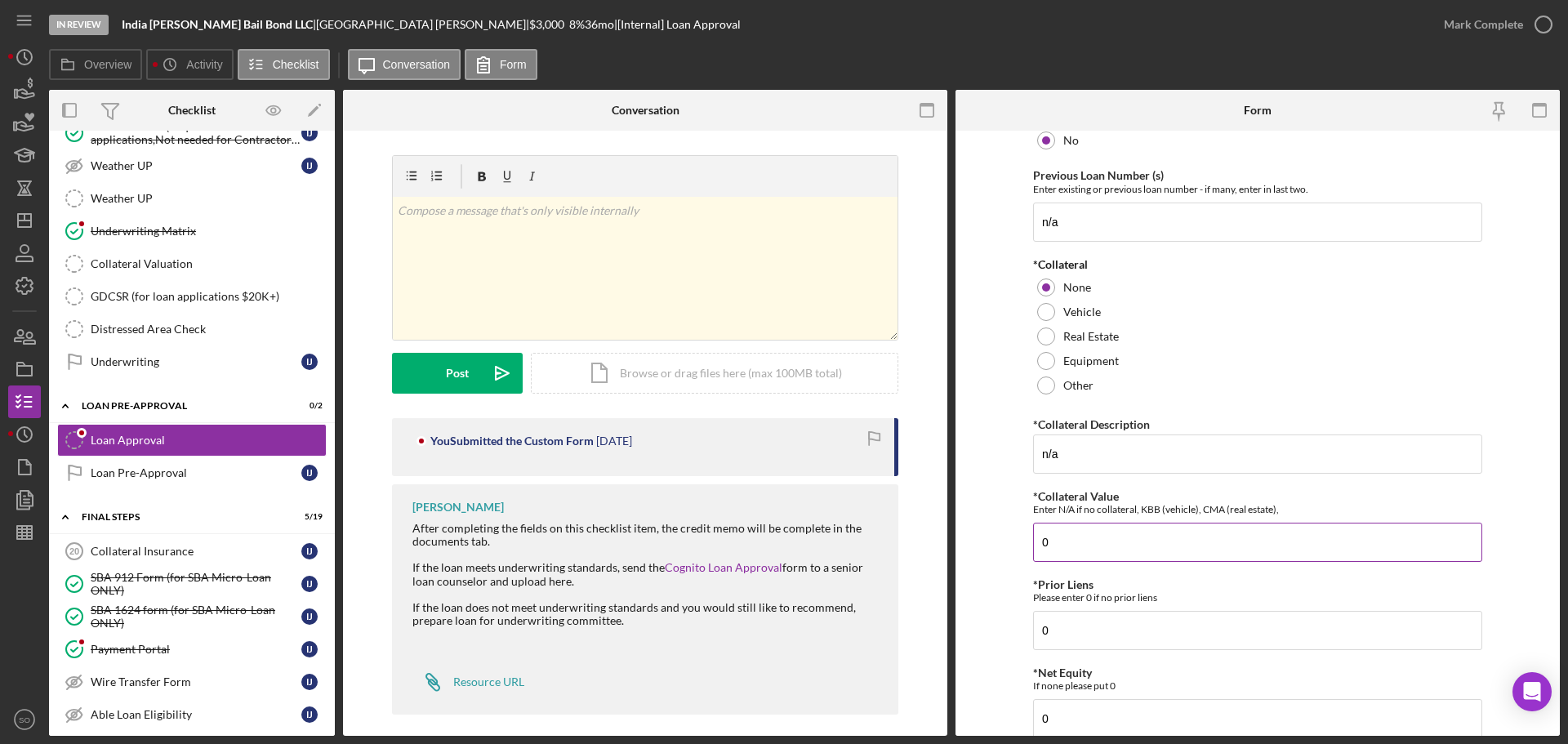
scroll to position [81, 0]
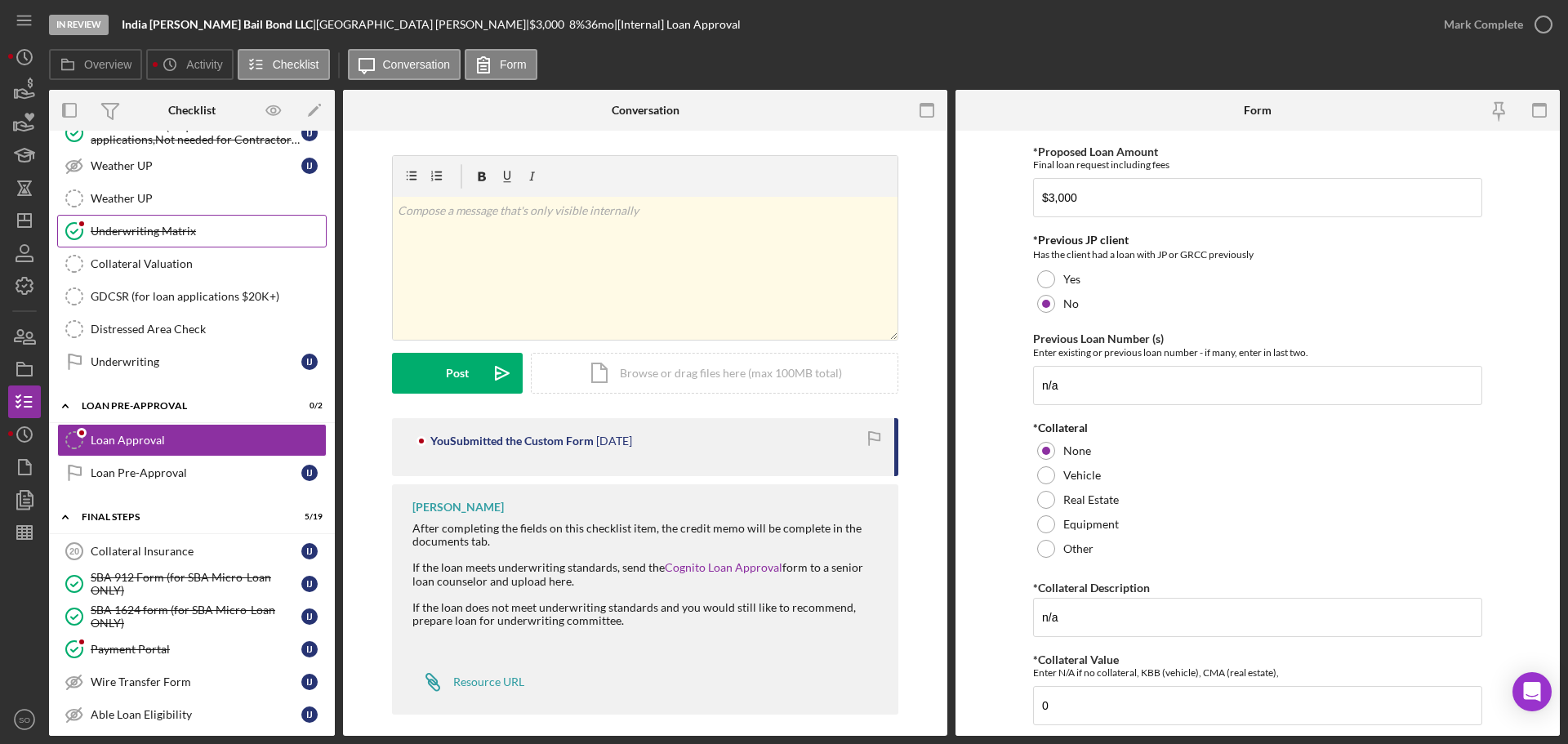
click at [160, 219] on link "Underwriting Matrix Underwriting Matrix" at bounding box center [191, 231] width 269 height 33
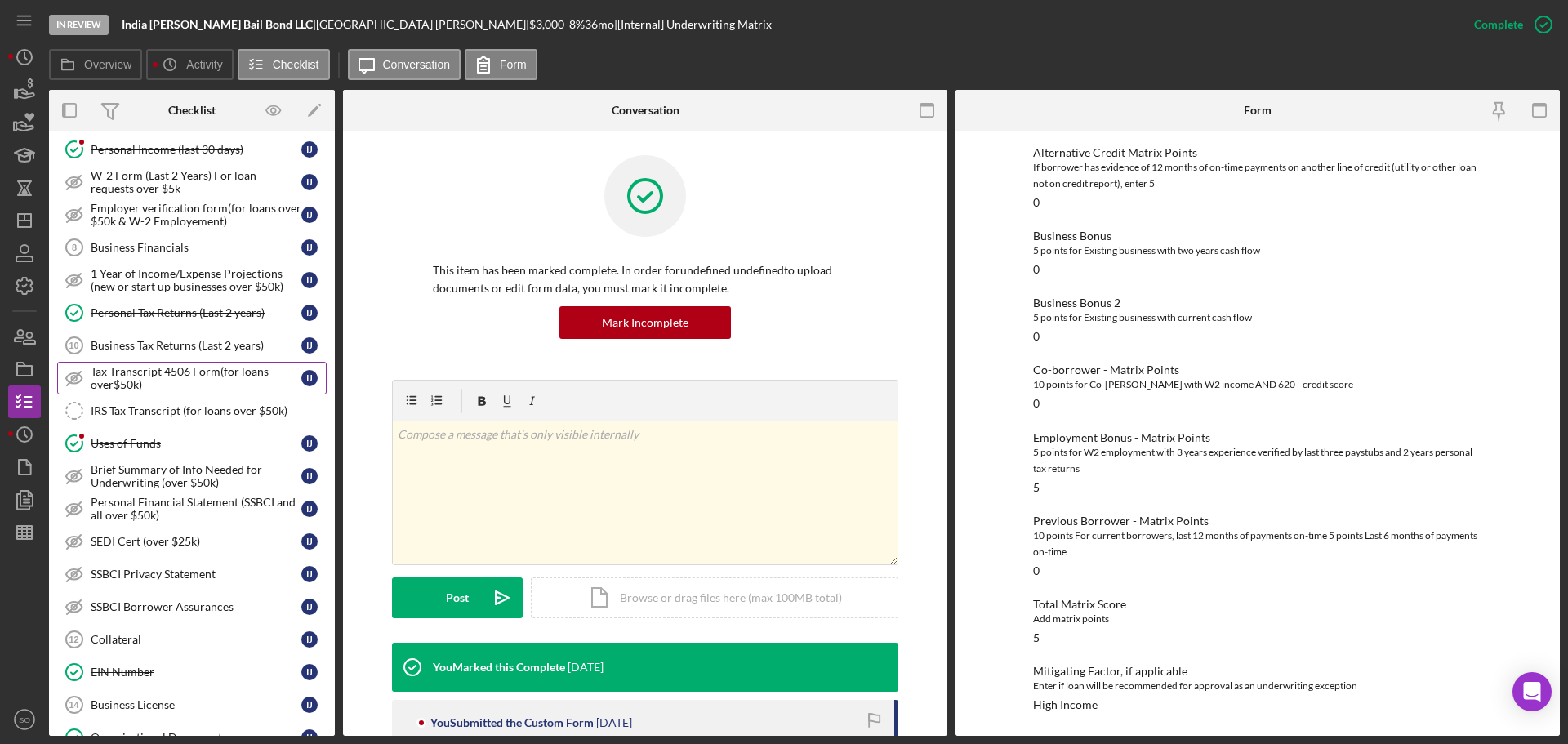
scroll to position [572, 0]
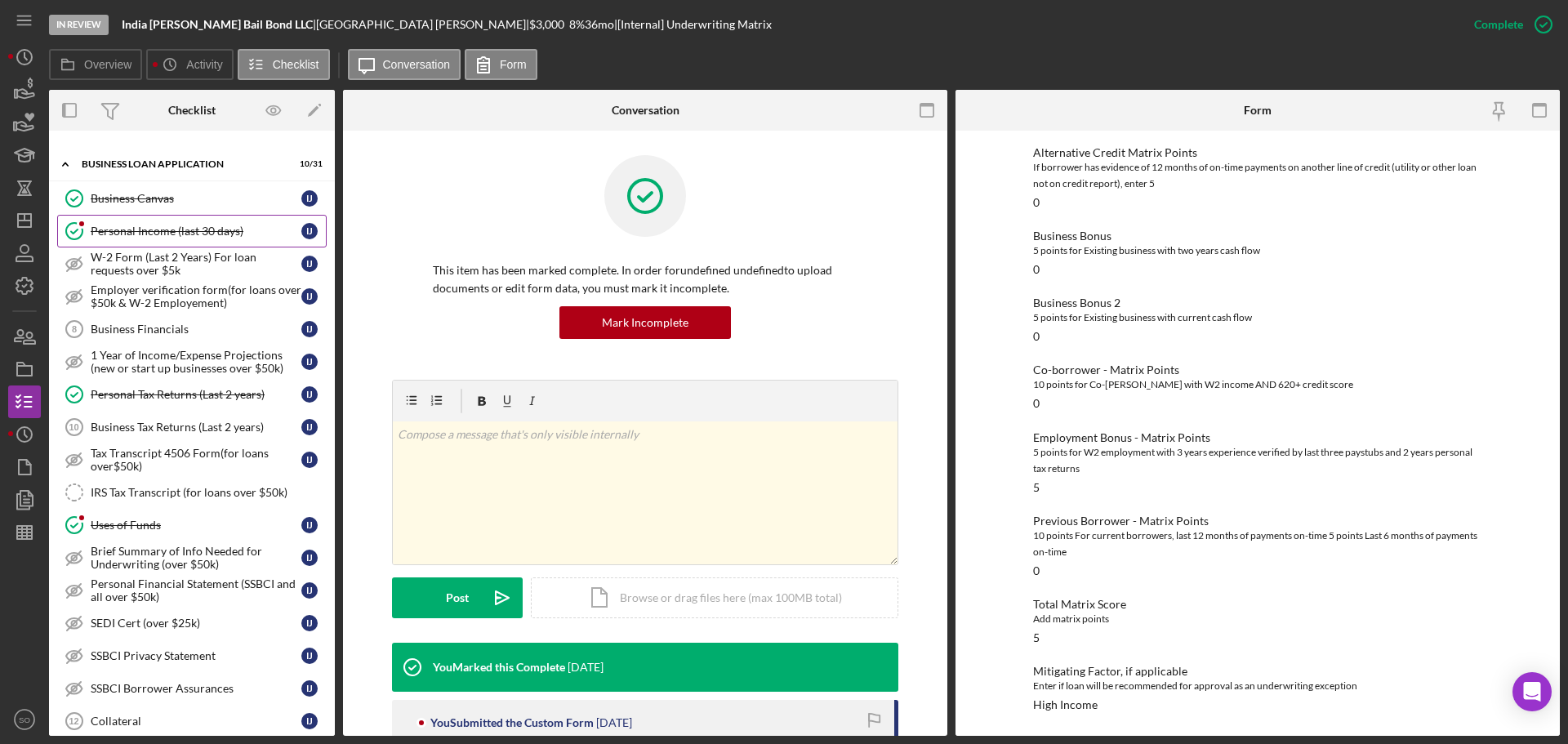
click at [174, 238] on link "Personal Income (last 30 days) Personal Income (last 30 days) I J" at bounding box center [191, 231] width 269 height 33
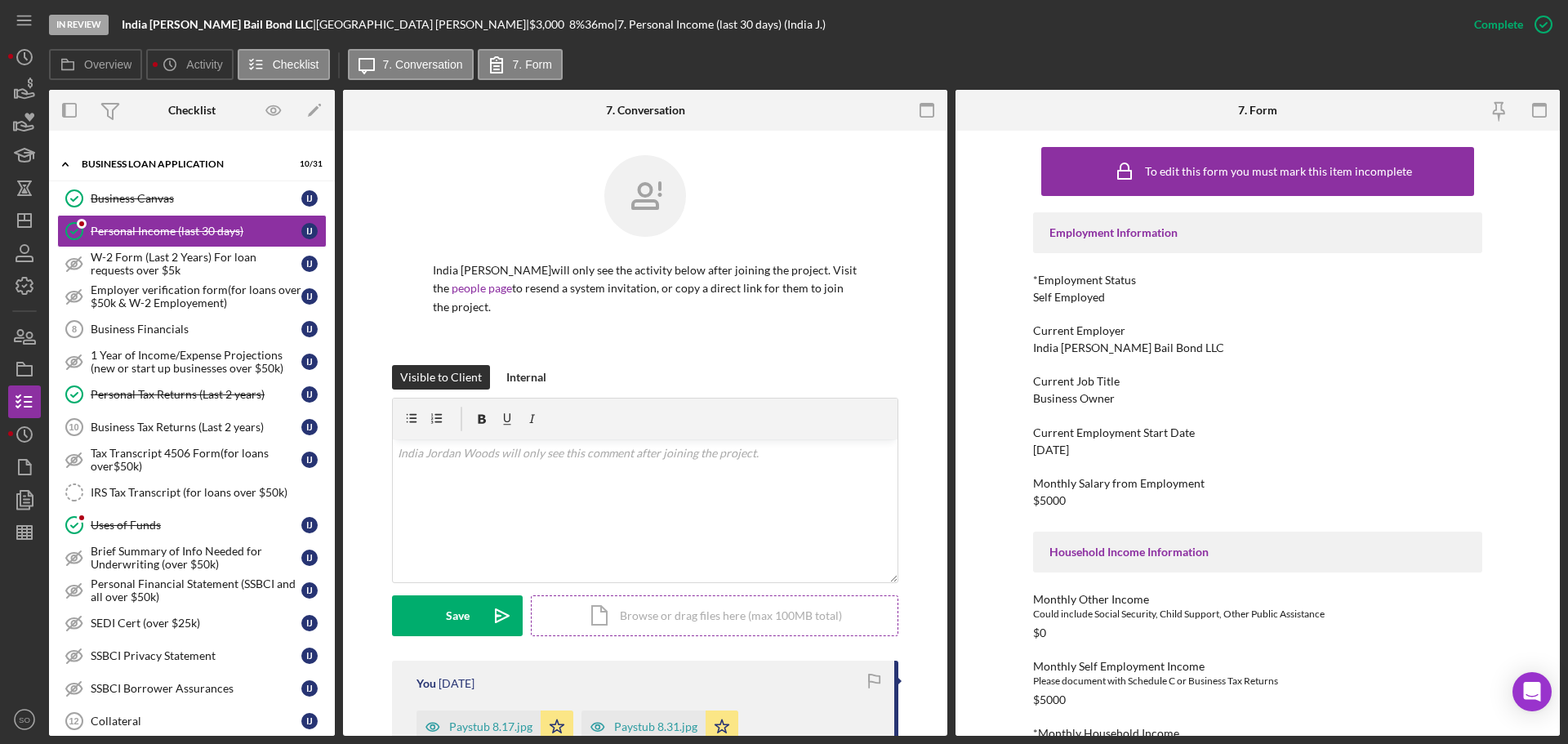
scroll to position [327, 0]
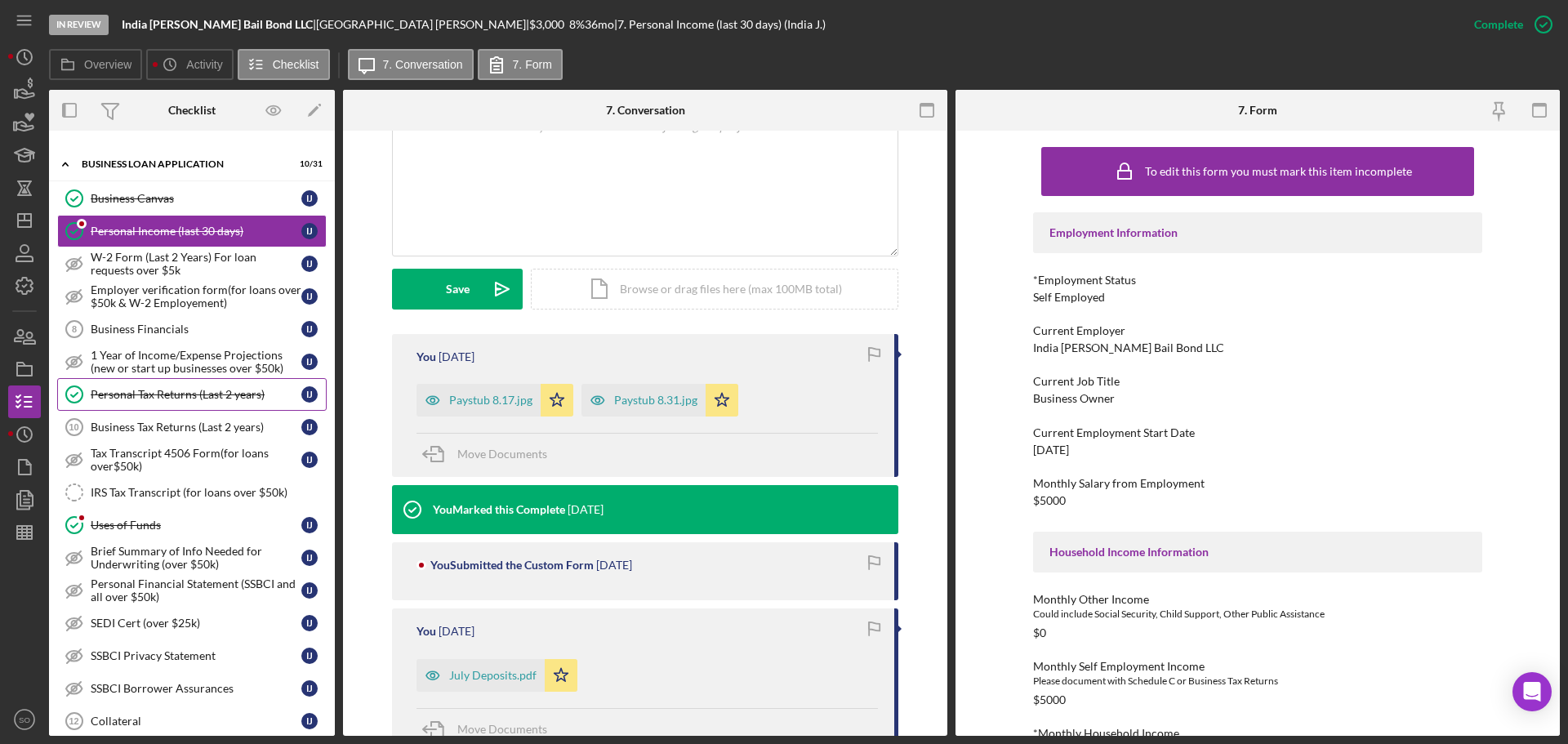
click at [206, 398] on div "Personal Tax Returns (Last 2 years)" at bounding box center [195, 394] width 210 height 13
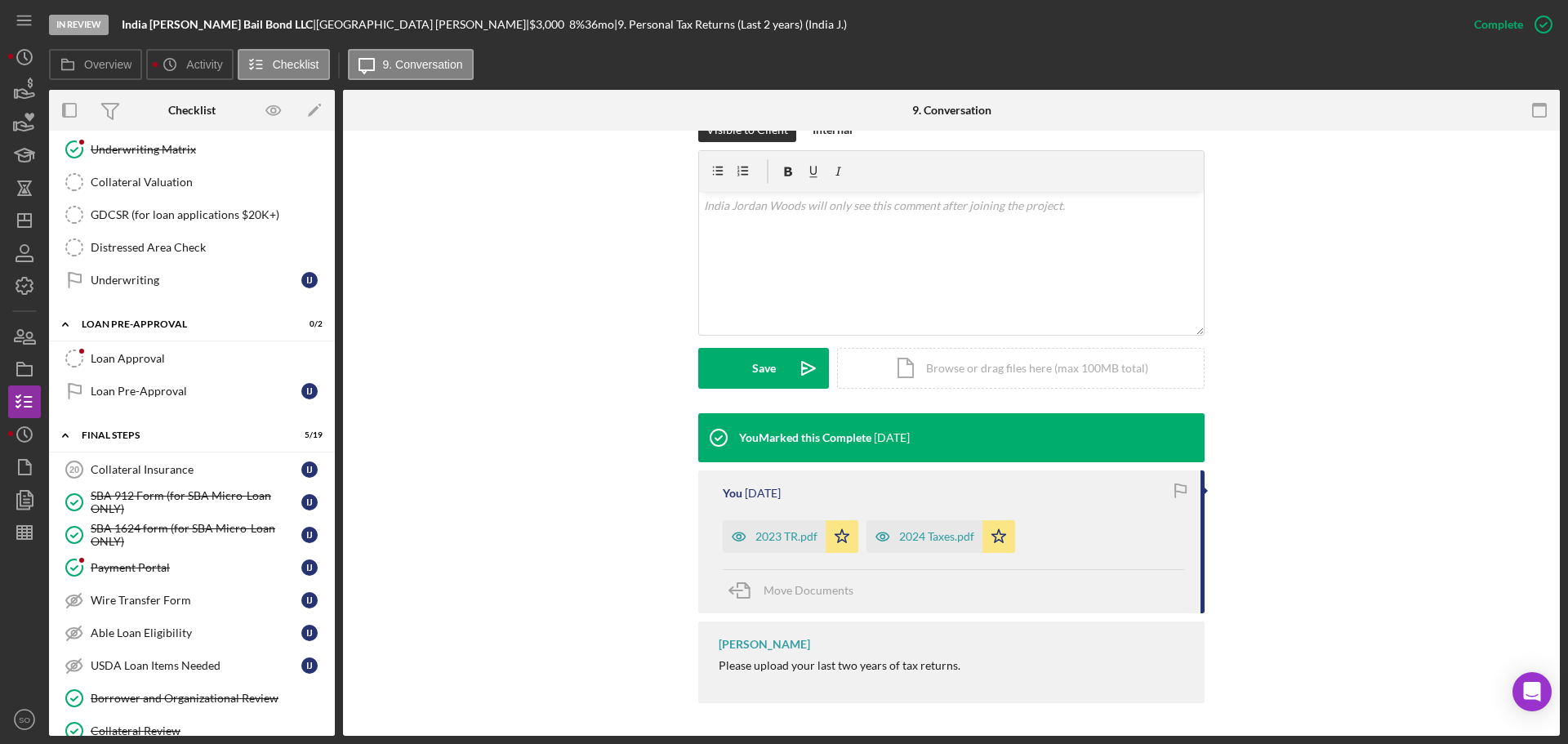
scroll to position [1632, 0]
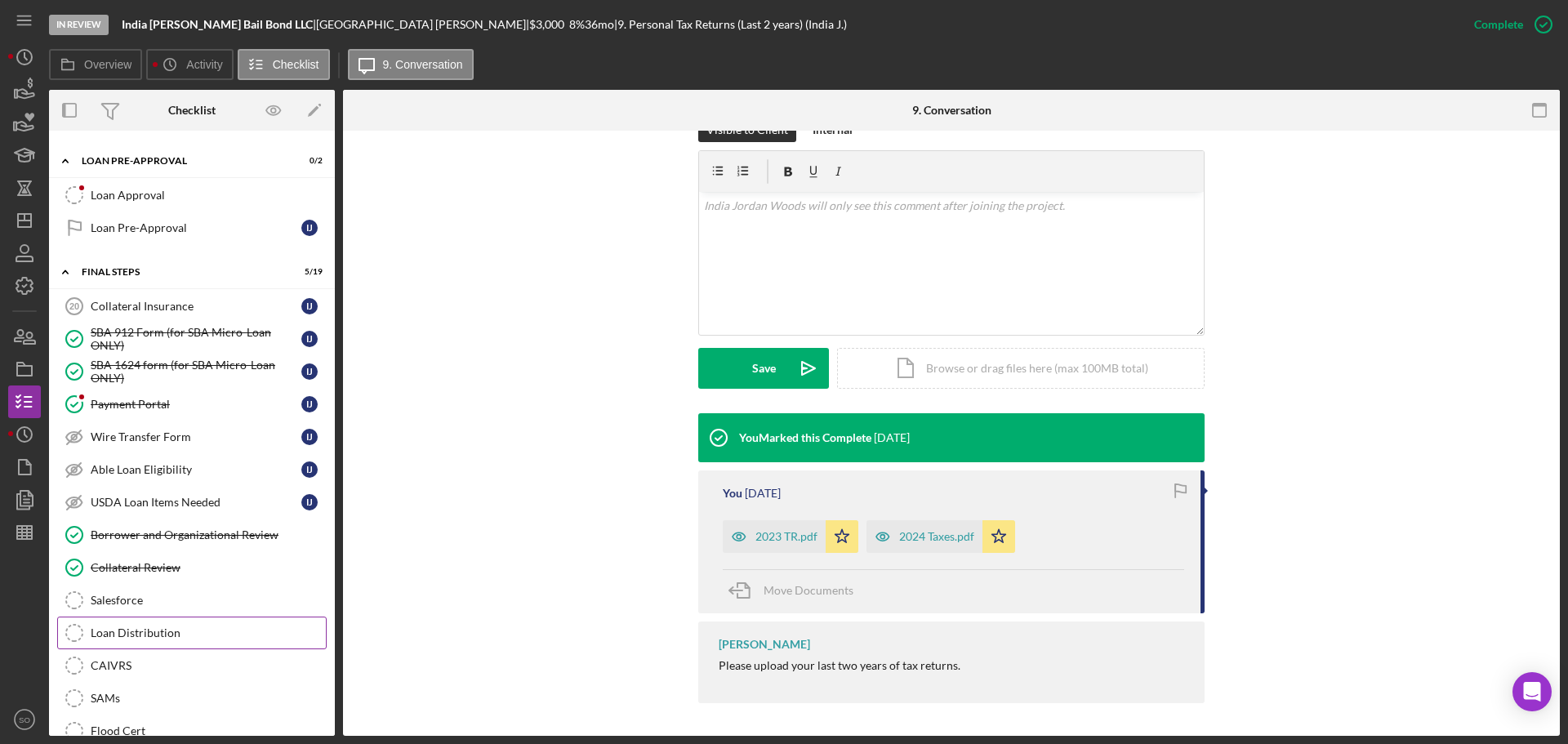
click at [155, 626] on div "Loan Distribution" at bounding box center [208, 632] width 235 height 13
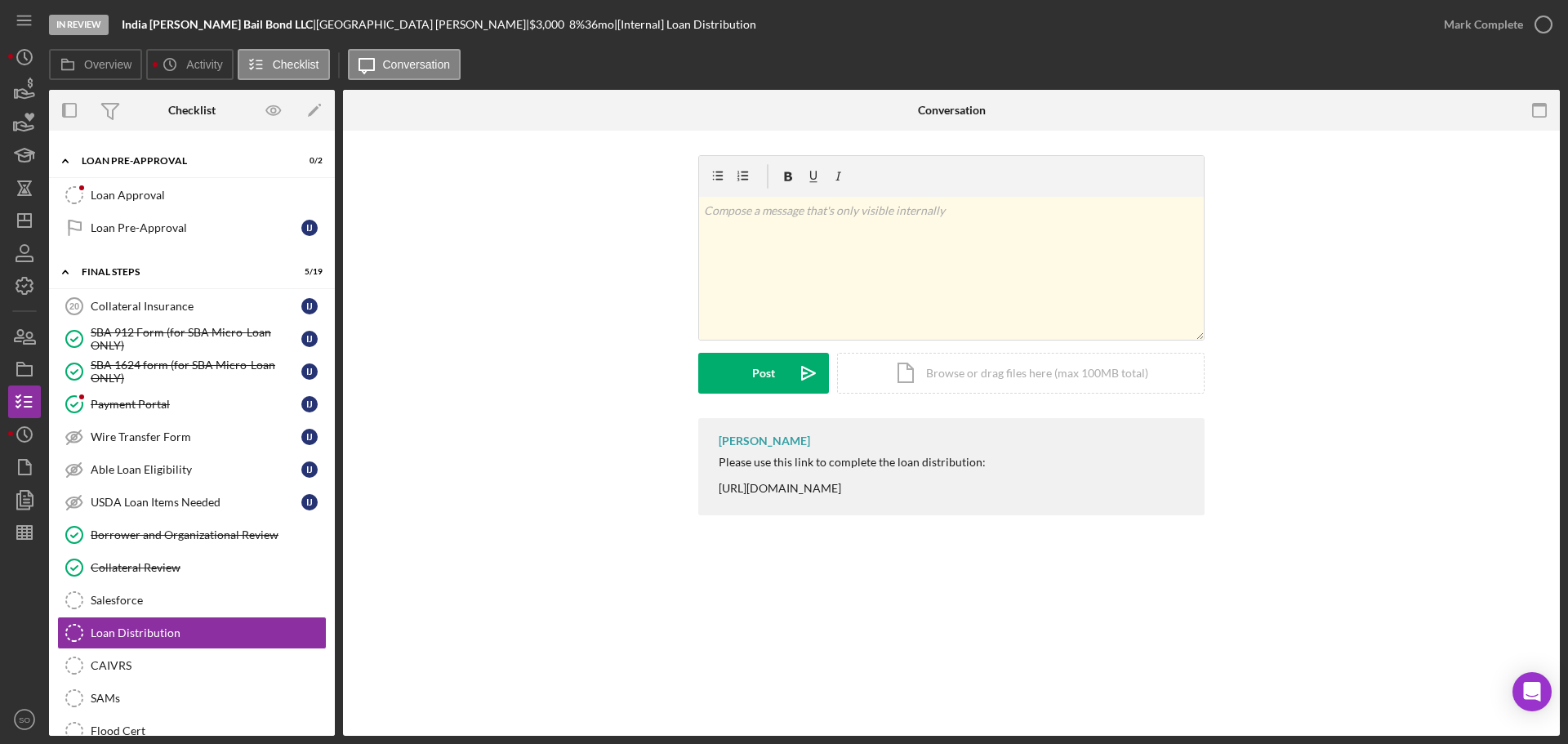
click at [872, 488] on div "Please use this link to complete the loan distribution: [URL][DOMAIN_NAME]" at bounding box center [853, 474] width 267 height 39
